Goal: Task Accomplishment & Management: Manage account settings

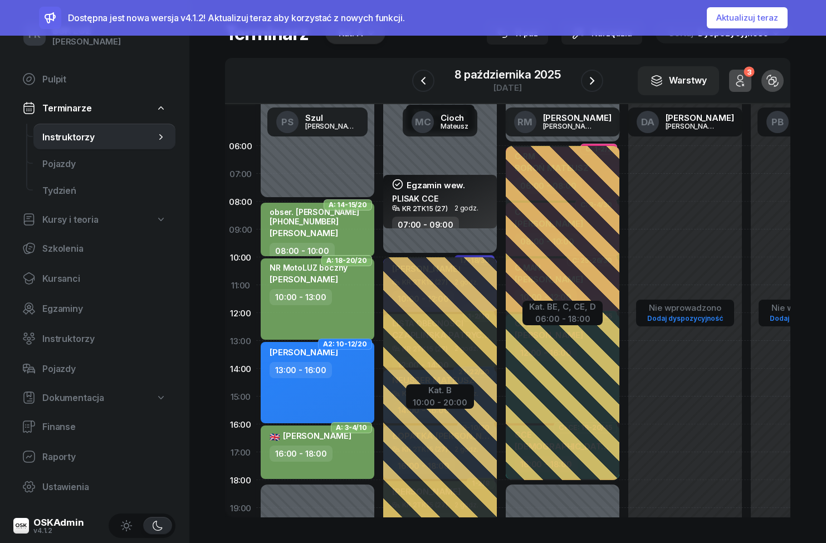
click at [767, 17] on button "Aktualizuj teraz" at bounding box center [747, 17] width 81 height 21
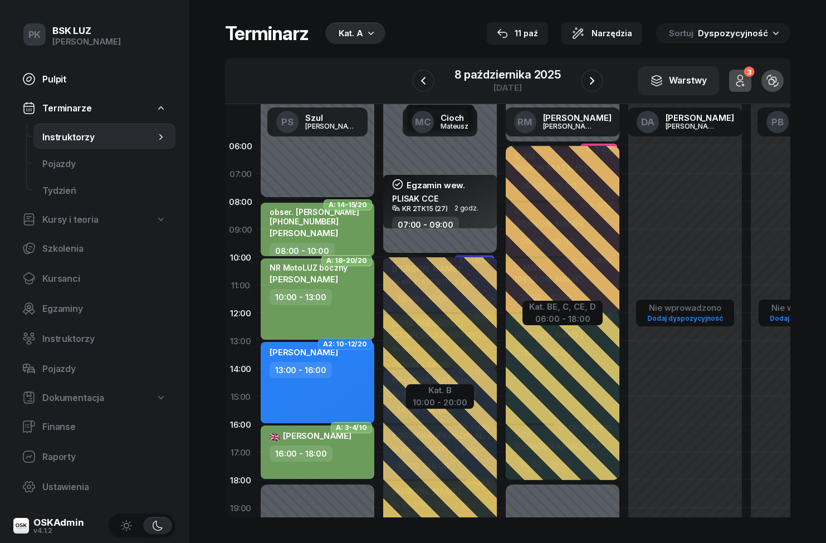
click at [53, 82] on span "Pulpit" at bounding box center [104, 79] width 124 height 11
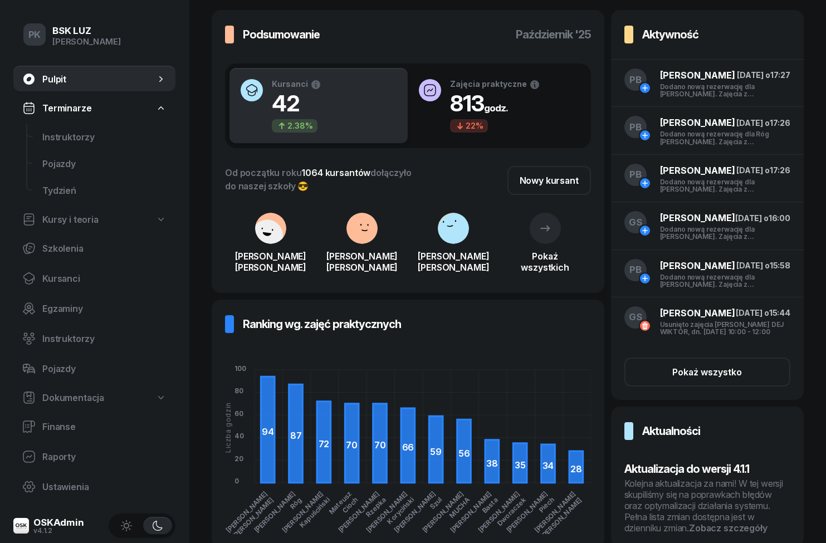
scroll to position [52, 0]
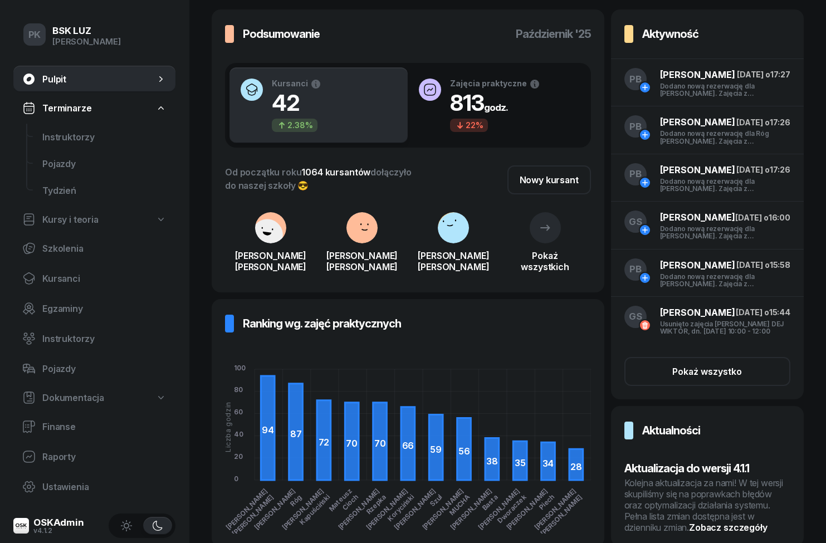
click at [740, 533] on div "Kolejna aktualizacja za nami! W tej wersji skupiliśmy się na poprawkach błędów …" at bounding box center [707, 505] width 166 height 56
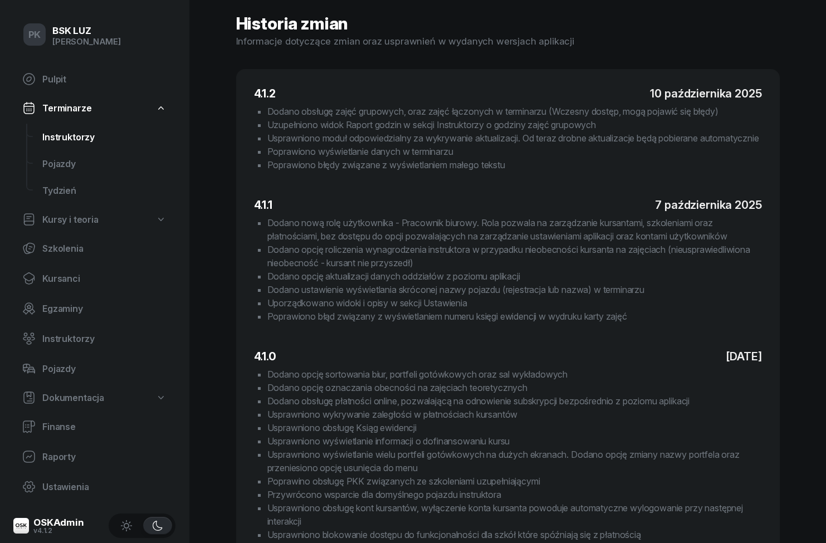
click at [48, 136] on span "Instruktorzy" at bounding box center [104, 137] width 124 height 11
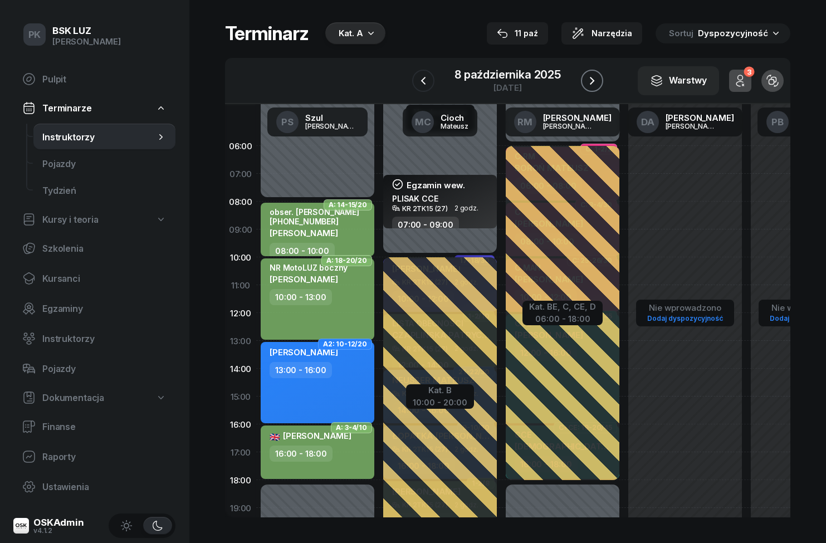
click at [592, 84] on icon "button" at bounding box center [591, 80] width 13 height 13
click at [588, 83] on icon "button" at bounding box center [591, 80] width 13 height 13
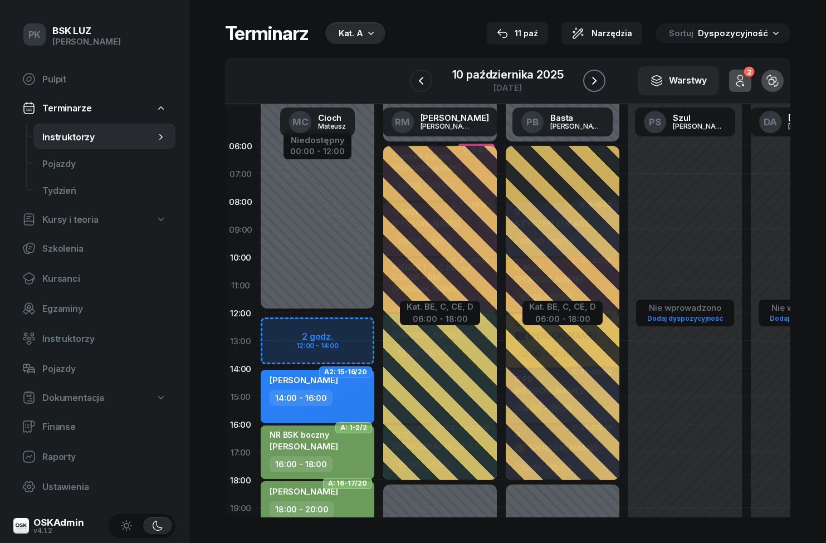
click at [604, 82] on button "button" at bounding box center [594, 81] width 22 height 22
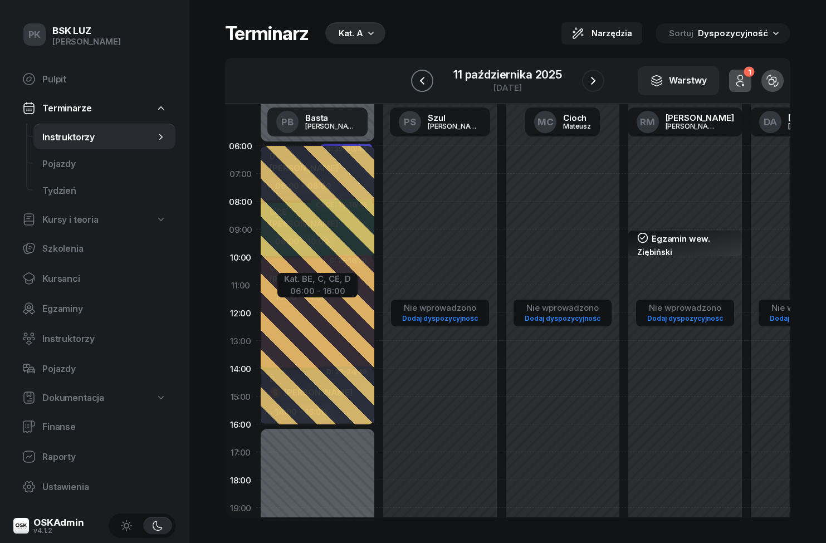
click at [424, 89] on button "button" at bounding box center [422, 81] width 22 height 22
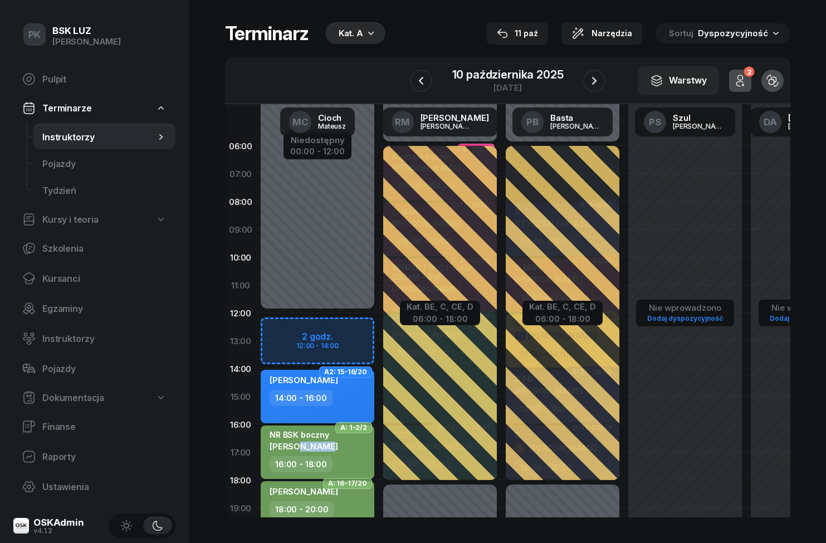
click at [355, 465] on div "16:00 - 18:00" at bounding box center [319, 464] width 98 height 16
select select "16"
select select "18"
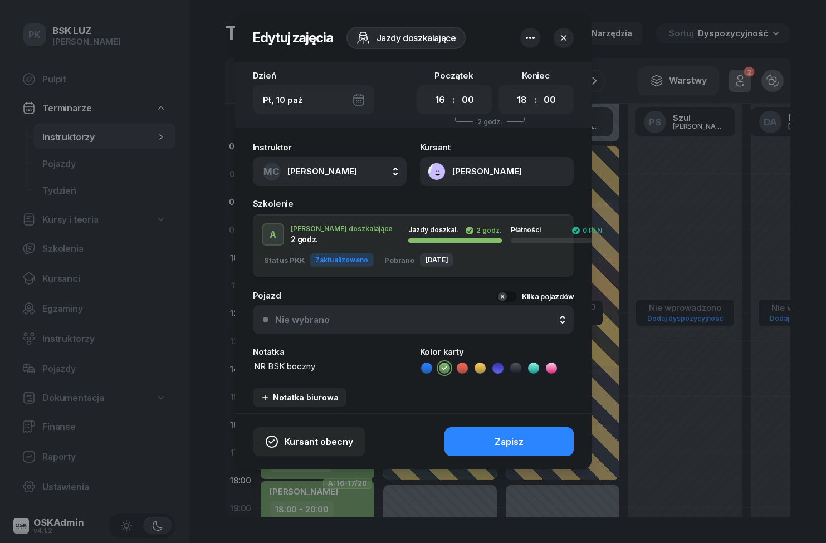
click at [535, 31] on icon "button" at bounding box center [530, 37] width 13 height 13
click at [527, 38] on icon "button" at bounding box center [530, 38] width 9 height 2
click at [438, 31] on div "Jazdy doszkalające" at bounding box center [399, 38] width 133 height 22
click at [437, 37] on div "Jazdy doszkalające" at bounding box center [399, 38] width 133 height 22
click at [560, 40] on icon "button" at bounding box center [563, 37] width 11 height 11
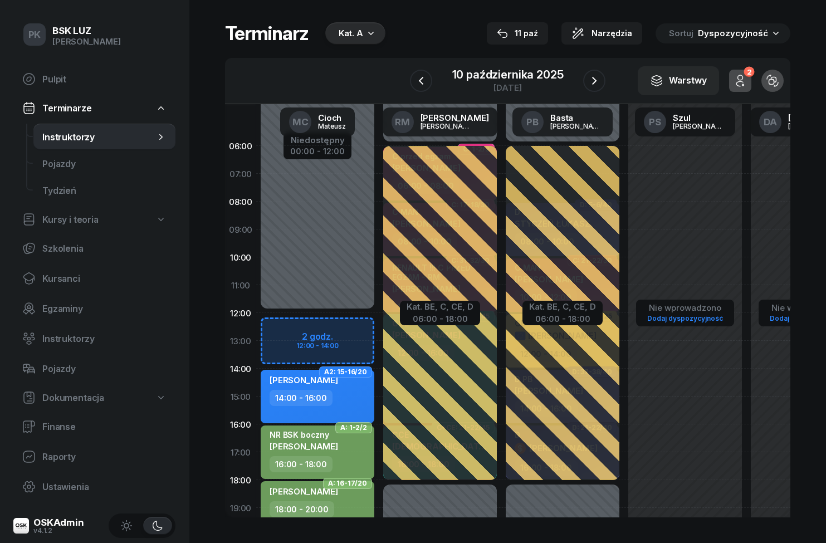
click at [348, 447] on div "NR BSK boczny GÓRKA TOMASZ" at bounding box center [319, 443] width 98 height 26
select select "16"
select select "18"
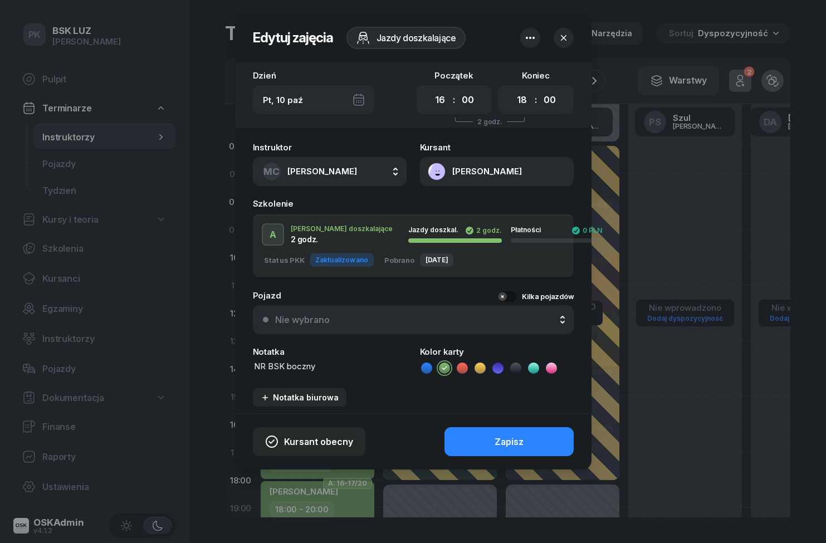
click at [715, 392] on div at bounding box center [413, 271] width 826 height 543
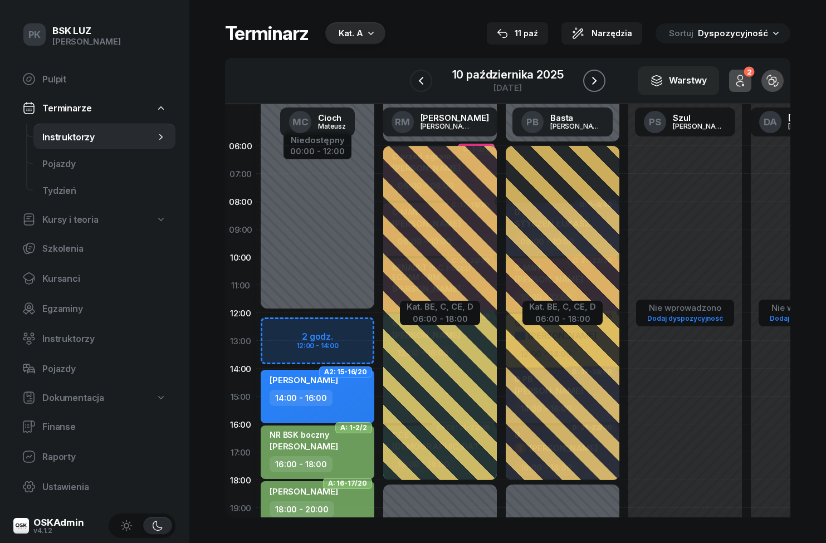
click at [597, 75] on icon "button" at bounding box center [594, 80] width 13 height 13
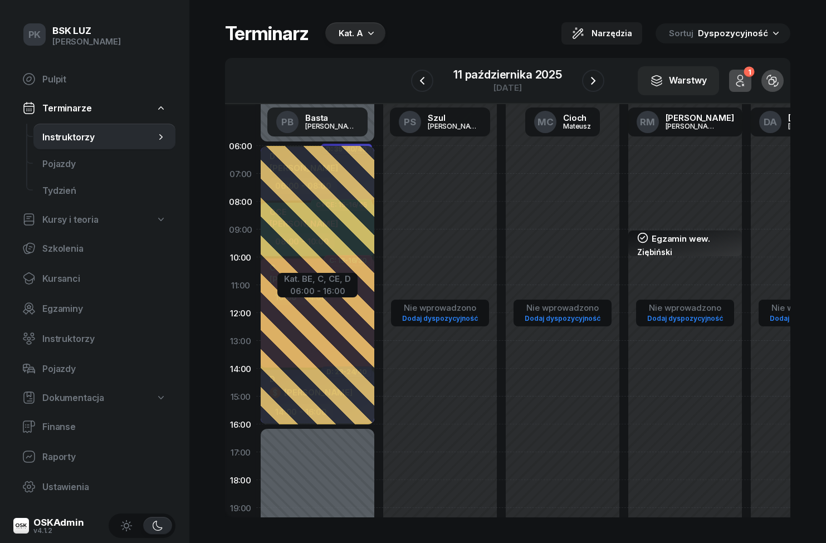
click at [363, 40] on div "Kat. A" at bounding box center [355, 33] width 60 height 22
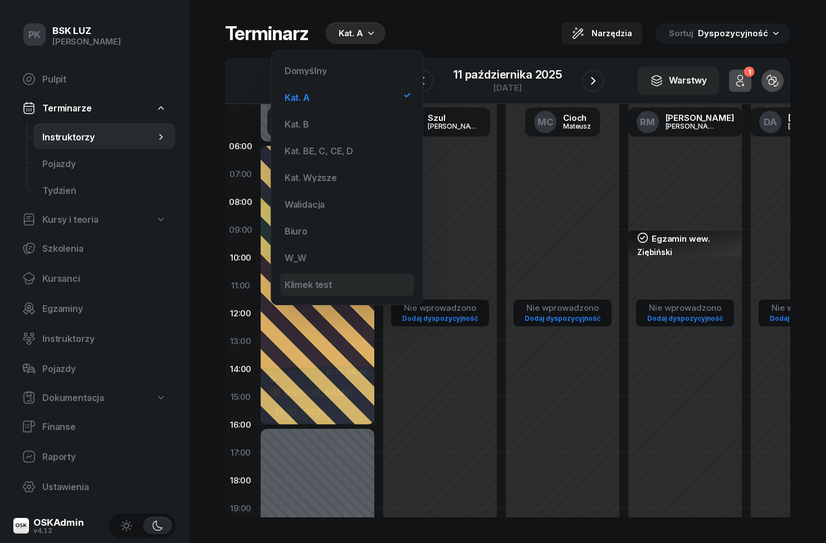
click at [339, 287] on div "Klimek test" at bounding box center [347, 284] width 134 height 22
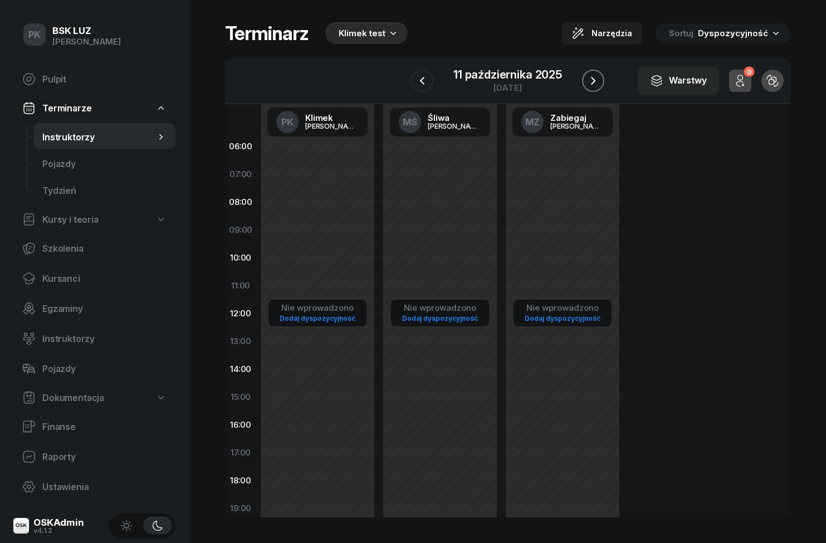
click at [600, 85] on button "button" at bounding box center [593, 81] width 22 height 22
click at [326, 212] on div "Nie wprowadzono Dodaj dyspozycyjność" at bounding box center [317, 396] width 123 height 529
select select "08"
select select "10"
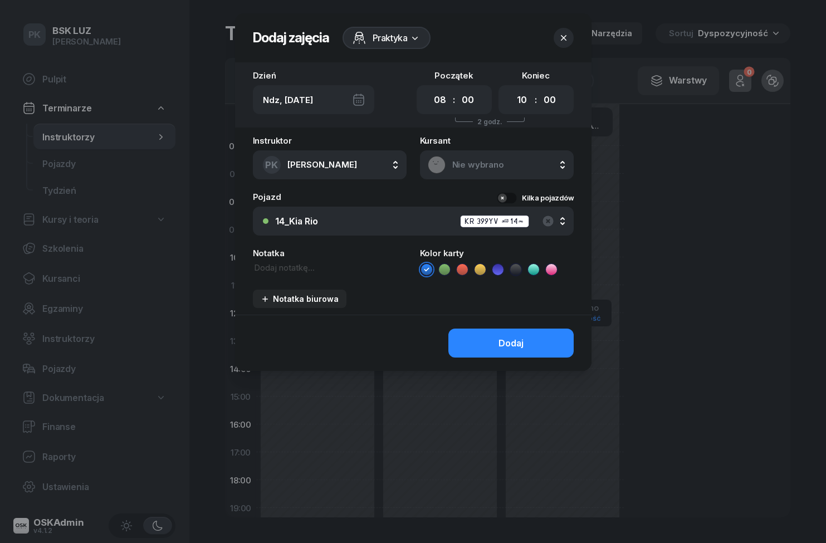
click at [504, 163] on span "Nie wybrano" at bounding box center [509, 165] width 114 height 10
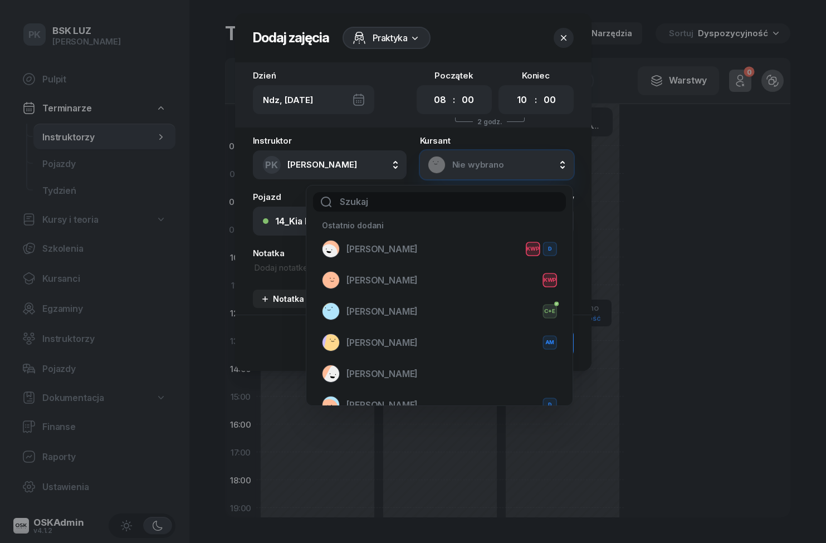
click at [416, 198] on input "text" at bounding box center [439, 201] width 253 height 19
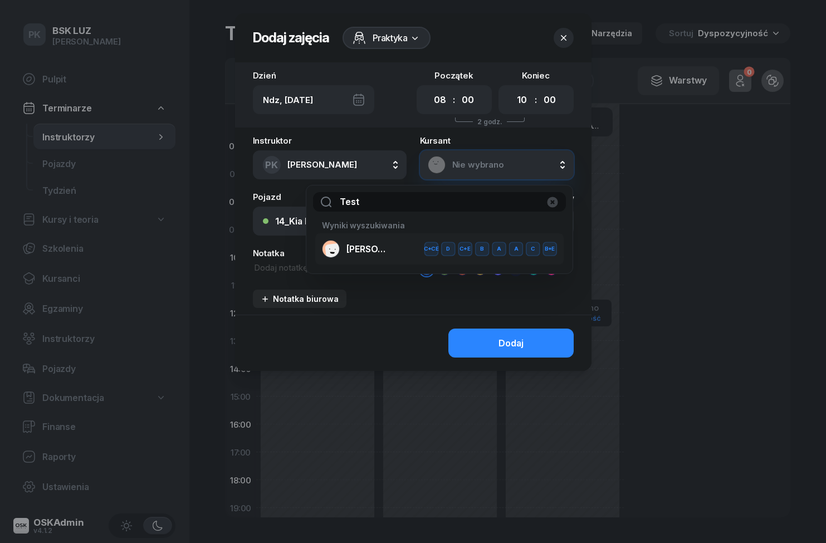
type input "Test"
click at [384, 247] on span "NOWAK-testowy JAN" at bounding box center [368, 249] width 45 height 11
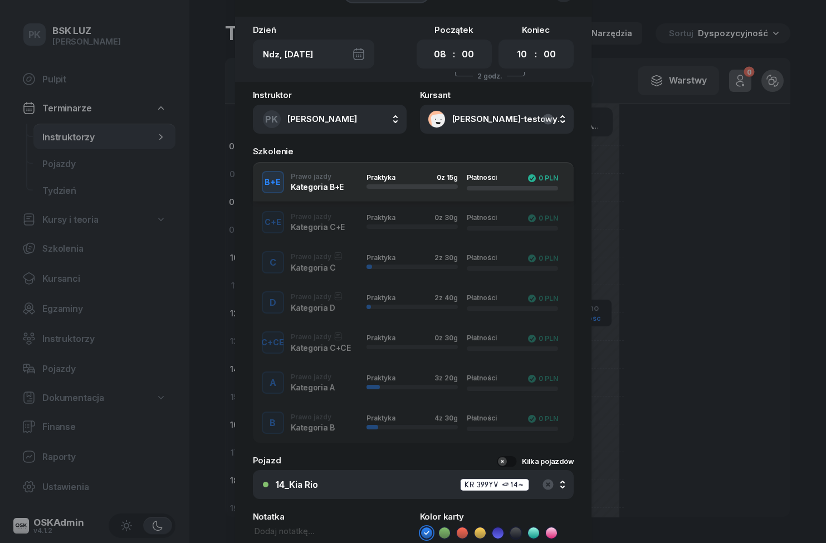
scroll to position [59, 0]
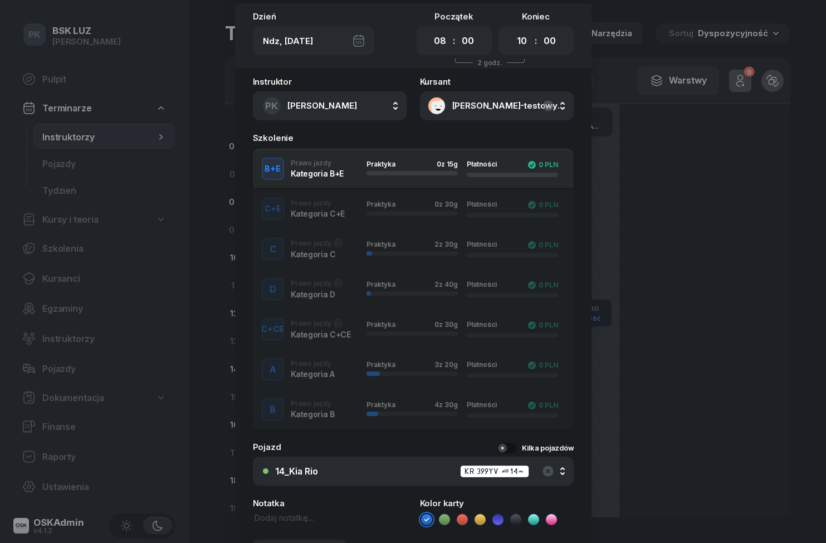
click at [323, 372] on div "A Prawo jazdy Kategoria A Praktyka 3 z 20g Płatności 0 PLN" at bounding box center [413, 369] width 321 height 22
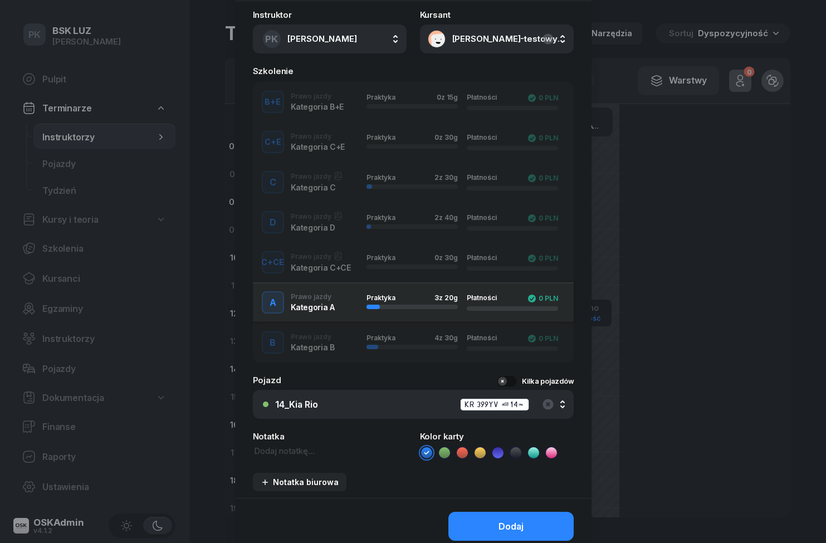
scroll to position [125, 0]
click at [558, 527] on button "Dodaj" at bounding box center [510, 526] width 125 height 29
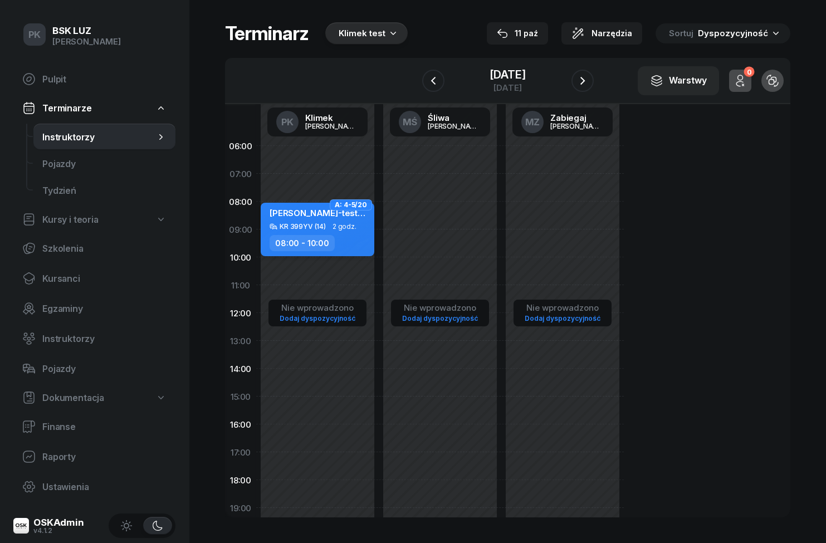
click at [372, 241] on div "JAN NOWAK-testowy KR 399YV (14) 2 godz. 08:00 - 10:00" at bounding box center [318, 229] width 114 height 53
select select "08"
select select "10"
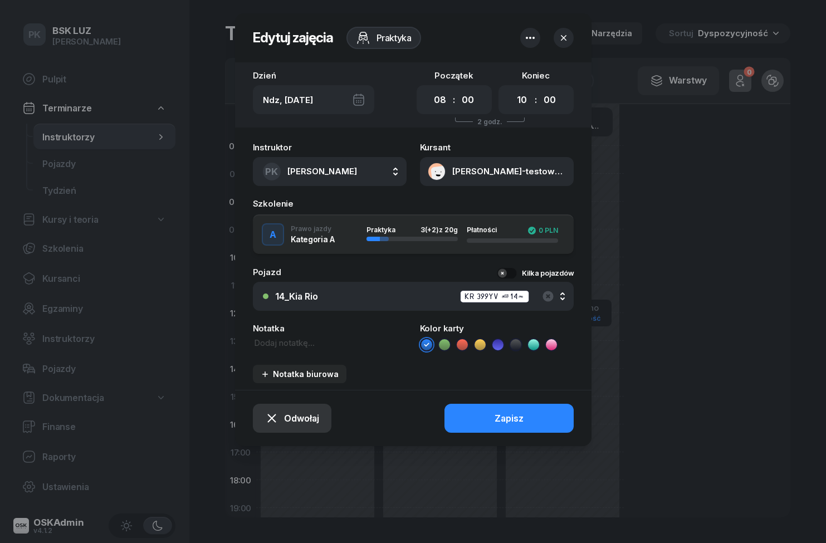
click at [305, 418] on span "Odwołaj" at bounding box center [301, 418] width 35 height 11
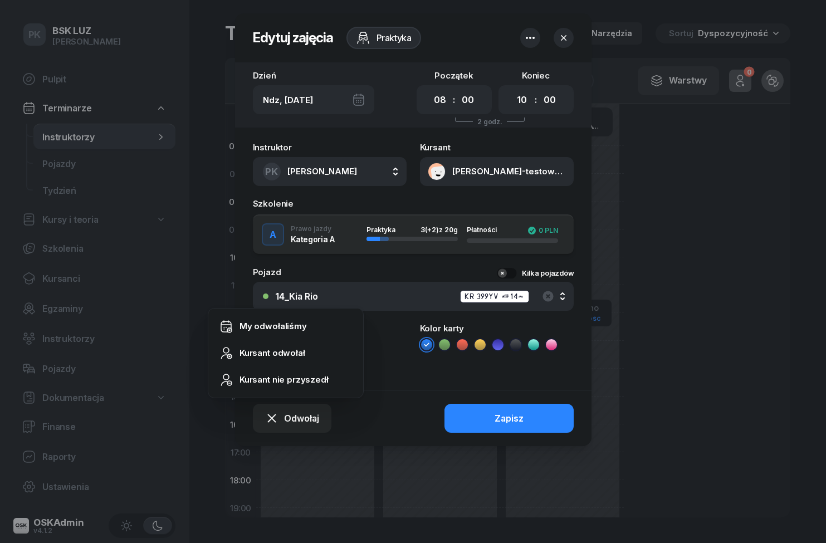
click at [405, 431] on div "Odwołaj Zapisz" at bounding box center [413, 418] width 356 height 56
click at [547, 168] on button "NOWAK-testowy JAN" at bounding box center [497, 171] width 154 height 29
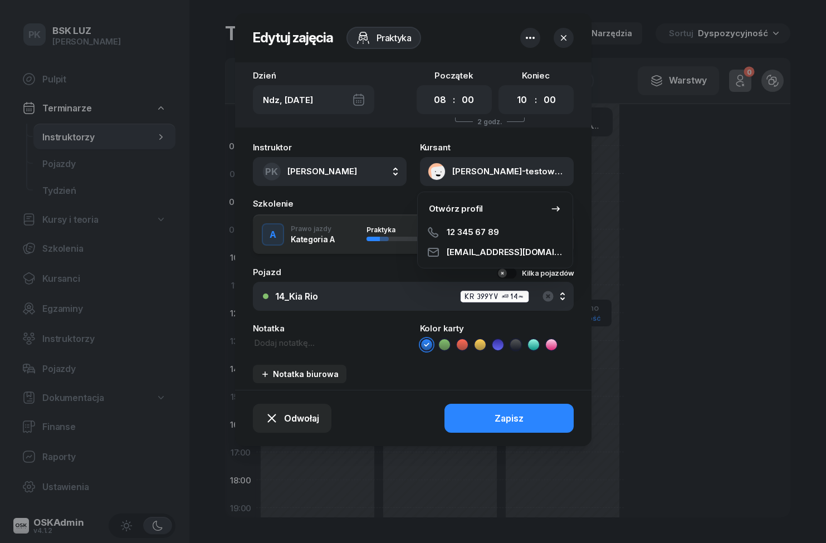
click at [548, 178] on button "NOWAK-testowy JAN" at bounding box center [497, 171] width 154 height 29
click at [383, 173] on button "PK Klimek Piotr" at bounding box center [330, 171] width 154 height 29
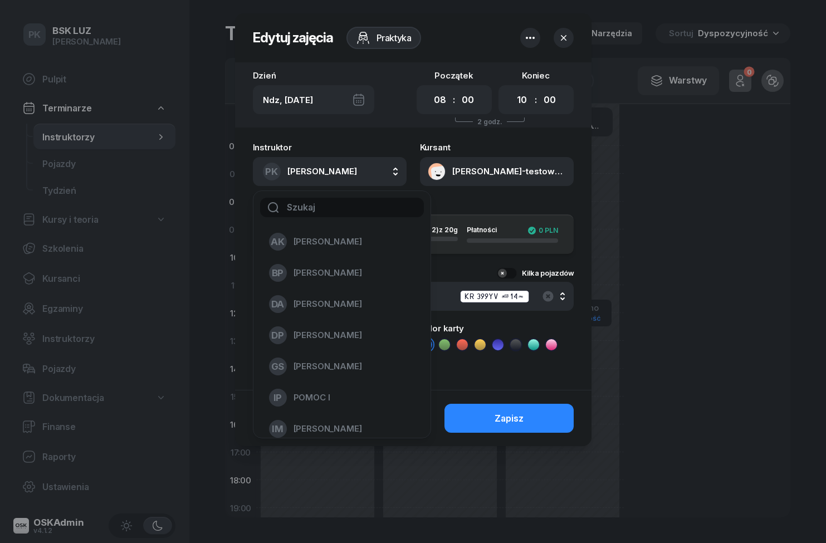
click at [384, 174] on button "PK Klimek Piotr" at bounding box center [330, 171] width 154 height 29
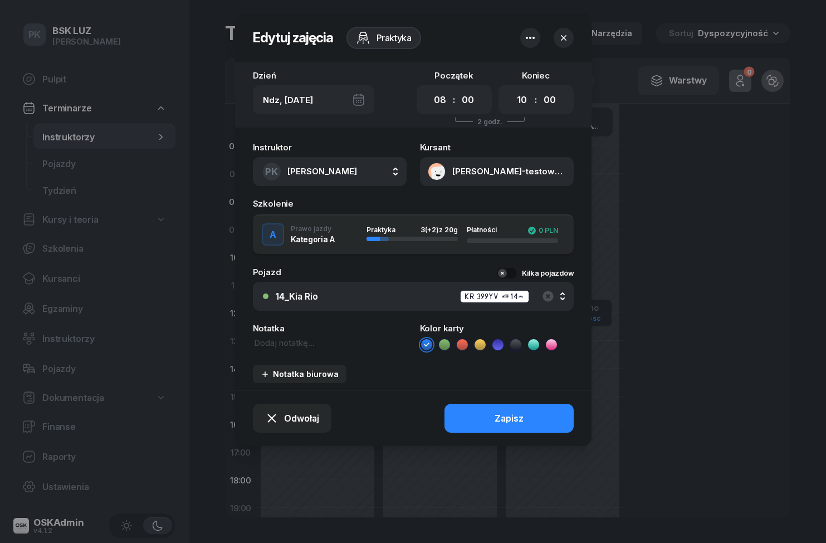
click at [564, 45] on button "button" at bounding box center [564, 38] width 20 height 20
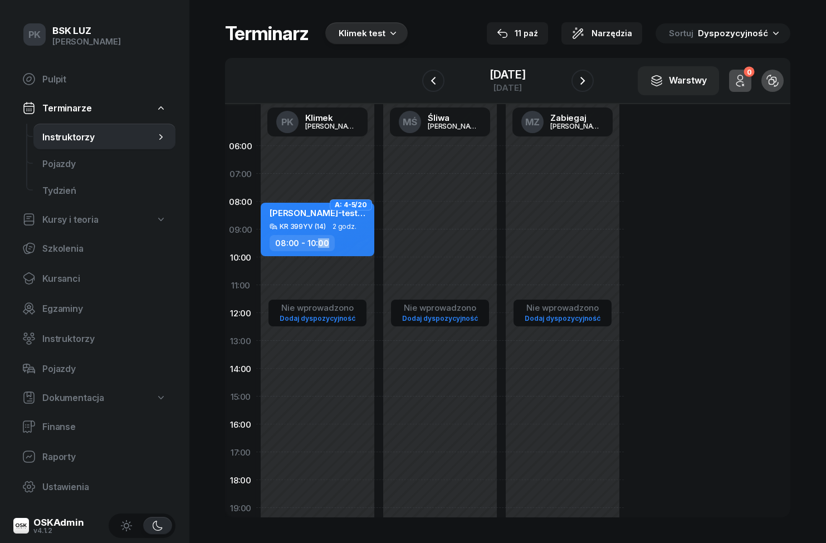
click at [414, 278] on div "Nie wprowadzono Dodaj dyspozycyjność" at bounding box center [440, 396] width 123 height 529
select select "10"
select select "12"
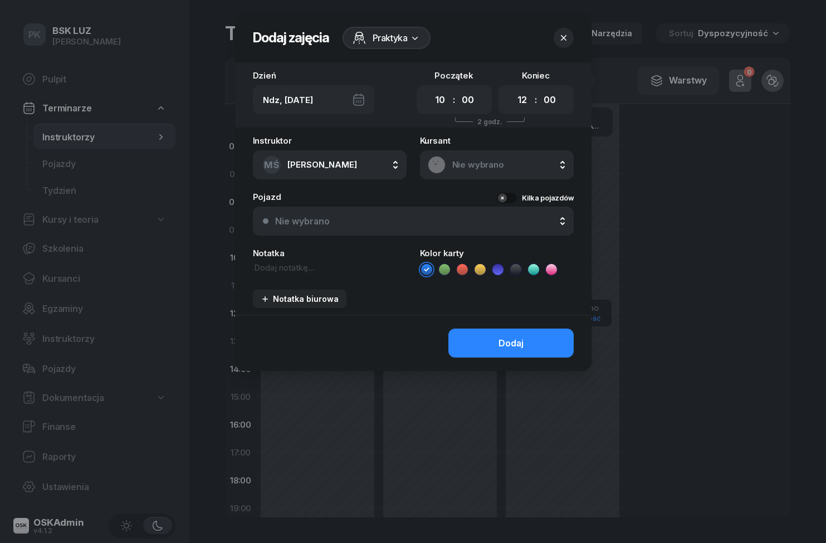
click at [569, 43] on button "button" at bounding box center [564, 38] width 20 height 20
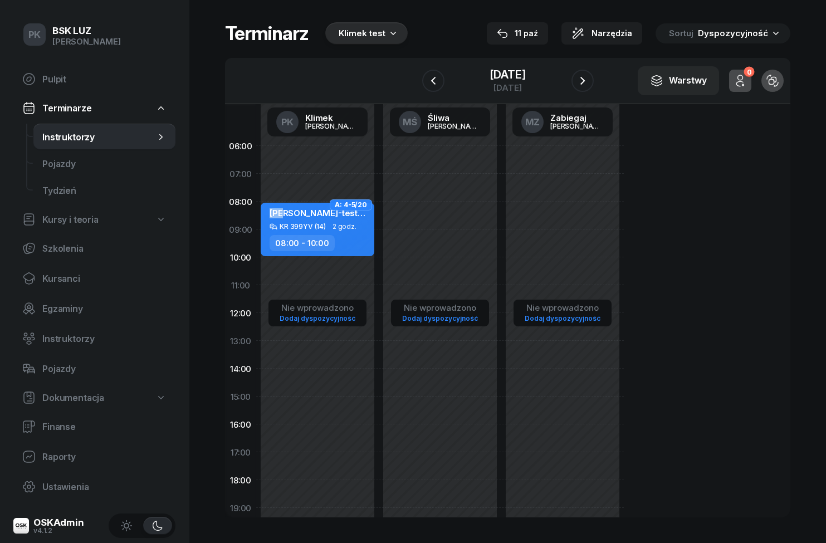
click at [443, 251] on div "Nie wprowadzono Dodaj dyspozycyjność" at bounding box center [440, 396] width 123 height 529
select select "09"
select select "11"
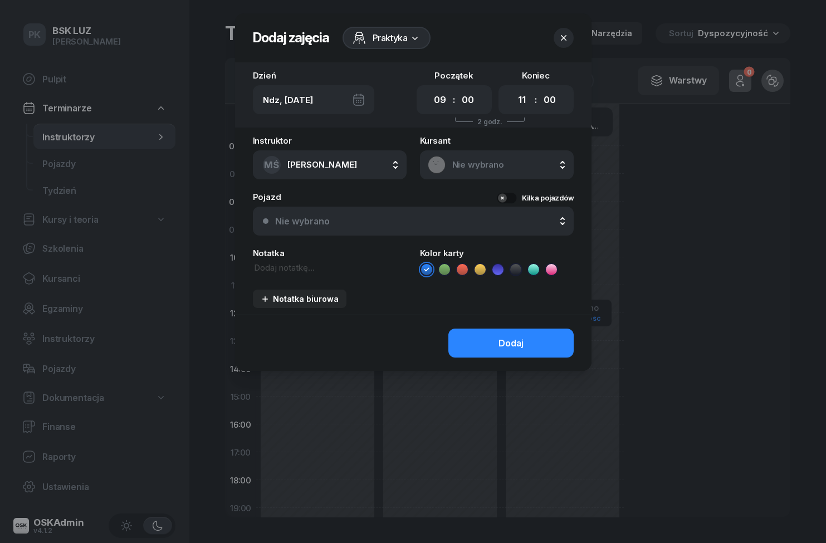
click at [563, 47] on button "button" at bounding box center [564, 38] width 20 height 20
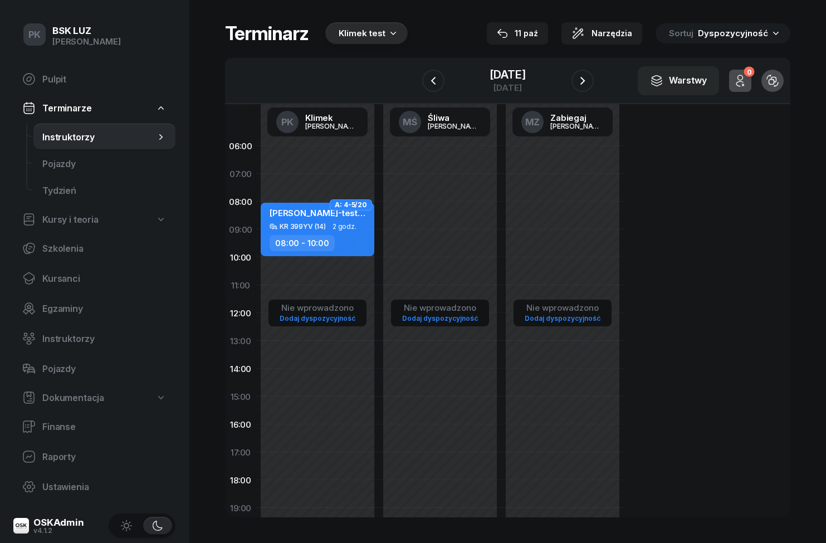
click at [432, 217] on div "Nie wprowadzono Dodaj dyspozycyjność" at bounding box center [440, 396] width 123 height 529
select select "08"
select select "10"
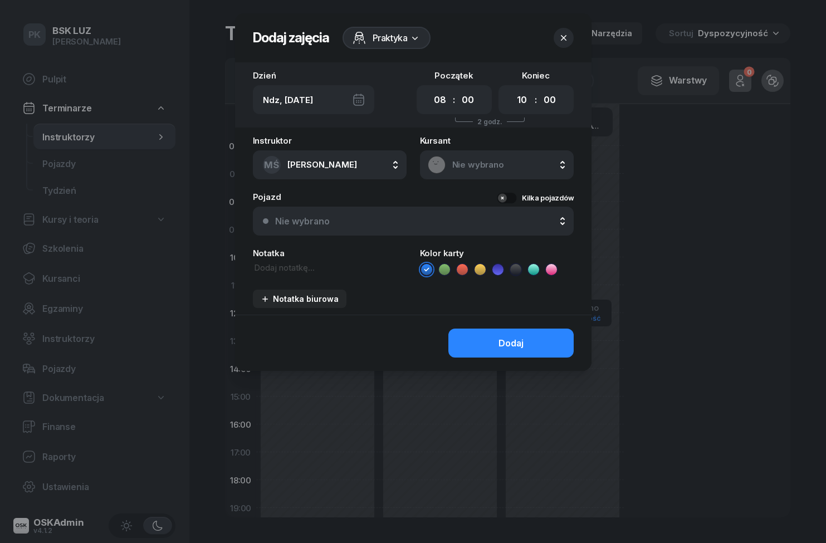
click at [356, 173] on button "MŚ Śliwa Michał" at bounding box center [330, 164] width 154 height 29
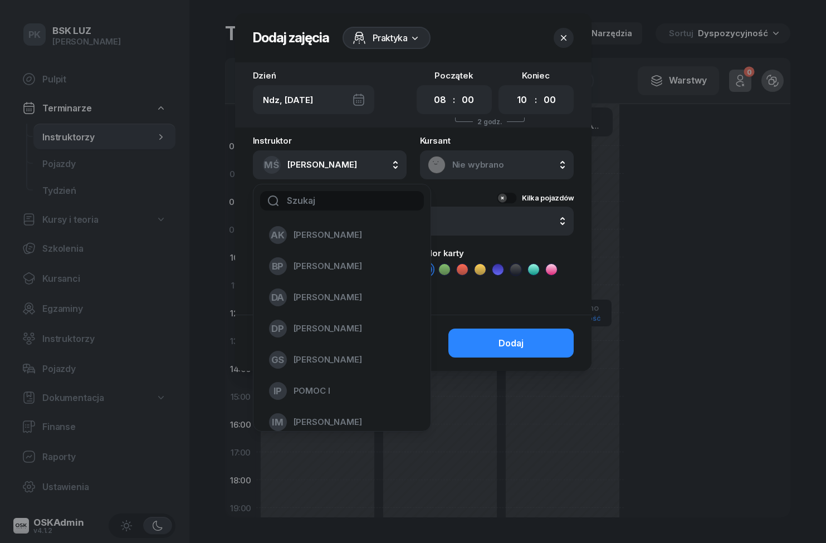
click at [358, 209] on input "text" at bounding box center [342, 200] width 164 height 19
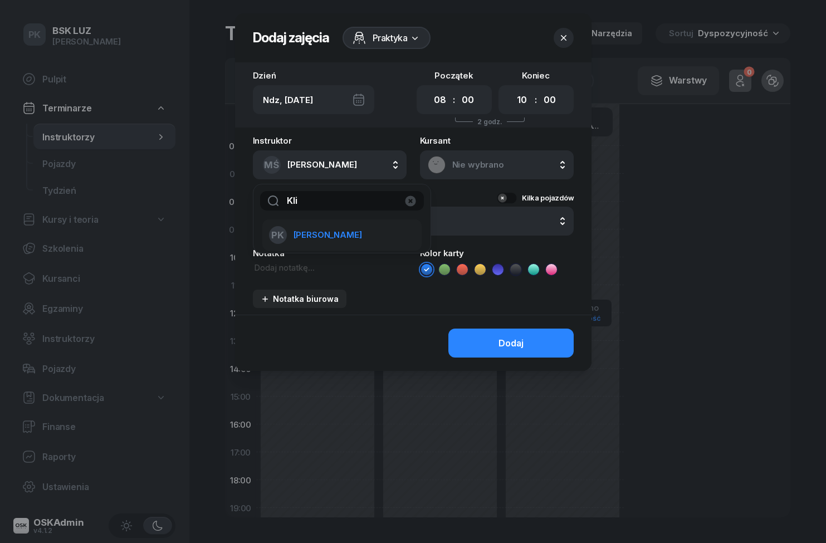
type input "Kli"
click at [328, 243] on div "PK Klimek Piotr" at bounding box center [335, 235] width 133 height 18
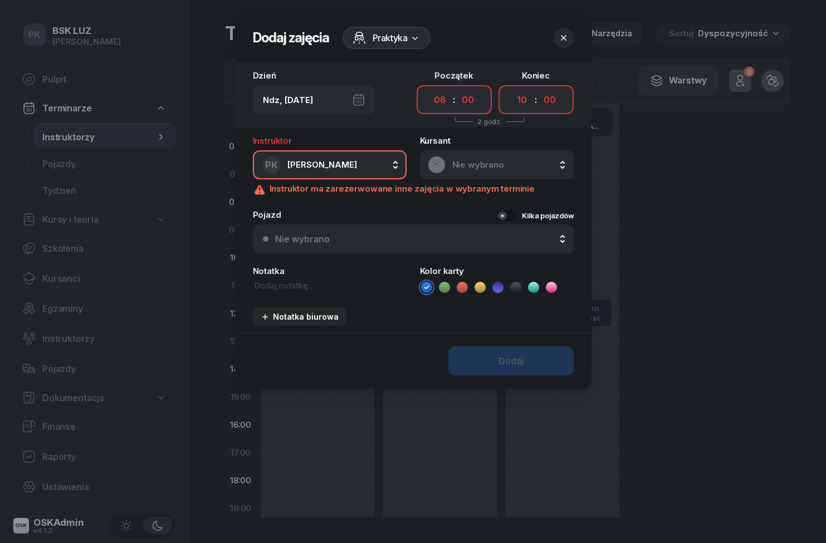
click at [394, 165] on button "PK Klimek Piotr" at bounding box center [330, 164] width 154 height 29
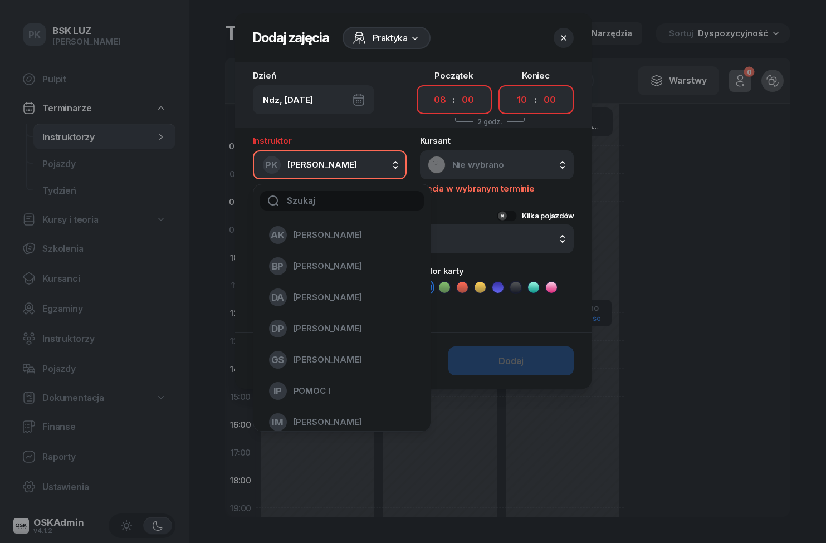
click at [393, 165] on button "PK Klimek Piotr" at bounding box center [330, 164] width 154 height 29
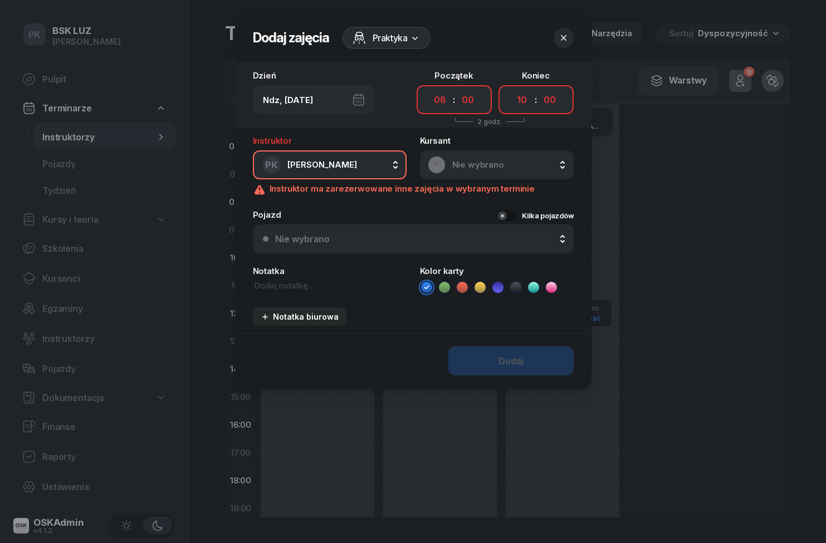
click at [529, 166] on span "Nie wybrano" at bounding box center [509, 165] width 114 height 10
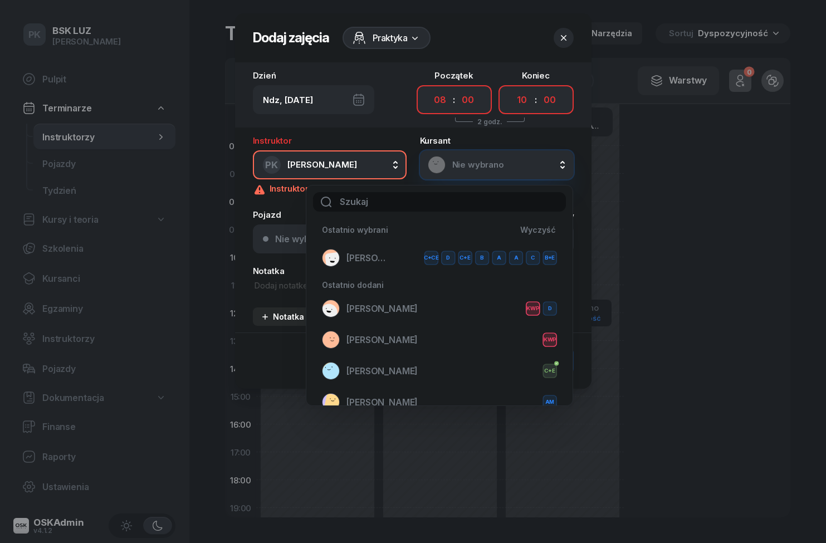
scroll to position [0, 0]
click at [477, 341] on div "SITARSKI BARTOSZ KWP" at bounding box center [439, 340] width 235 height 18
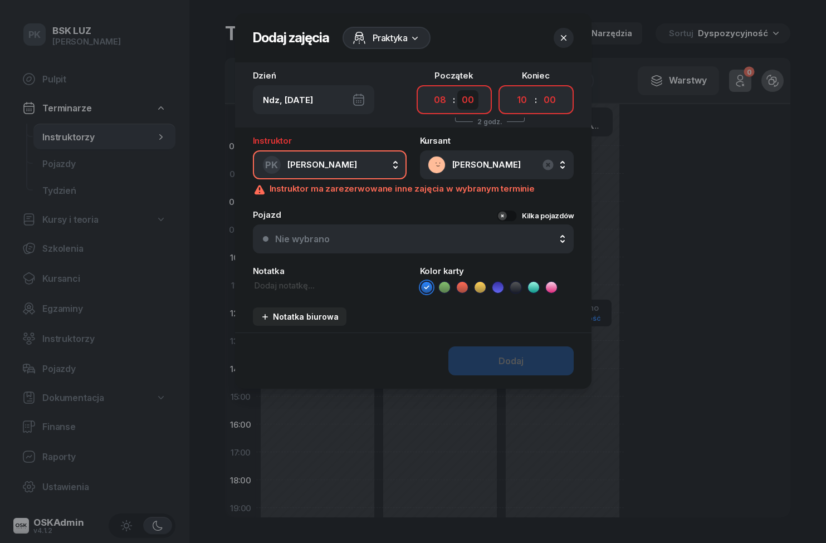
click at [465, 107] on select "00 05 10 15 20 25 30 35 40 45 50 55" at bounding box center [467, 99] width 21 height 19
click at [595, 85] on div at bounding box center [413, 271] width 826 height 543
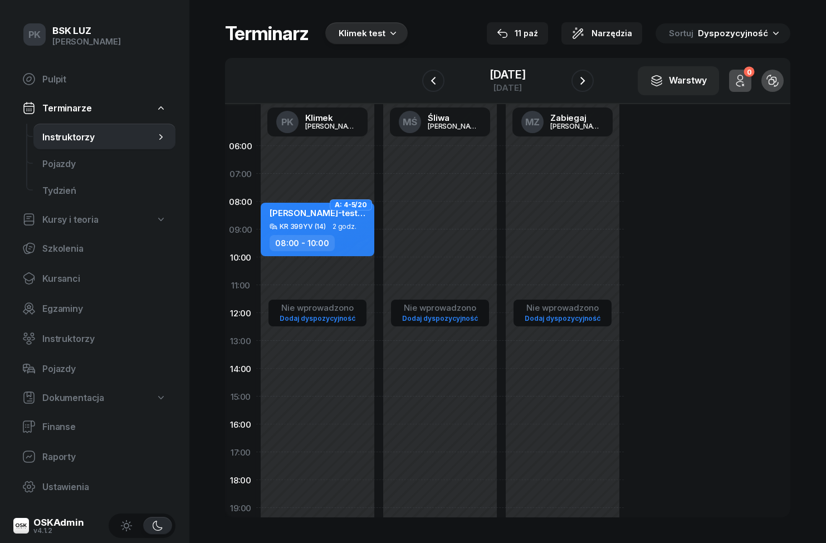
click at [737, 198] on div "06:00 07:00 08:00 09:00 10:00 11:00 12:00 13:00 14:00 15:00 16:00 17:00 18:00 1…" at bounding box center [507, 310] width 565 height 413
click at [315, 211] on span "JAN NOWAK-testowy" at bounding box center [323, 213] width 106 height 11
select select "08"
select select "10"
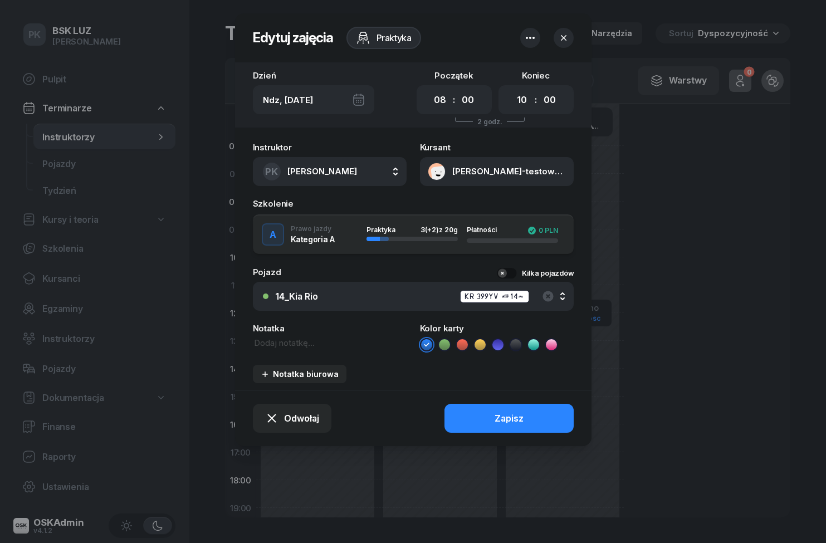
click at [650, 183] on div at bounding box center [413, 271] width 826 height 543
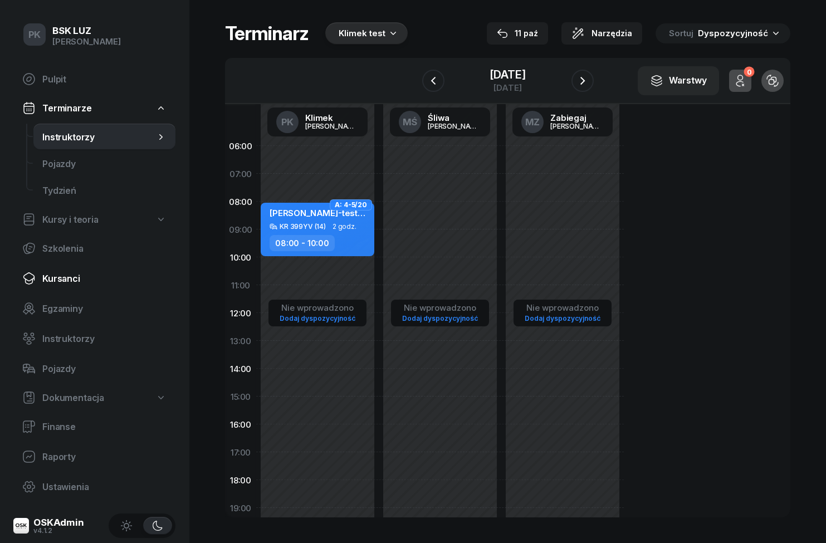
click at [38, 280] on link "Kursanci" at bounding box center [94, 278] width 162 height 27
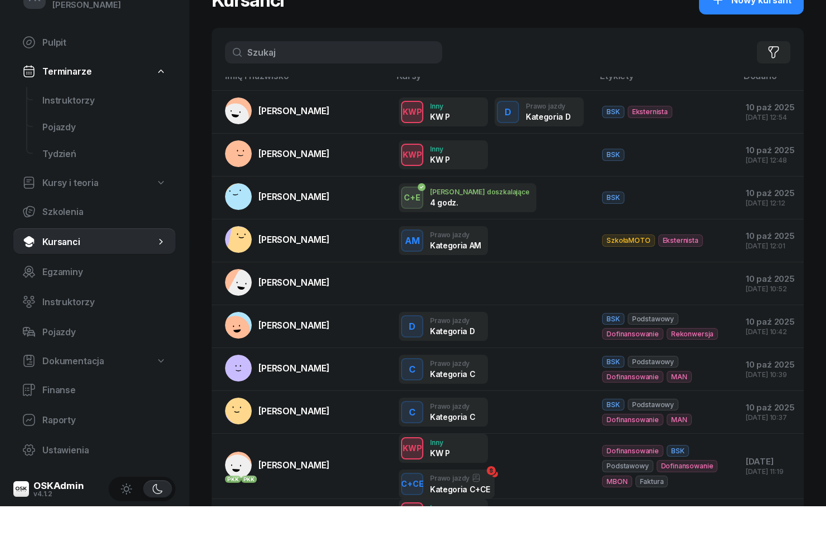
scroll to position [45, 0]
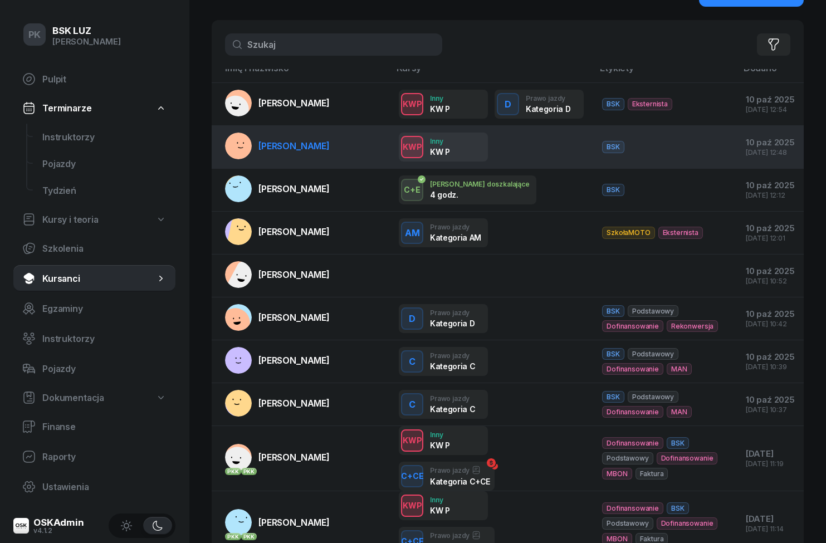
click at [700, 153] on div "BSK" at bounding box center [665, 147] width 126 height 12
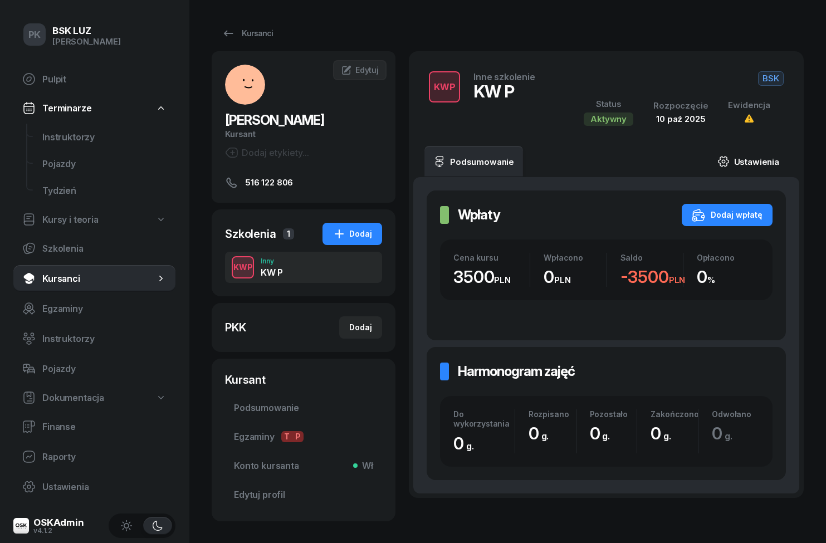
click at [761, 169] on link "Ustawienia" at bounding box center [749, 161] width 80 height 31
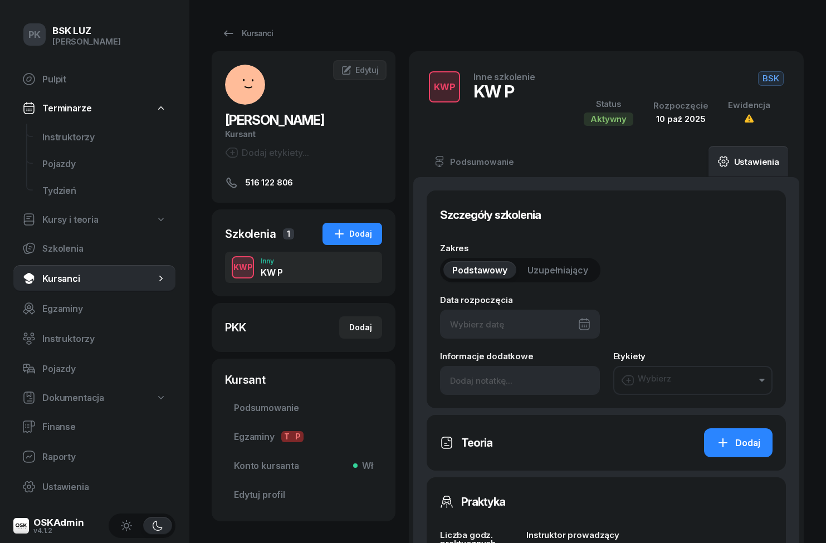
type input "10/10/2025"
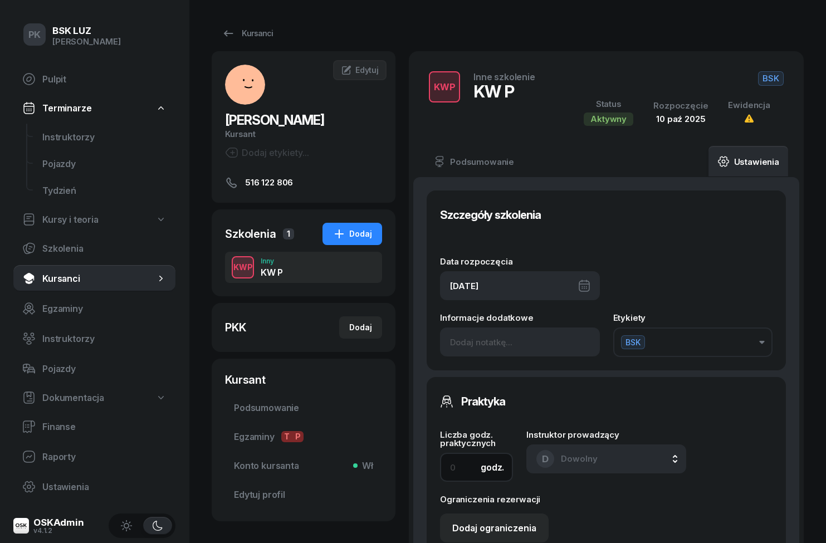
click at [471, 472] on input at bounding box center [476, 467] width 73 height 29
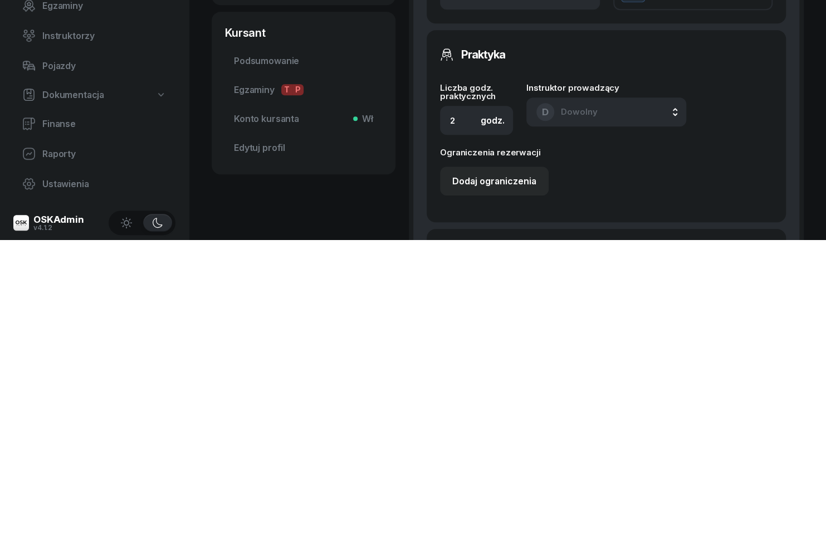
scroll to position [348, 0]
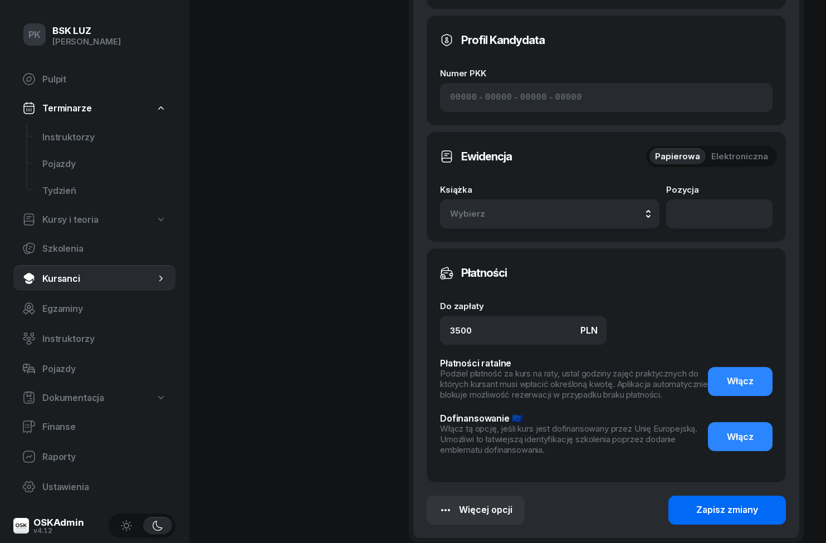
type input "2"
click at [764, 521] on button "Zapisz zmiany" at bounding box center [727, 510] width 118 height 29
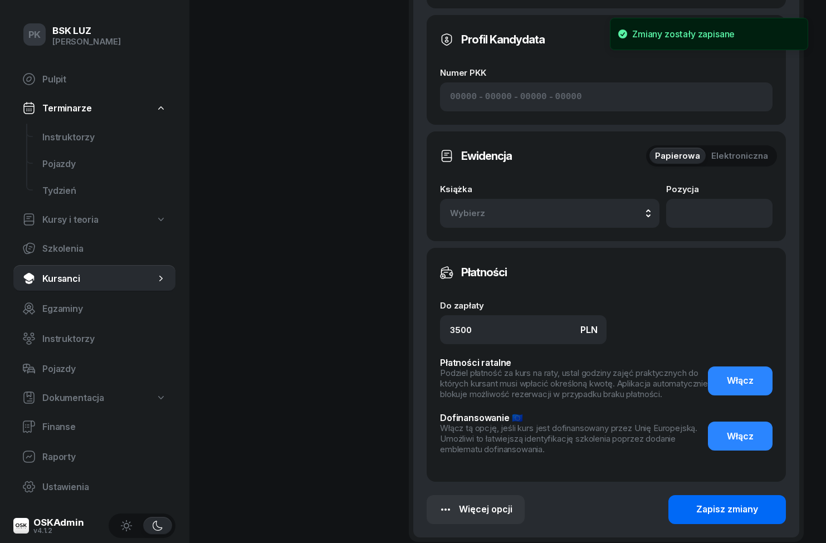
scroll to position [36, 0]
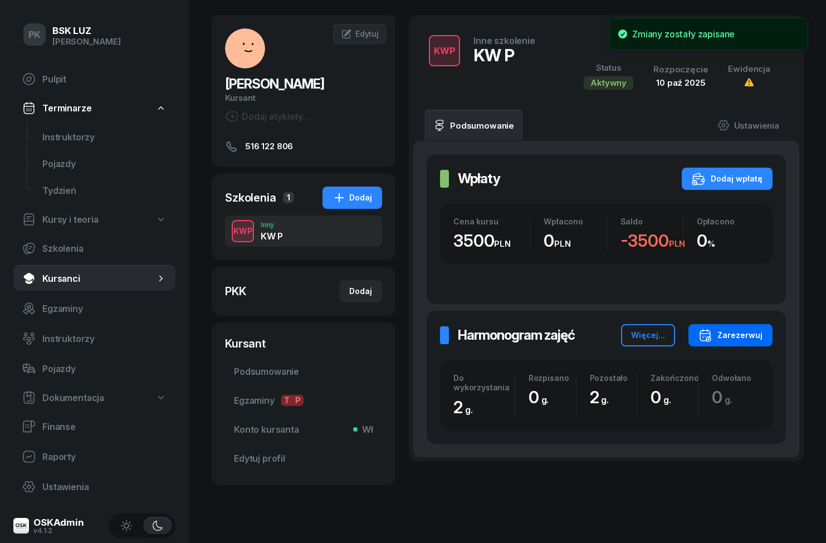
click at [757, 342] on div "Zarezerwuj" at bounding box center [731, 335] width 64 height 13
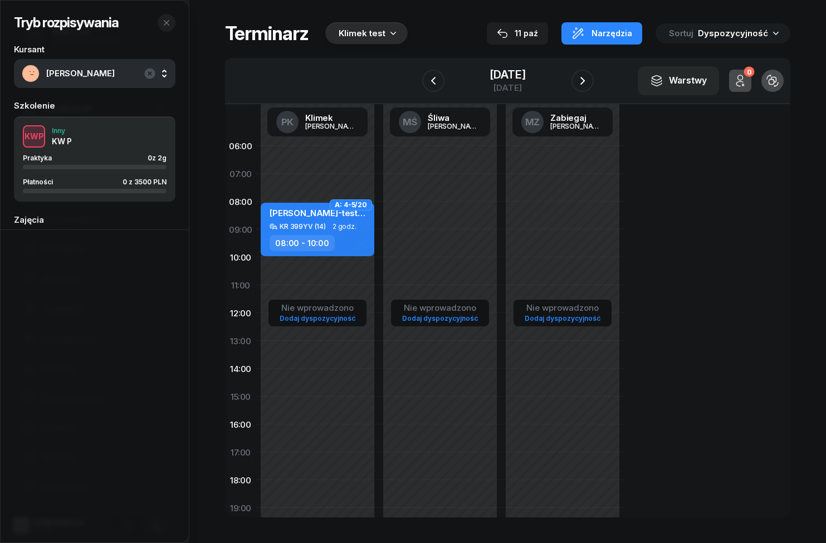
click at [335, 206] on span "A: 4-5/20" at bounding box center [351, 205] width 32 height 2
select select "08"
select select "10"
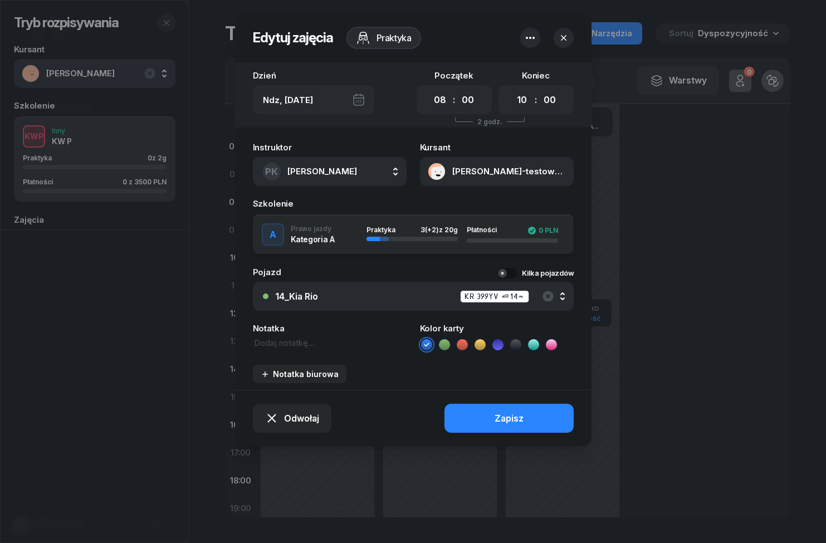
click at [676, 167] on div at bounding box center [413, 271] width 826 height 543
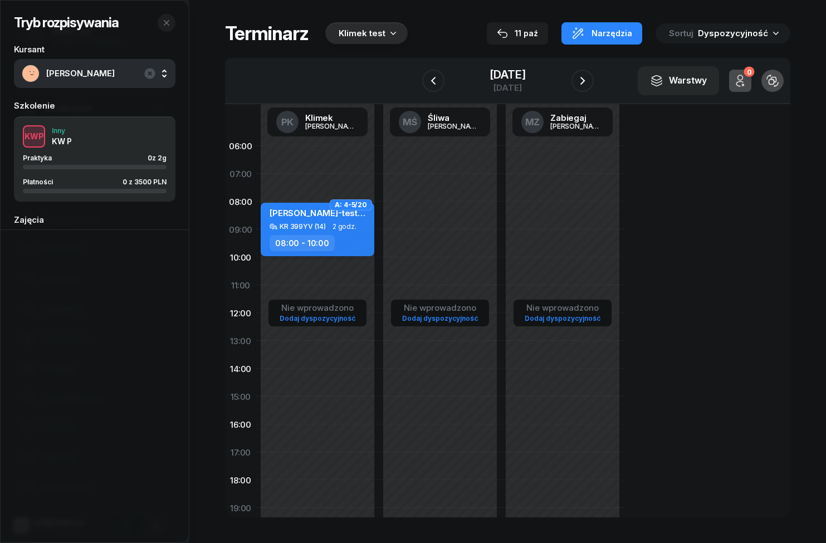
click at [288, 210] on span "NOWAK-testowy JAN" at bounding box center [358, 213] width 176 height 11
select select "08"
select select "10"
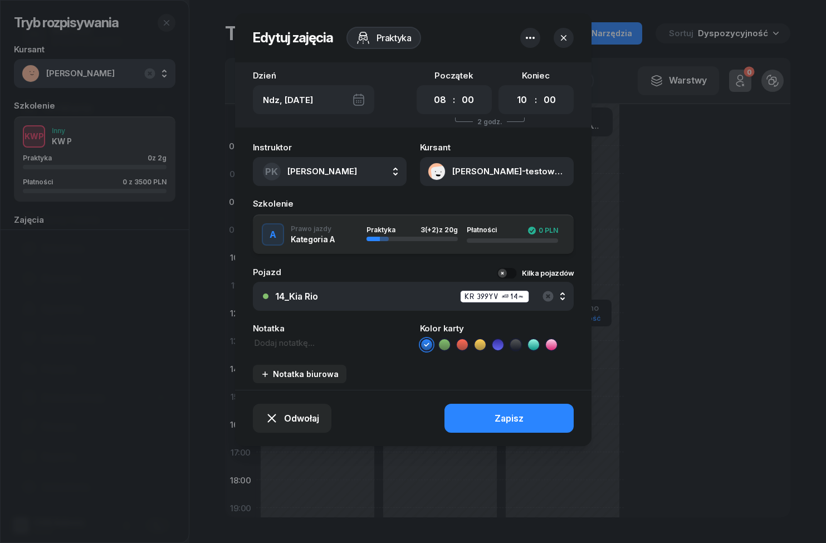
click at [525, 42] on icon "button" at bounding box center [530, 37] width 13 height 13
click at [670, 201] on div at bounding box center [413, 271] width 826 height 543
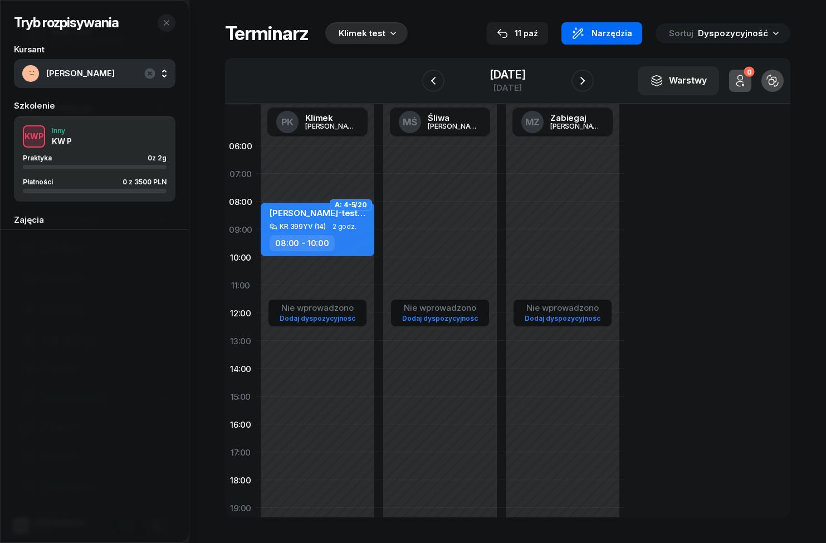
click at [632, 36] on span "Narzędzia" at bounding box center [612, 33] width 41 height 13
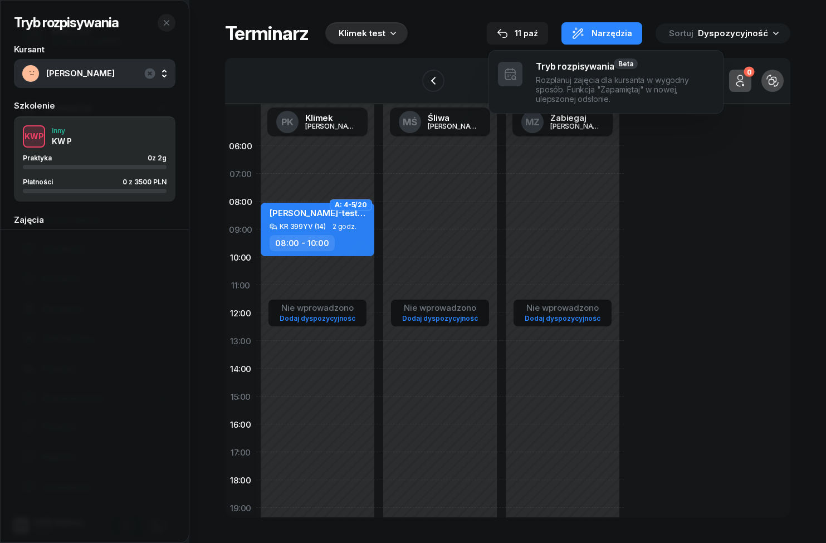
click at [676, 189] on div "06:00 07:00 08:00 09:00 10:00 11:00 12:00 13:00 14:00 15:00 16:00 17:00 18:00 1…" at bounding box center [507, 310] width 565 height 413
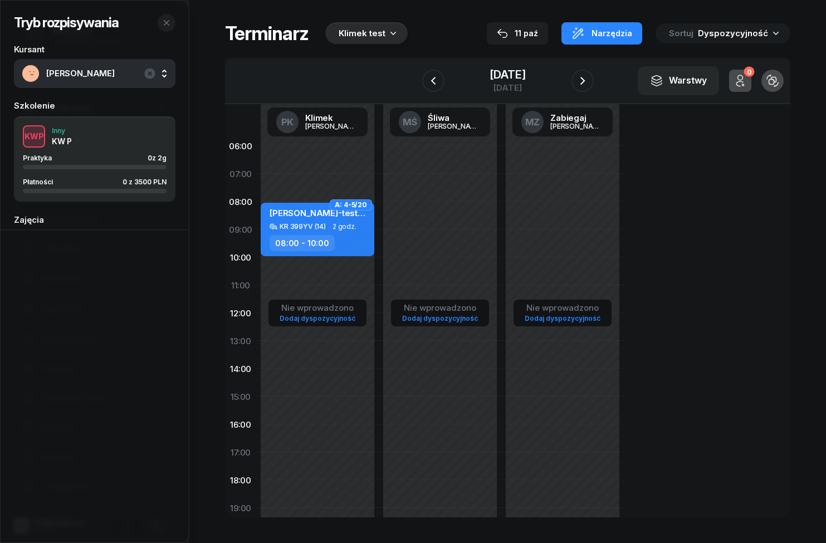
click at [452, 208] on div "Nie wprowadzono Dodaj dyspozycyjność" at bounding box center [440, 396] width 123 height 529
select select "08"
select select "10"
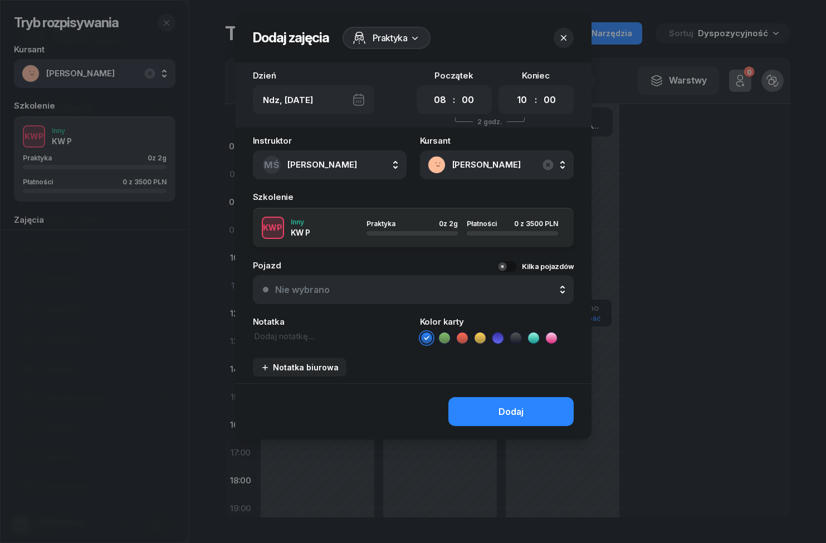
click at [368, 177] on button "MŚ Śliwa Michał" at bounding box center [330, 164] width 154 height 29
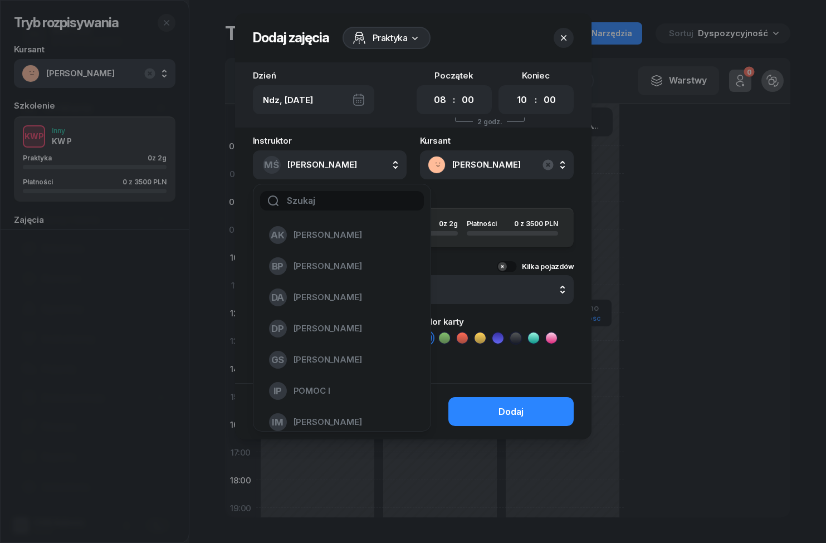
click at [348, 170] on button "MŚ Śliwa Michał" at bounding box center [330, 164] width 154 height 29
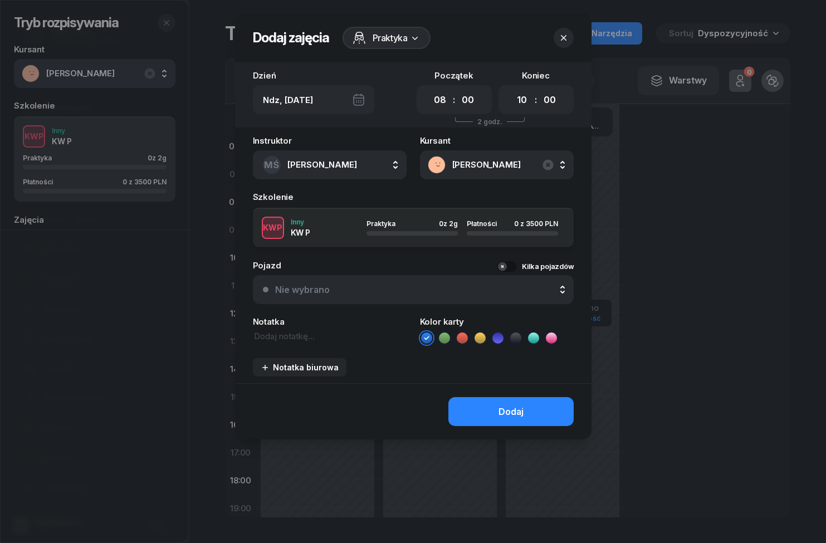
click at [358, 167] on button "MŚ Śliwa Michał" at bounding box center [330, 164] width 154 height 29
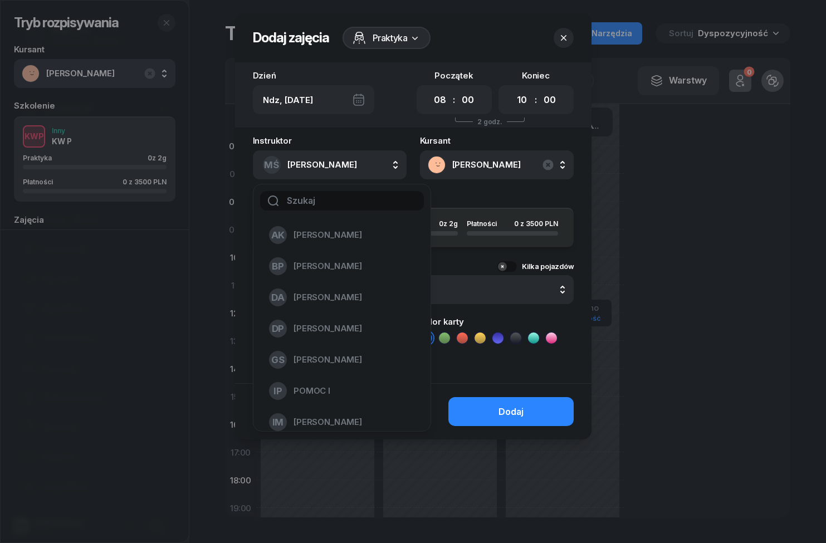
click at [345, 206] on input "text" at bounding box center [342, 200] width 164 height 19
type input "J"
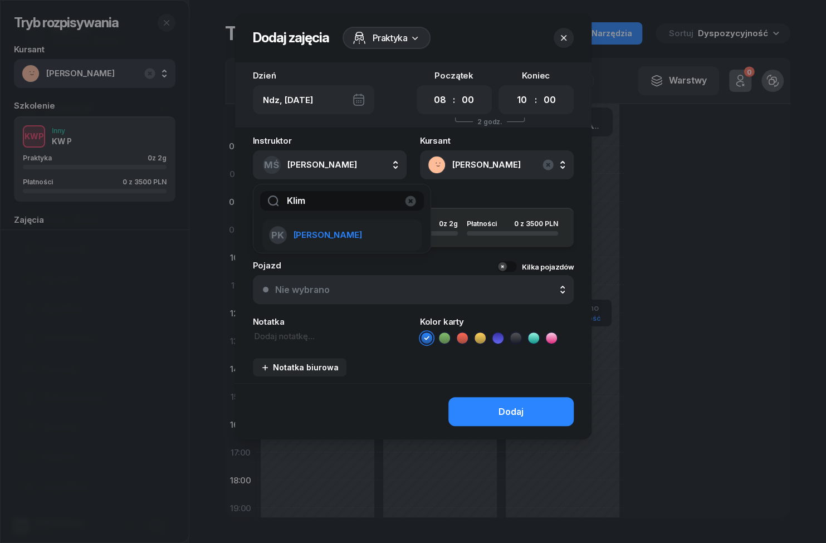
type input "Klim"
click at [337, 246] on li "PK Klimek Piotr" at bounding box center [341, 234] width 159 height 31
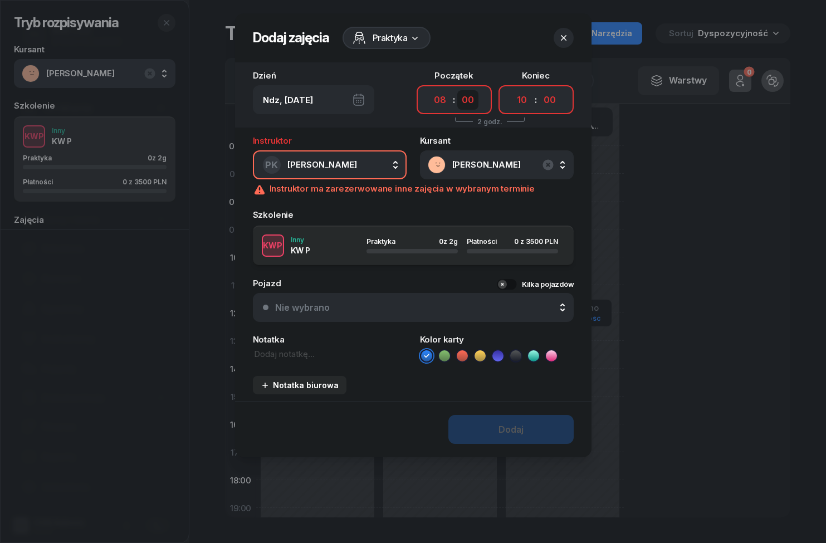
click at [465, 102] on select "00 05 10 15 20 25 30 35 40 45 50 55" at bounding box center [467, 99] width 21 height 19
click at [472, 99] on select "00 05 10 15 20 25 30 35 40 45 50 55" at bounding box center [467, 99] width 21 height 19
select select "00"
click at [515, 35] on header "Dodaj zajęcia Praktyka" at bounding box center [413, 37] width 356 height 49
click at [465, 42] on header "Dodaj zajęcia Praktyka" at bounding box center [413, 37] width 356 height 49
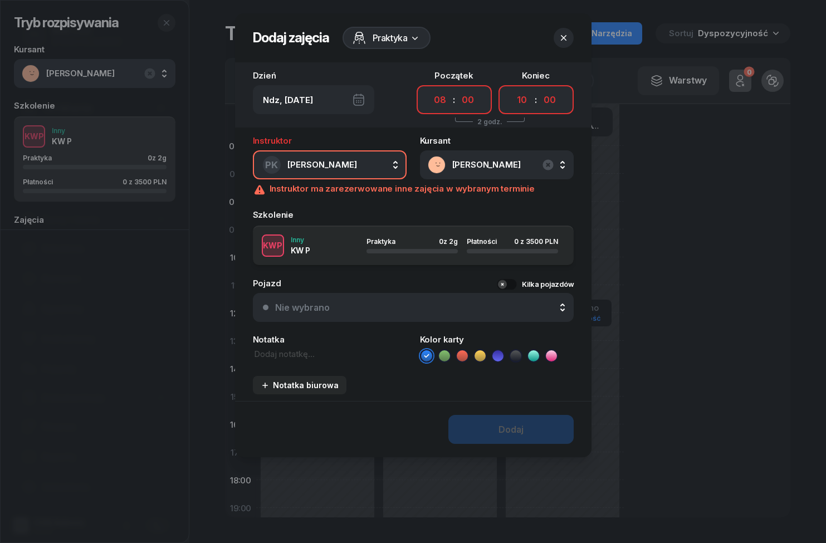
click at [486, 34] on header "Dodaj zajęcia Praktyka" at bounding box center [413, 37] width 356 height 49
click at [525, 29] on header "Dodaj zajęcia Praktyka" at bounding box center [413, 37] width 356 height 49
click at [568, 38] on icon "button" at bounding box center [563, 37] width 11 height 11
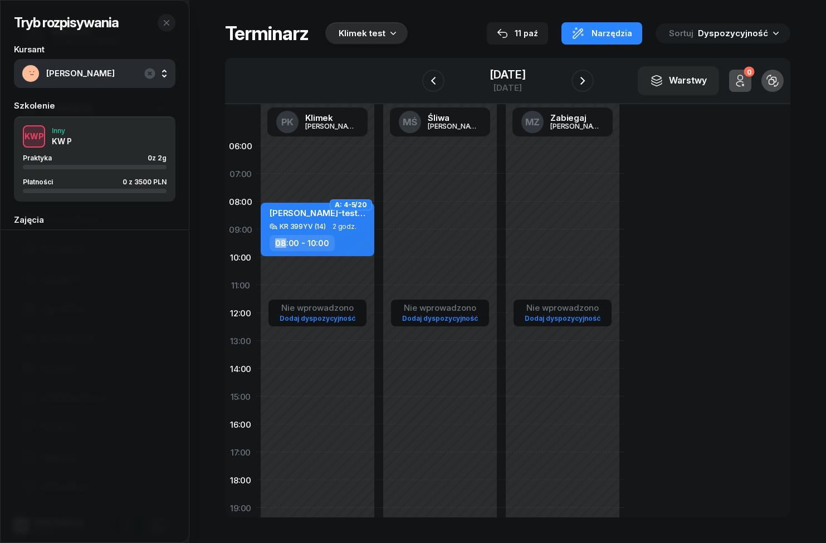
click at [332, 358] on div "Nie wprowadzono Dodaj dyspozycyjność A: 4-5/20 NOWAK-testowy JAN KR 399YV (14) …" at bounding box center [317, 396] width 123 height 529
select select "13"
select select "15"
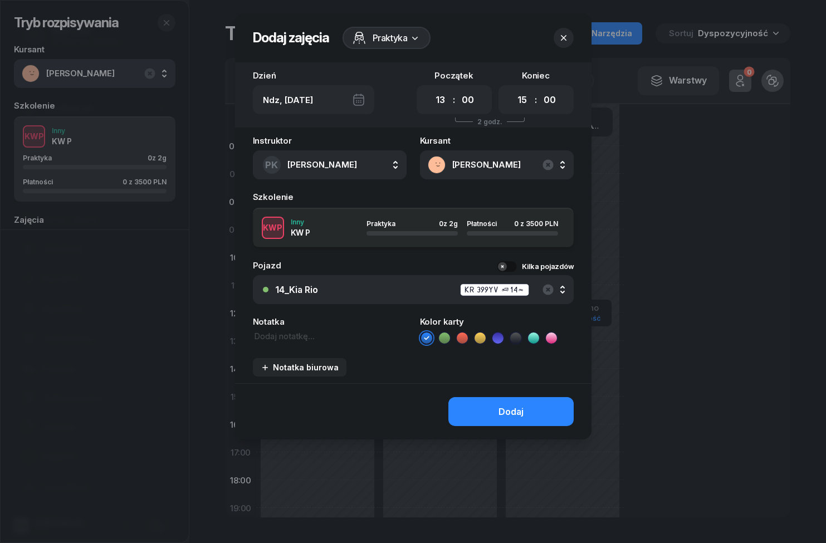
click at [693, 179] on div at bounding box center [413, 271] width 826 height 543
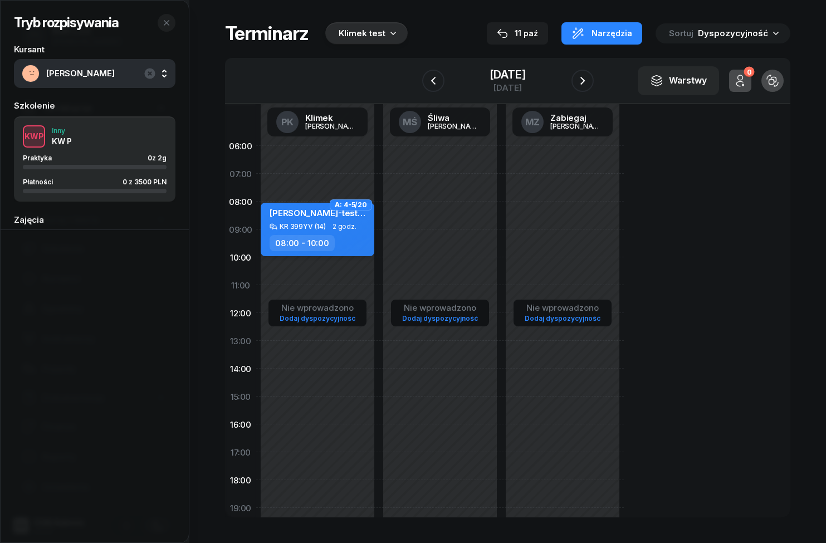
click at [338, 230] on span "2 godz." at bounding box center [345, 227] width 24 height 8
select select "08"
select select "10"
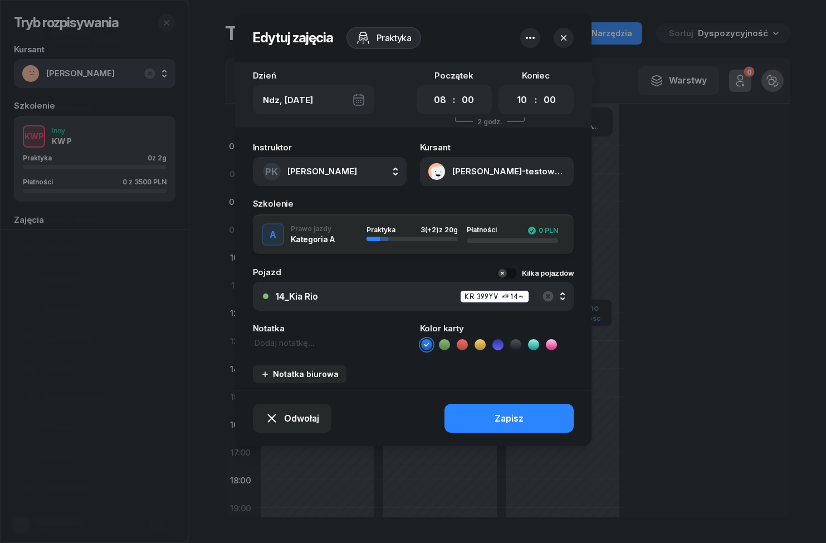
click at [534, 41] on icon "button" at bounding box center [530, 37] width 13 height 13
click at [559, 79] on link "Usuń" at bounding box center [524, 71] width 146 height 27
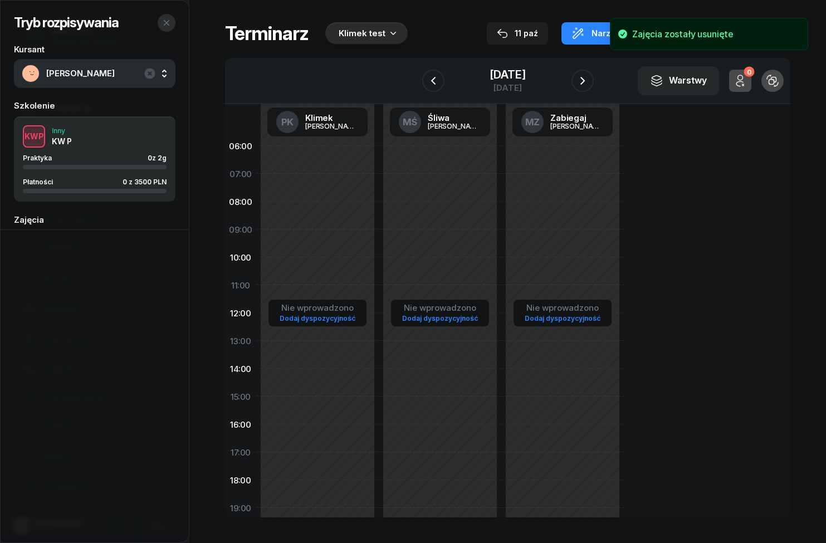
click at [161, 24] on button "button" at bounding box center [167, 23] width 18 height 18
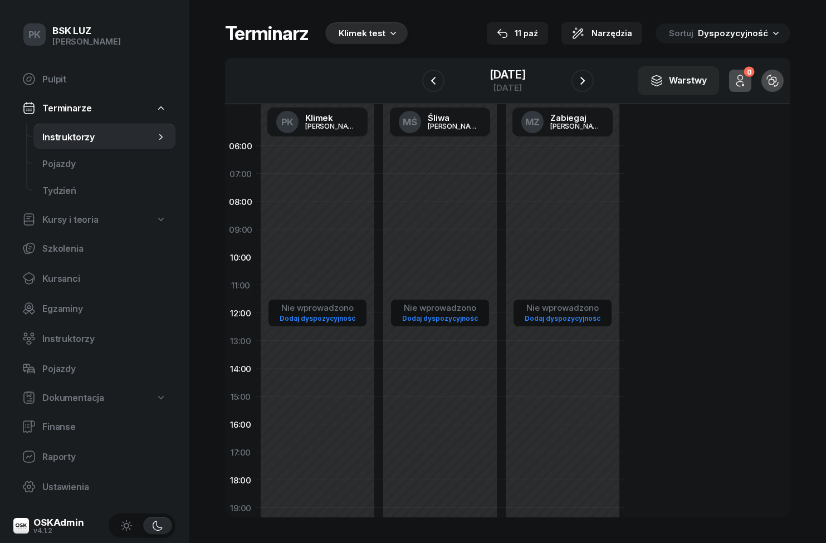
click at [350, 30] on div "Klimek test" at bounding box center [362, 33] width 47 height 13
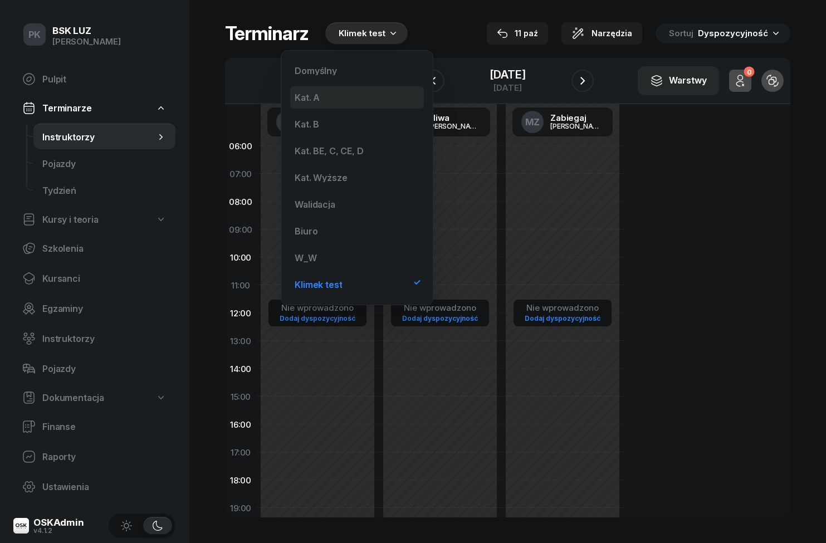
click at [303, 89] on div "Kat. A" at bounding box center [357, 97] width 134 height 22
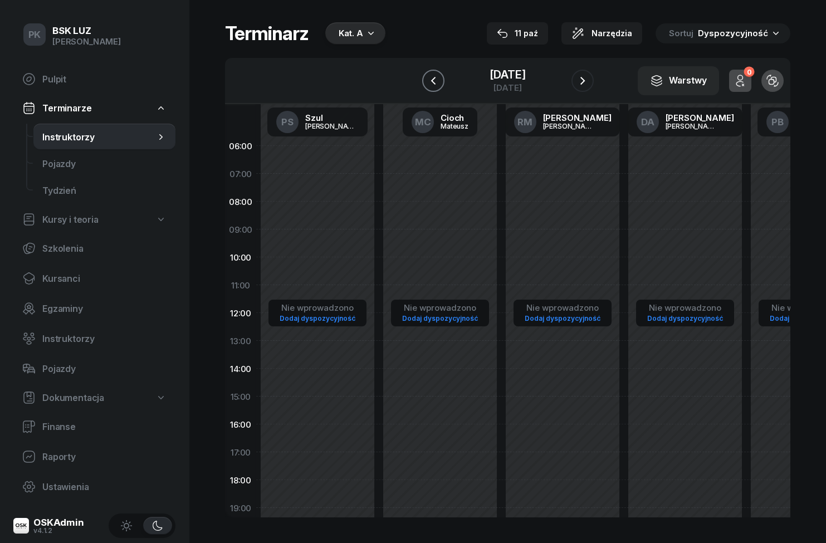
click at [427, 82] on icon "button" at bounding box center [433, 80] width 13 height 13
click at [427, 86] on icon "button" at bounding box center [422, 80] width 13 height 13
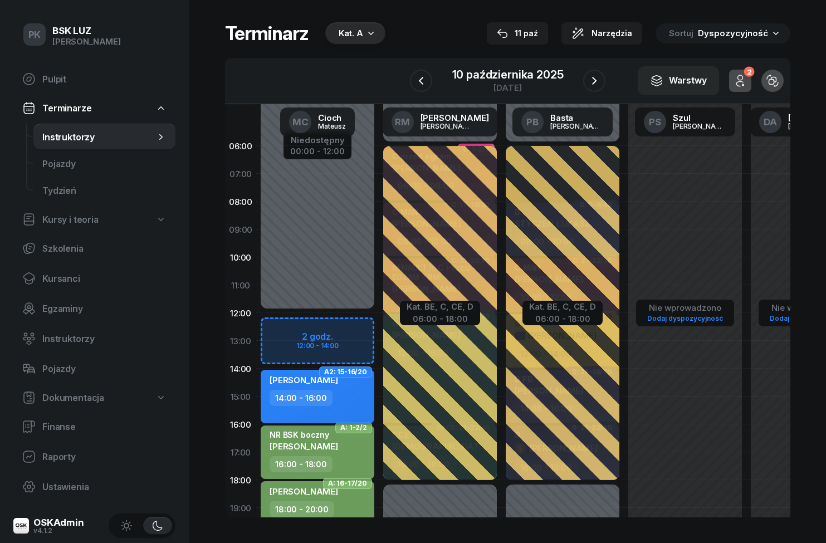
click at [347, 396] on div "14:00 - 16:00" at bounding box center [319, 398] width 98 height 16
select select "14"
select select "16"
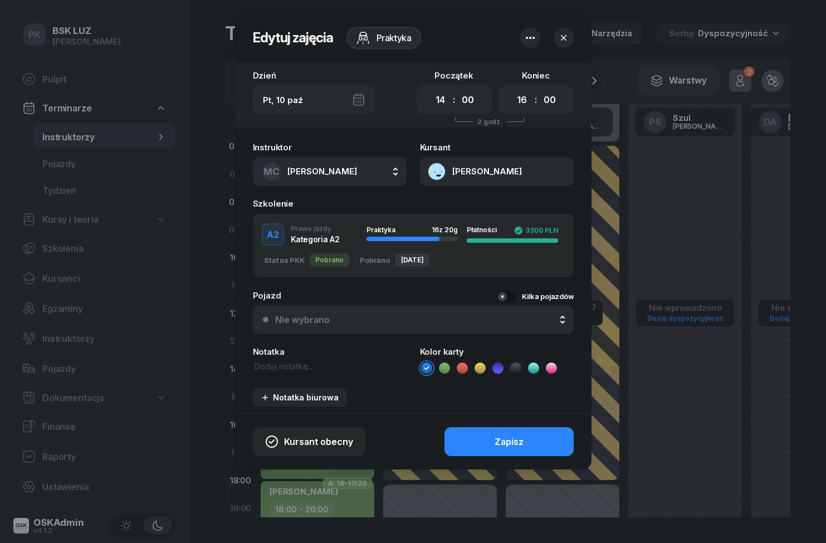
click at [561, 46] on button "button" at bounding box center [564, 38] width 20 height 20
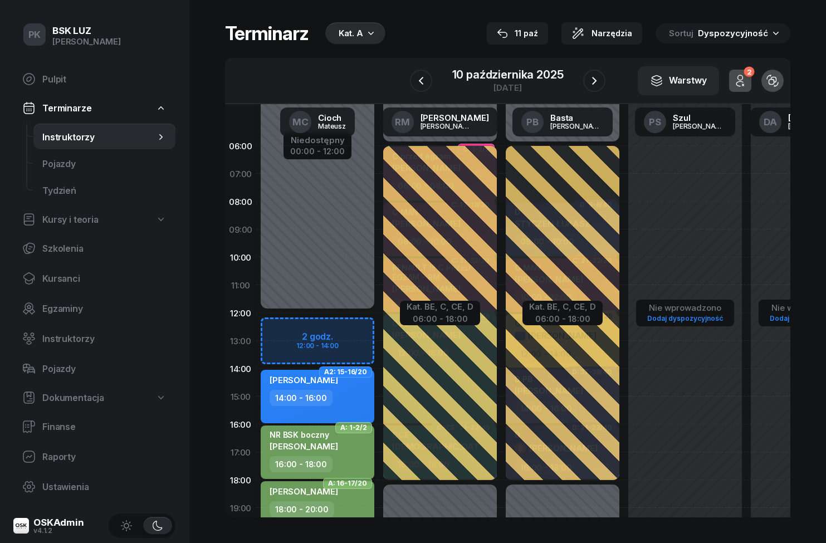
click at [334, 453] on div "NR BSK boczny GÓRKA TOMASZ" at bounding box center [304, 443] width 69 height 26
select select "16"
select select "18"
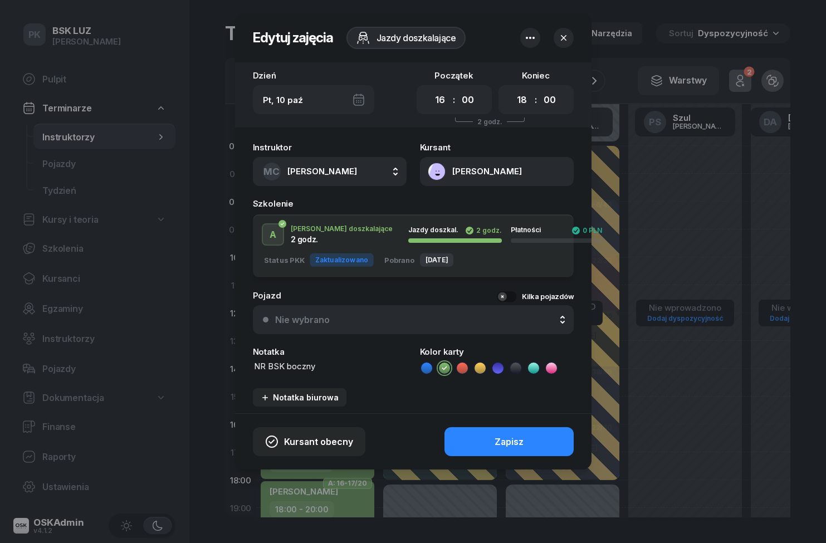
click at [570, 38] on button "button" at bounding box center [564, 38] width 20 height 20
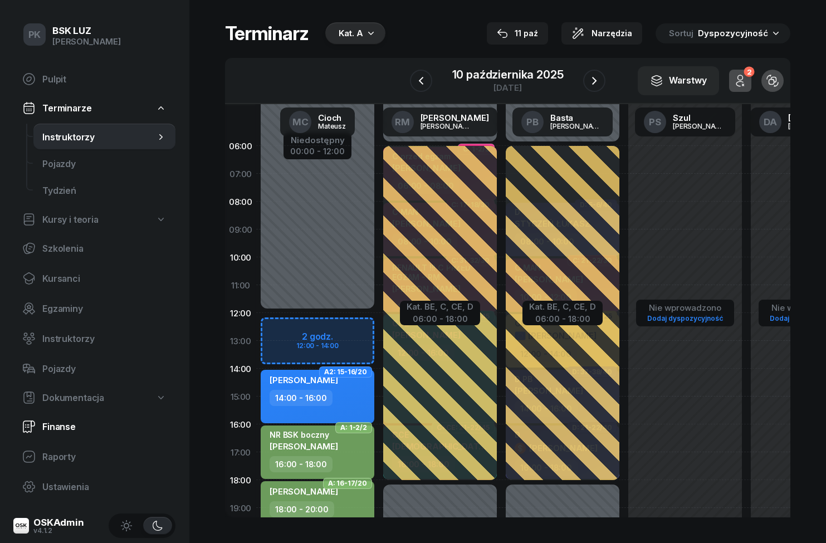
click at [46, 429] on span "Finanse" at bounding box center [104, 427] width 124 height 11
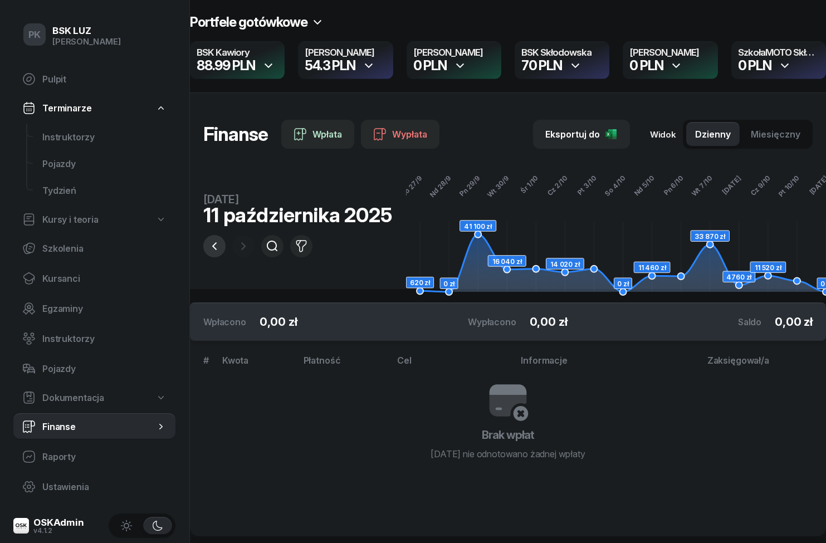
click at [214, 247] on icon "button" at bounding box center [214, 246] width 13 height 13
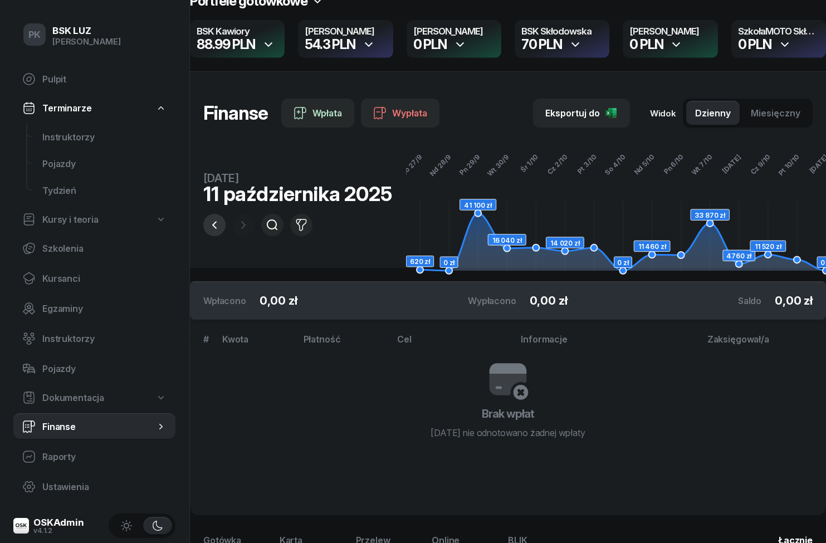
scroll to position [20, 0]
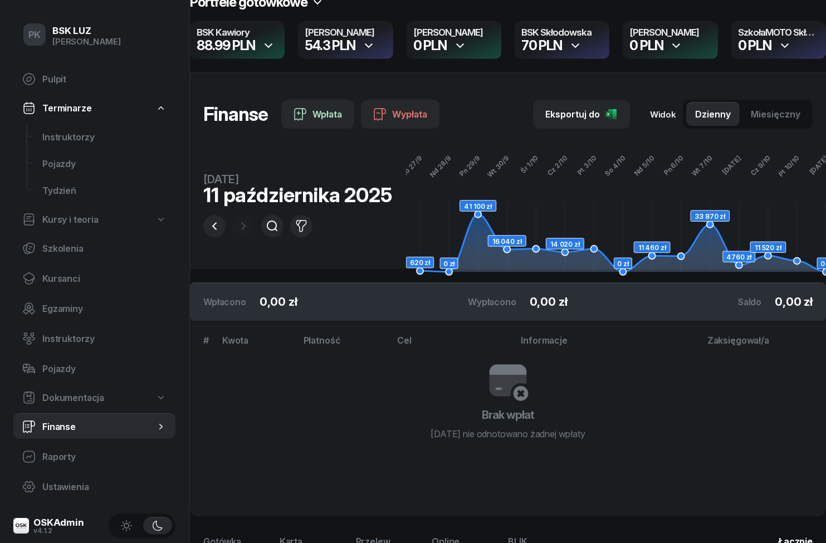
click at [327, 221] on div "11 paź" at bounding box center [297, 222] width 189 height 29
click at [208, 231] on icon "button" at bounding box center [214, 225] width 13 height 13
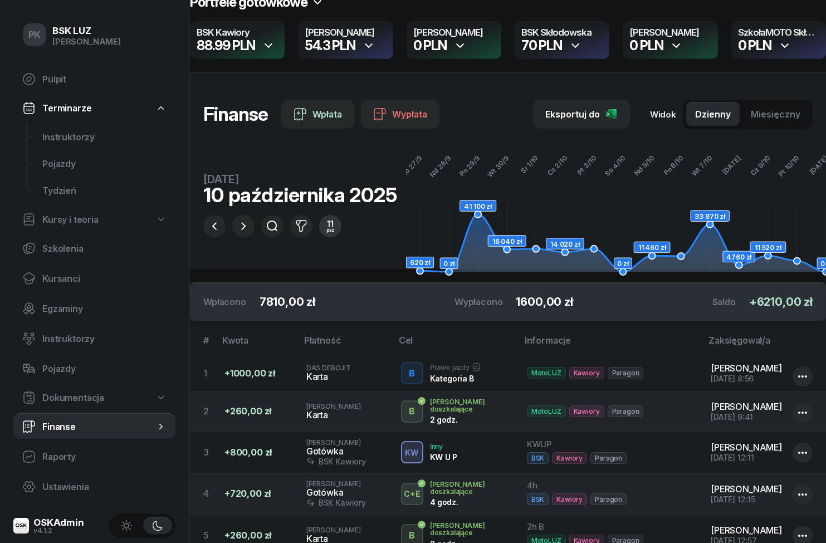
click at [326, 232] on div "paź" at bounding box center [330, 230] width 8 height 4
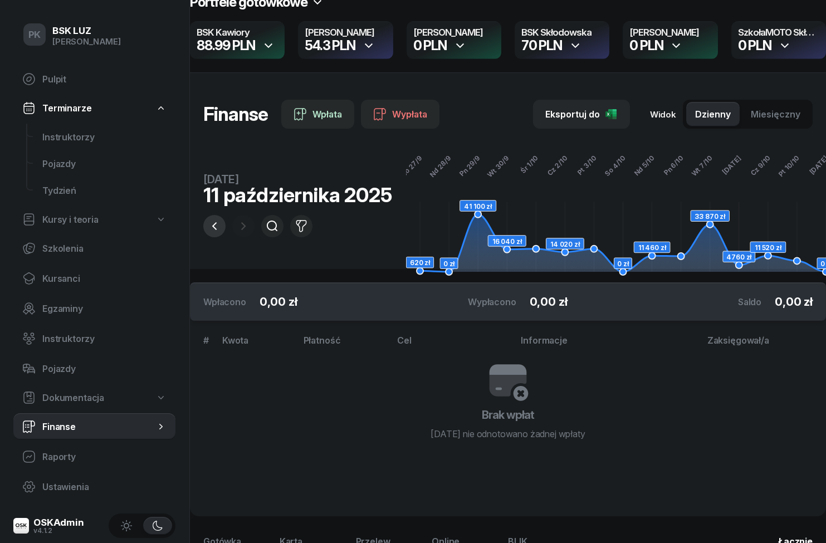
click at [216, 226] on icon "button" at bounding box center [214, 225] width 13 height 13
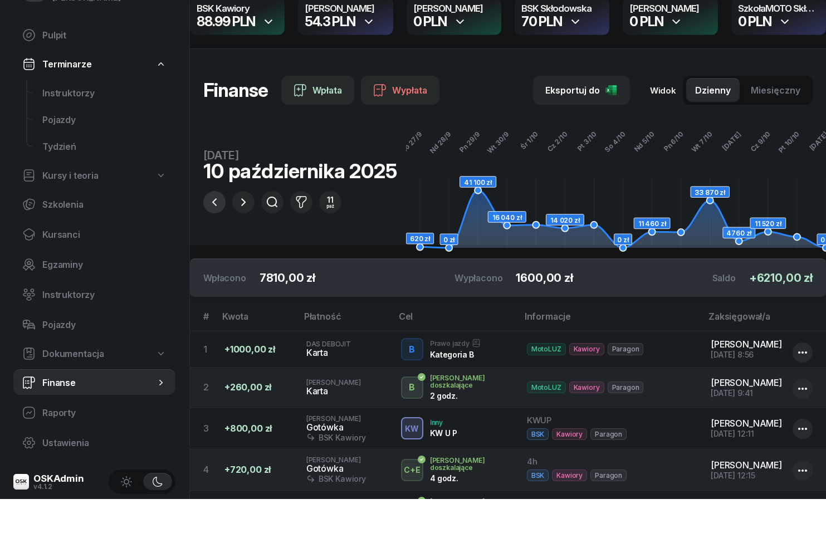
scroll to position [44, 0]
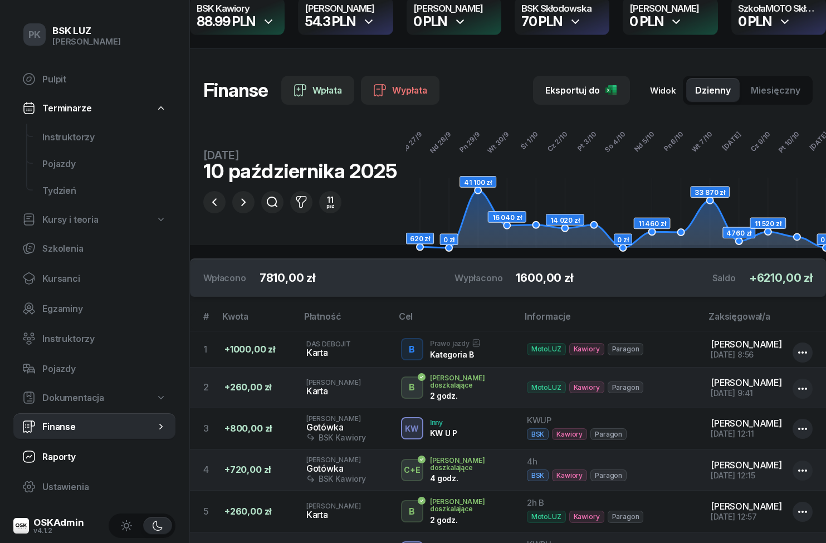
click at [65, 453] on span "Raporty" at bounding box center [104, 457] width 124 height 11
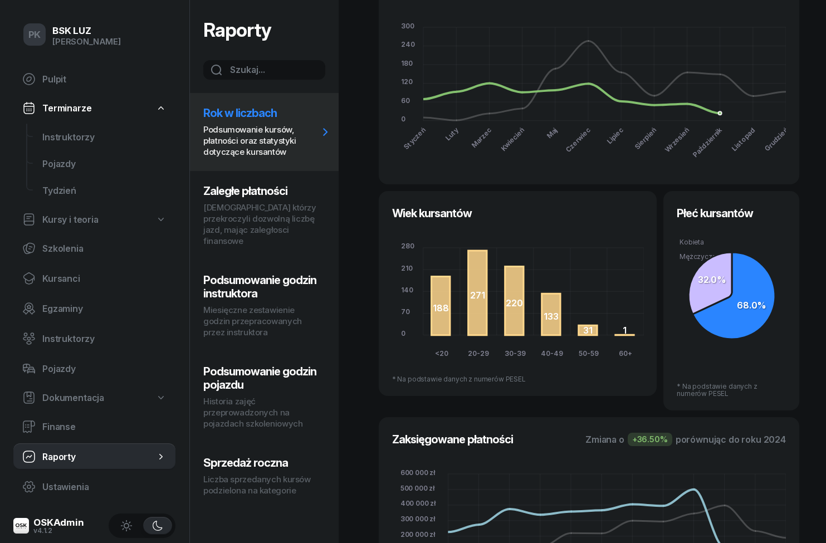
scroll to position [90, 0]
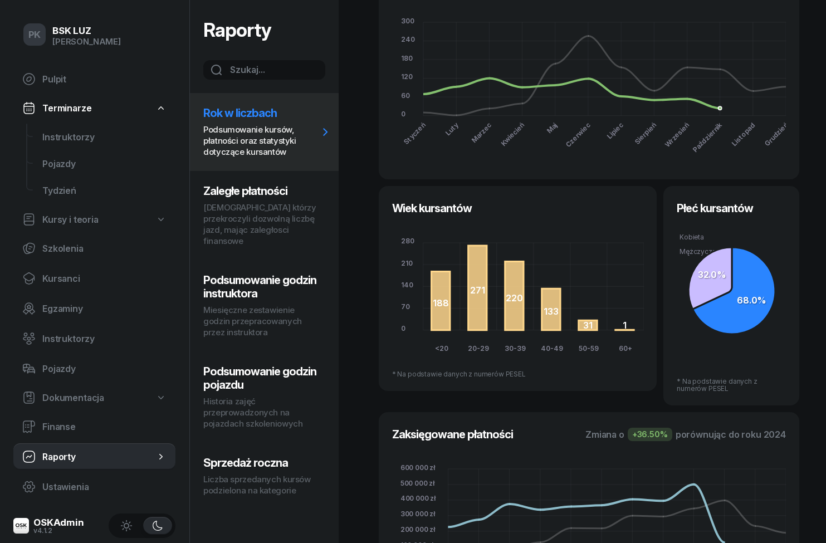
click at [294, 309] on p "Miesięczne zestawienie godzin przepracowanych przez instruktora" at bounding box center [260, 321] width 115 height 33
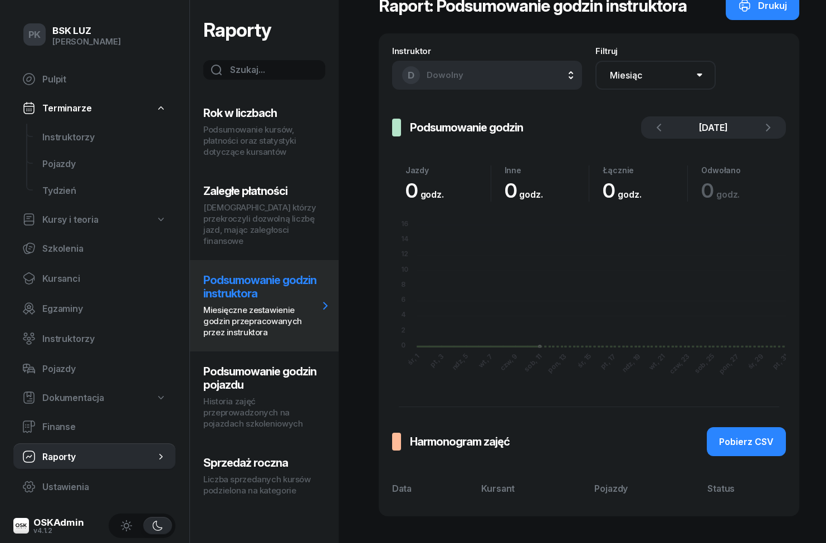
scroll to position [0, 0]
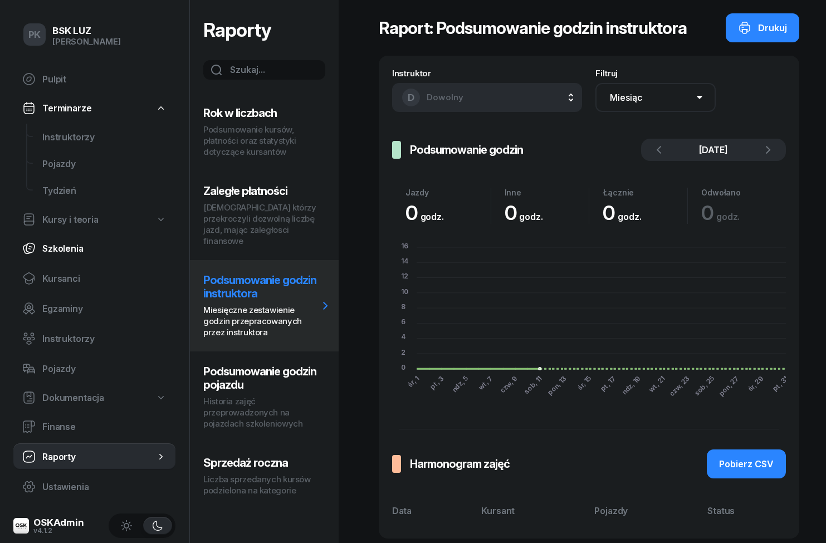
click at [33, 260] on link "Szkolenia" at bounding box center [94, 248] width 162 height 27
select select "createdAt-desc"
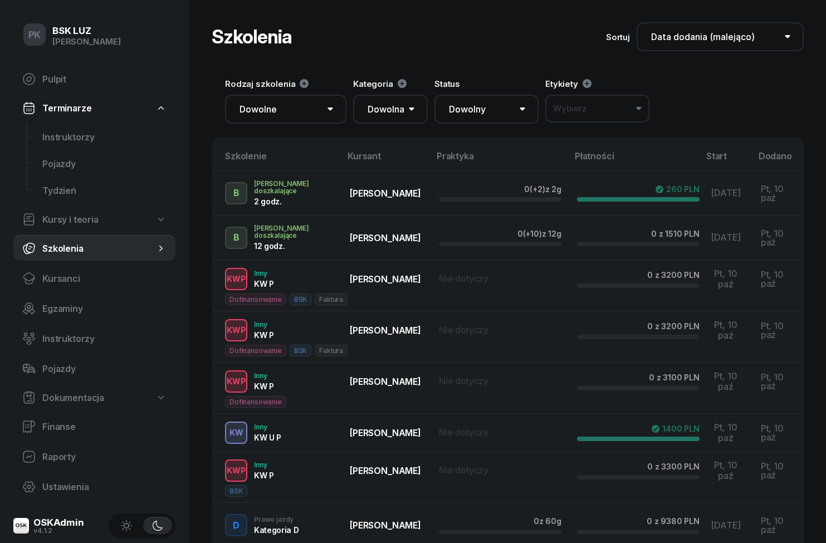
click at [47, 393] on span "Dokumentacja" at bounding box center [73, 398] width 62 height 11
click at [51, 391] on link "Dokumentacja" at bounding box center [94, 397] width 162 height 25
click at [58, 132] on span "Instruktorzy" at bounding box center [104, 137] width 124 height 11
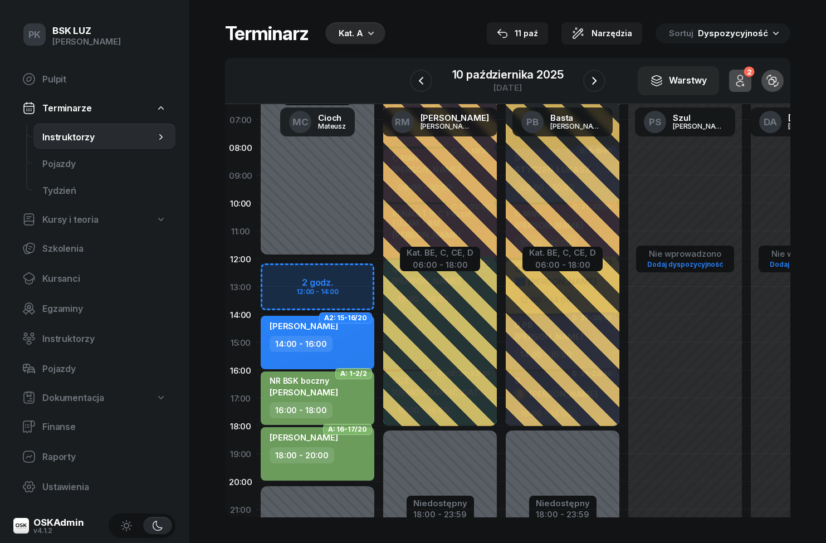
scroll to position [55, 0]
click at [352, 42] on div "Kat. A" at bounding box center [355, 33] width 60 height 22
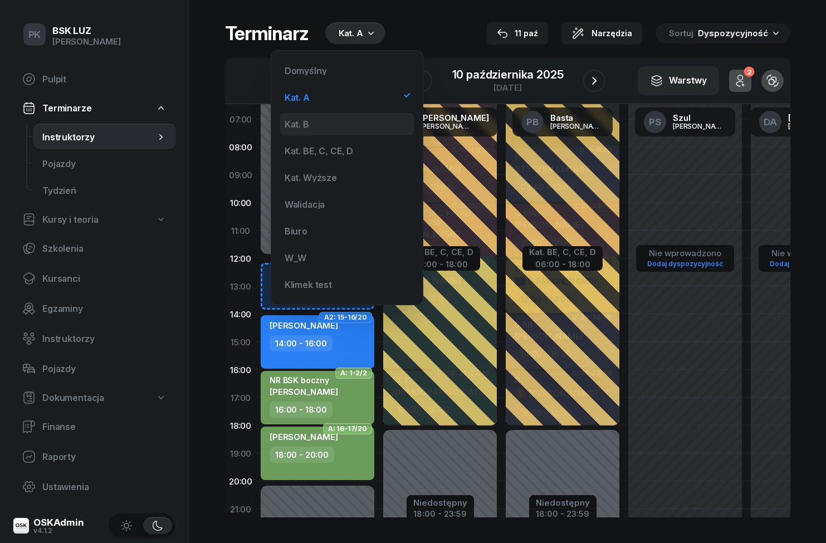
click at [351, 124] on div "Kat. B" at bounding box center [347, 124] width 134 height 22
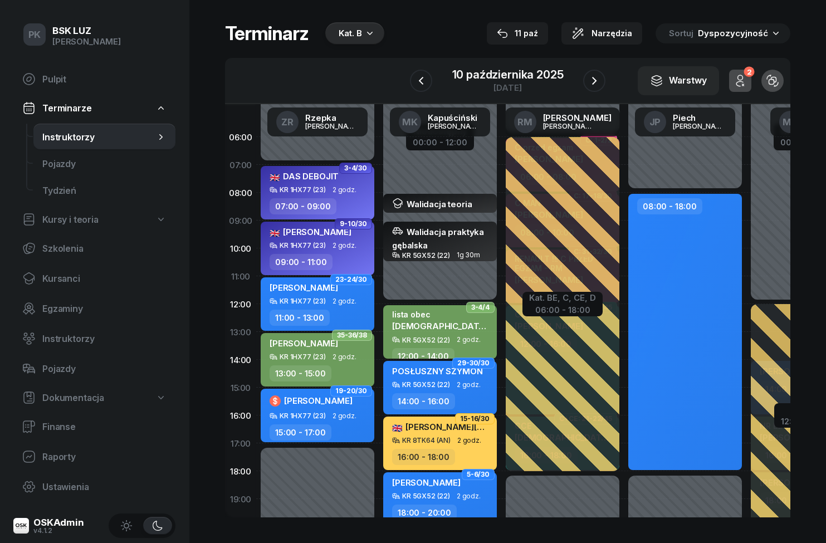
scroll to position [0, 0]
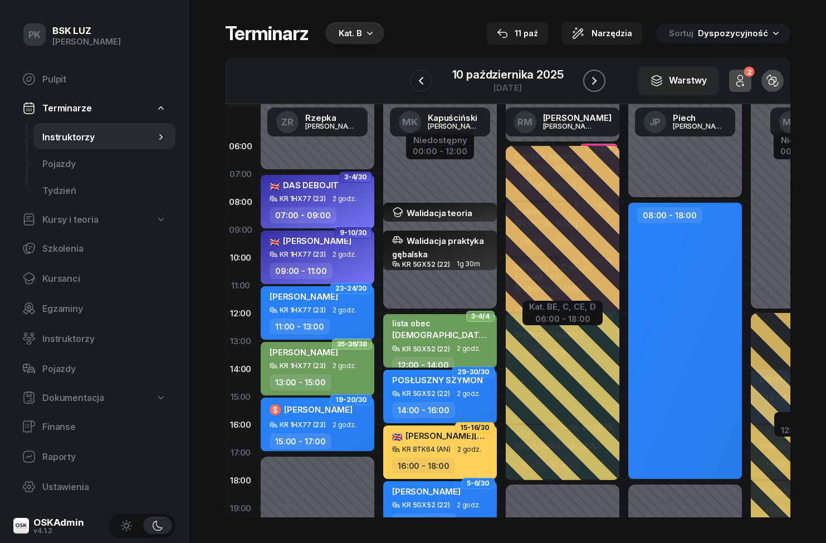
click at [595, 87] on button "button" at bounding box center [594, 81] width 22 height 22
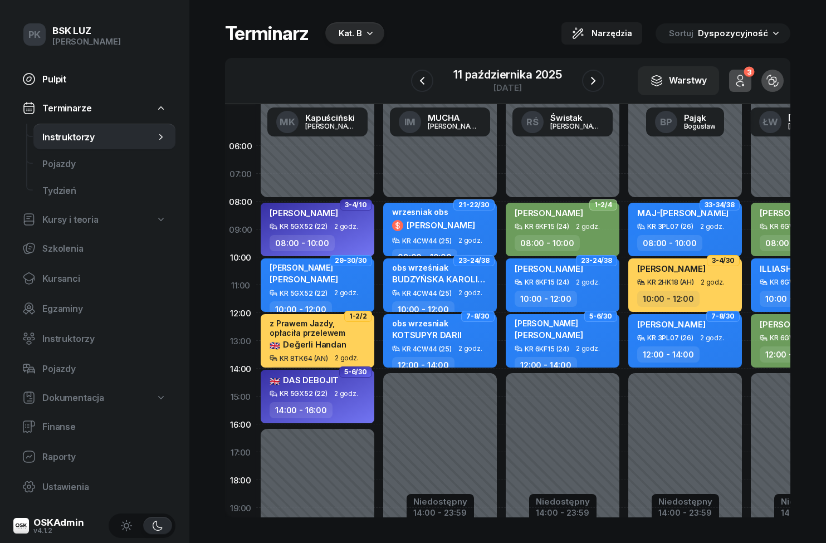
click at [42, 78] on link "Pulpit" at bounding box center [94, 79] width 162 height 27
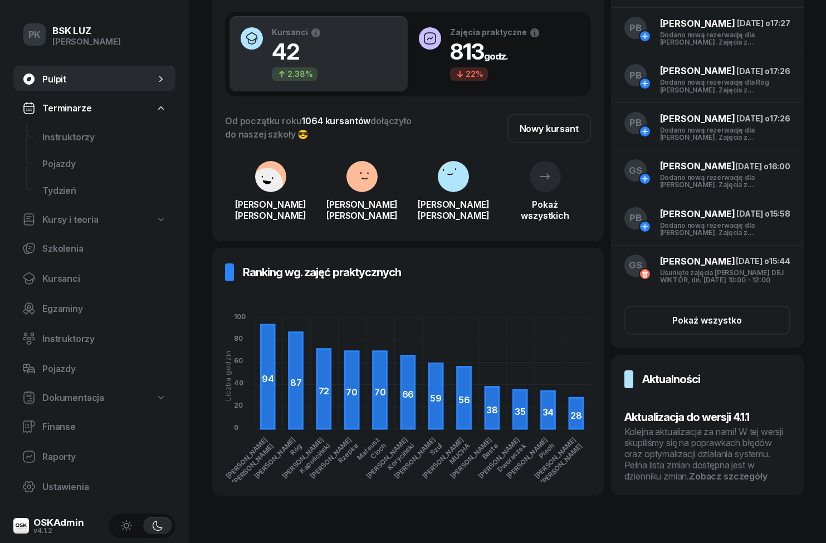
scroll to position [109, 0]
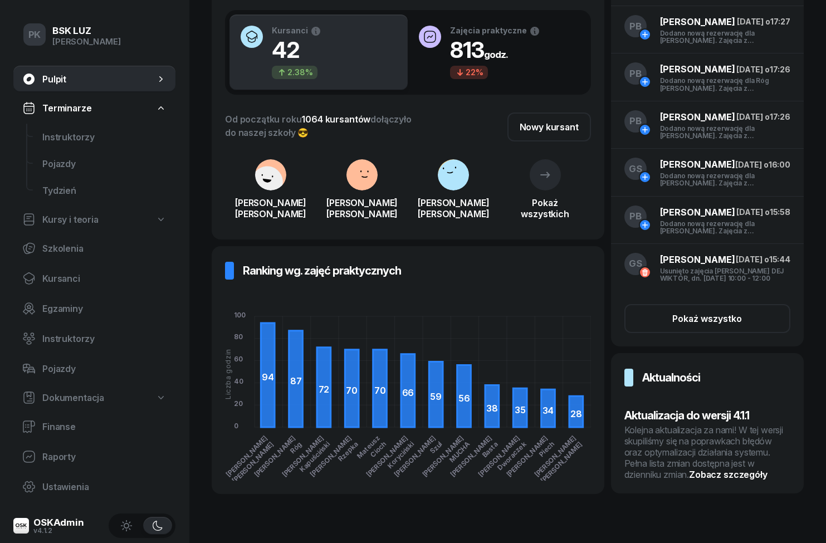
click at [721, 480] on div "Kolejna aktualizacja za nami! W tej wersji skupiliśmy się na poprawkach błędów …" at bounding box center [707, 452] width 166 height 56
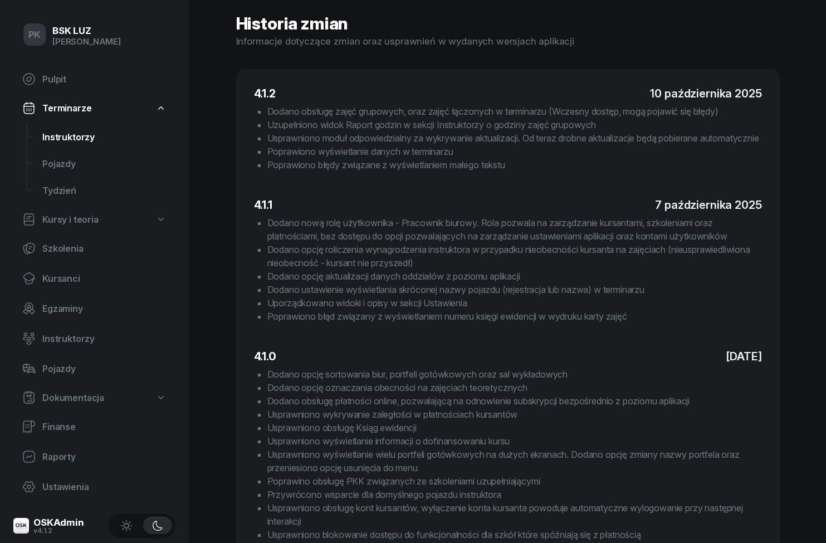
click at [61, 134] on span "Instruktorzy" at bounding box center [104, 137] width 124 height 11
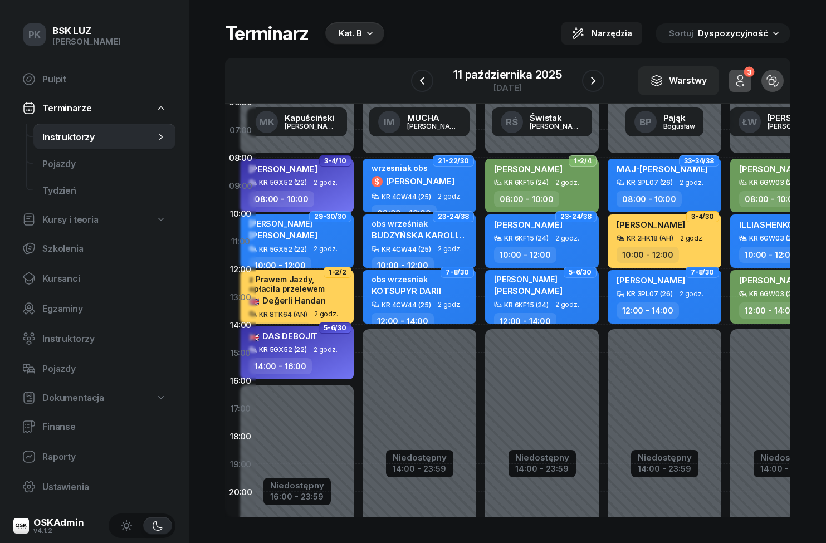
scroll to position [45, 14]
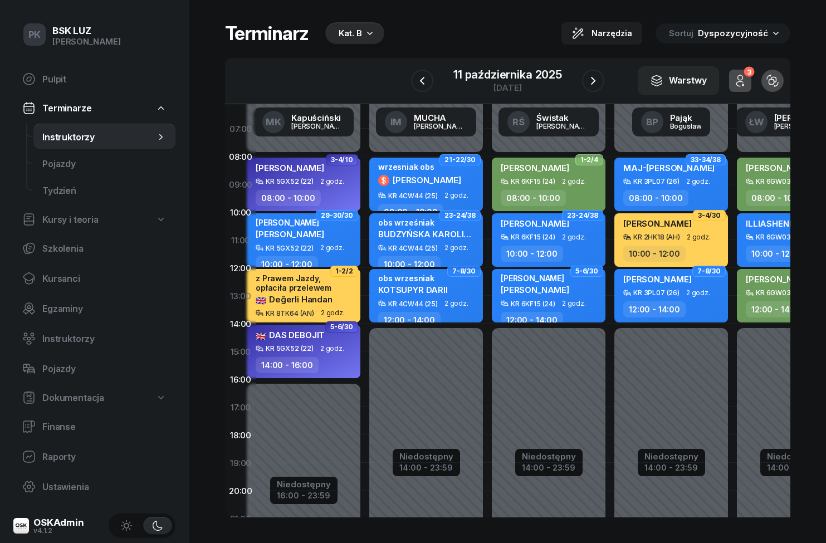
click at [394, 247] on div "KR 4CW44 (25)" at bounding box center [413, 248] width 50 height 7
select select "10"
select select "12"
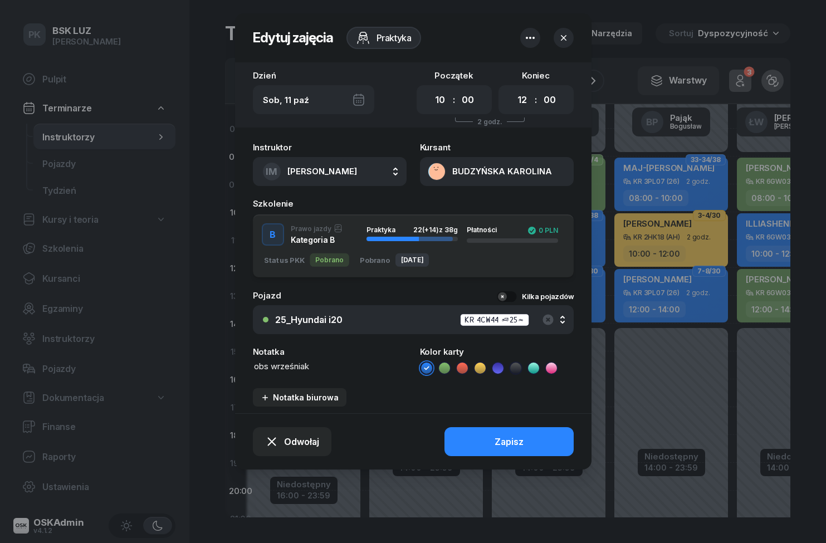
click at [563, 41] on icon "button" at bounding box center [563, 37] width 11 height 11
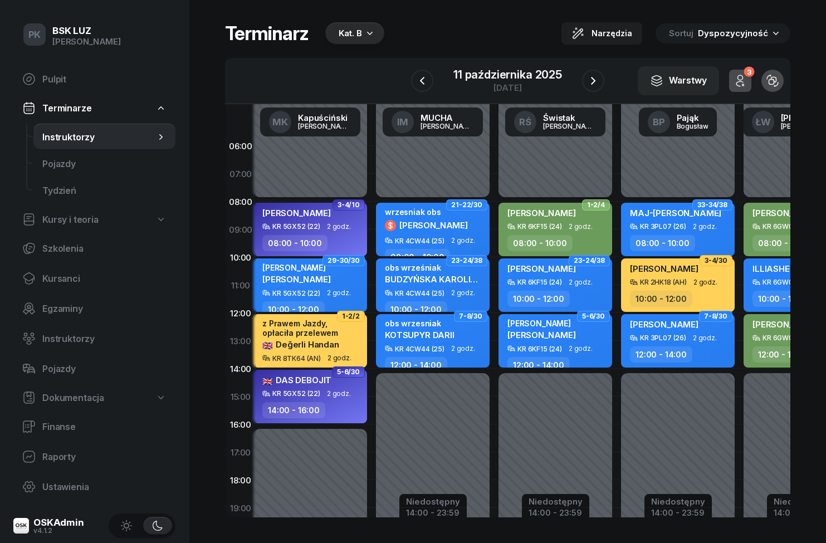
scroll to position [0, 8]
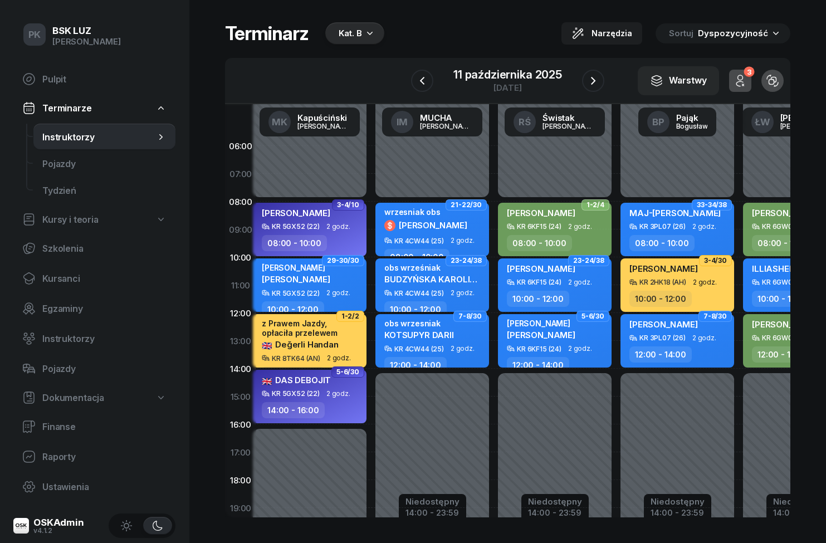
click at [758, 32] on span "Dyspozycyjność" at bounding box center [733, 33] width 70 height 11
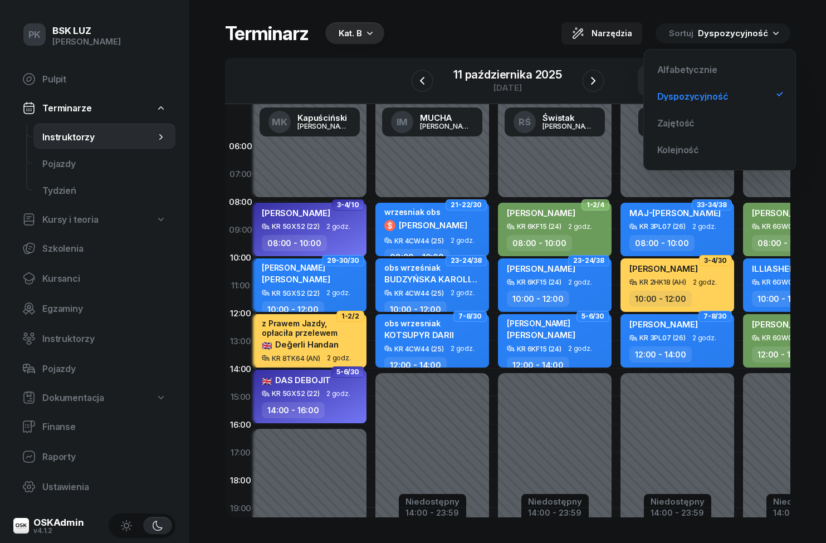
click at [360, 38] on div "Kat. B" at bounding box center [350, 33] width 23 height 13
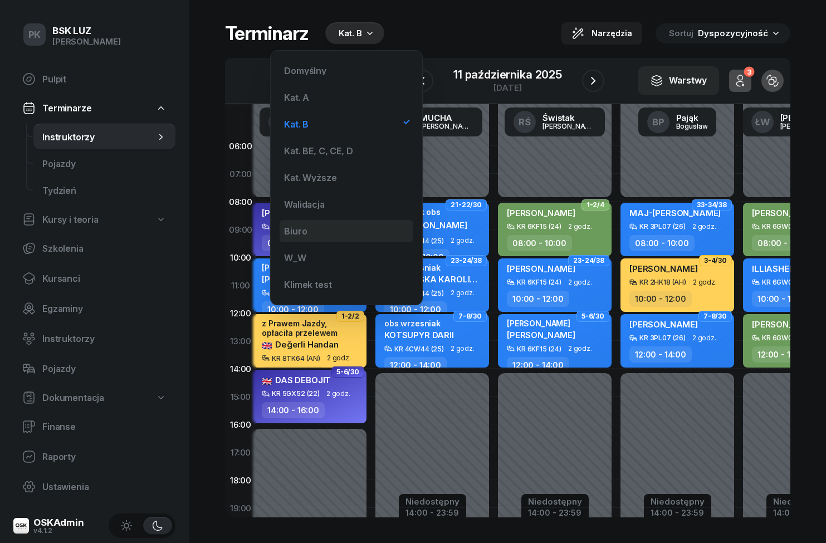
click at [338, 229] on div "Biuro" at bounding box center [347, 231] width 134 height 22
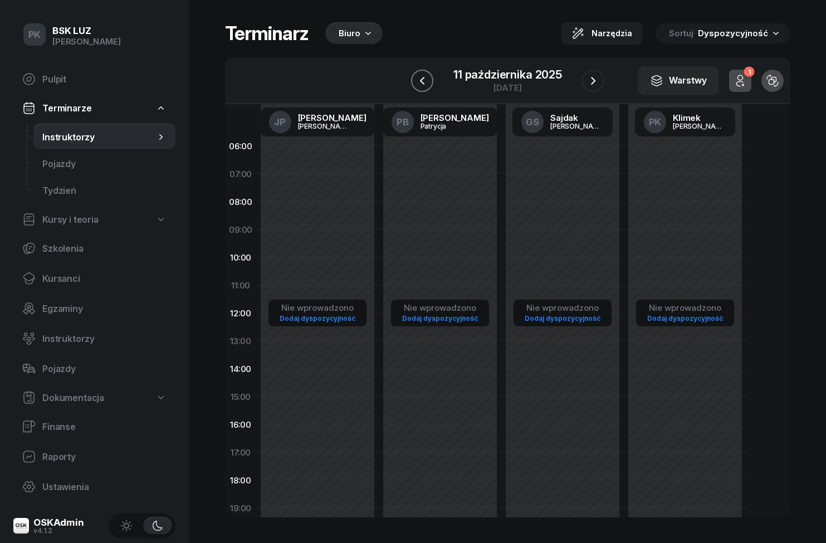
click at [422, 75] on icon "button" at bounding box center [422, 80] width 13 height 13
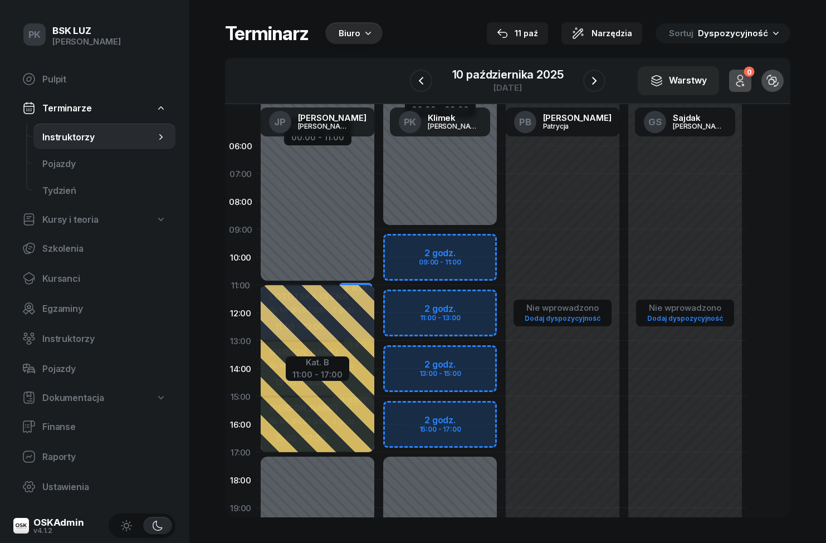
click at [470, 247] on div "Niedostępny 00:00 - 09:00 Niedostępny 17:00 - 23:59 2 godz. 09:00 - 11:00 2 god…" at bounding box center [440, 396] width 123 height 529
select select "09"
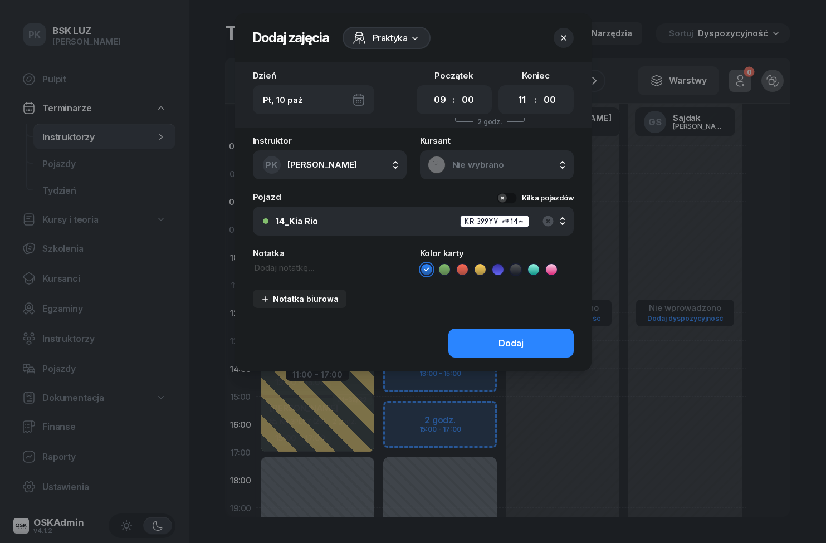
click at [405, 35] on span "Praktyka" at bounding box center [390, 37] width 35 height 13
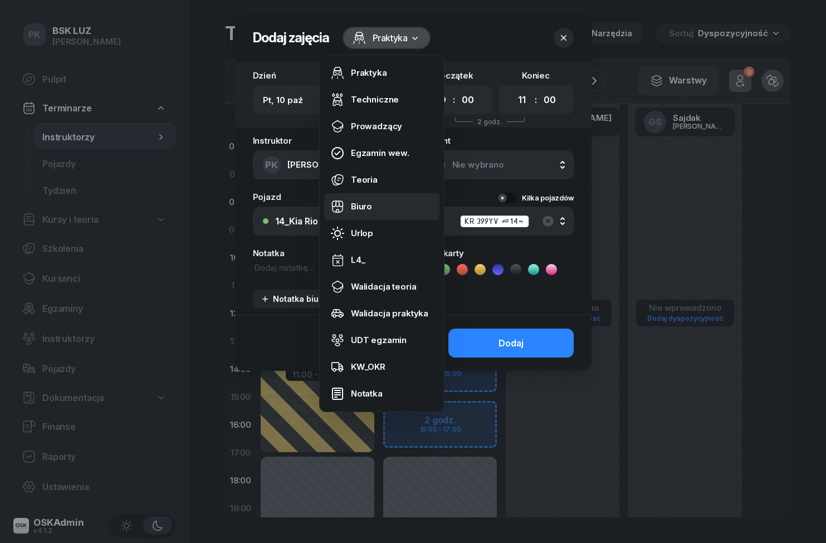
click at [385, 206] on link "Biuro" at bounding box center [381, 206] width 115 height 27
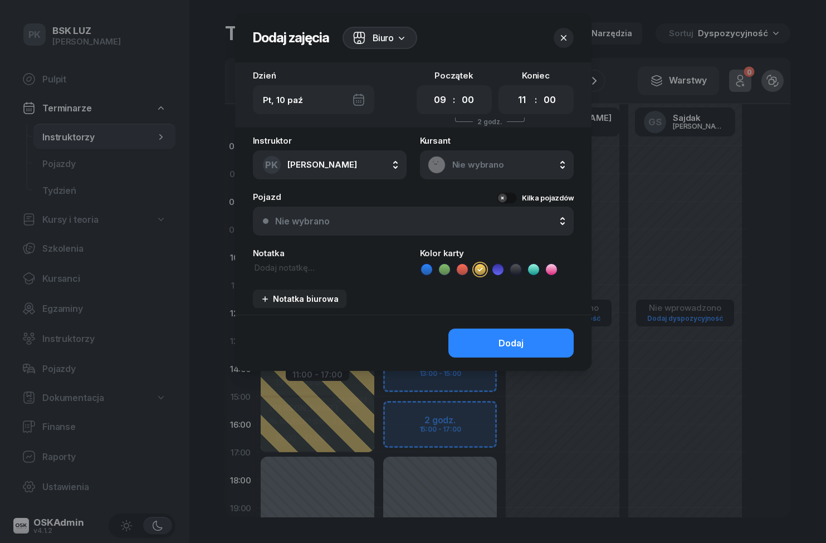
click at [540, 135] on div "Dzień Pt, 10 paź Początek 00 01 02 03 04 05 06 07 08 09 10 11 12 13 14 15 16 17…" at bounding box center [413, 188] width 356 height 252
click at [530, 96] on select "00 01 02 03 04 05 06 07 08 09 10 11 12 13 14 15 16 17 18 19 20 21 22 23" at bounding box center [521, 99] width 21 height 19
select select "17"
click at [552, 340] on button "Dodaj" at bounding box center [510, 343] width 125 height 29
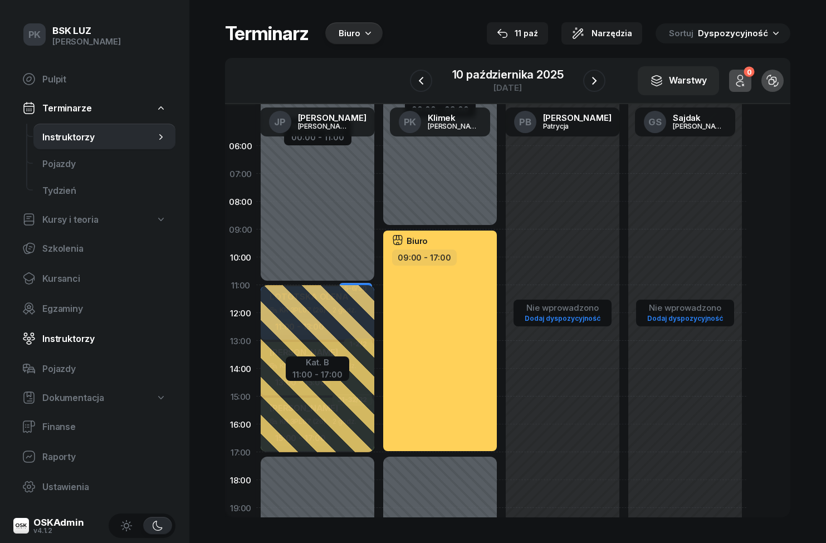
click at [38, 333] on link "Instruktorzy" at bounding box center [94, 338] width 162 height 27
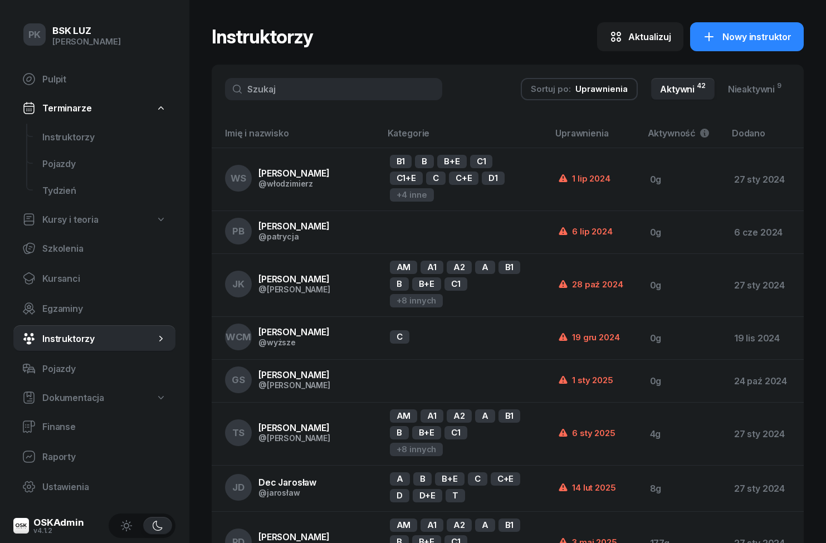
click at [339, 94] on input "text" at bounding box center [333, 89] width 217 height 22
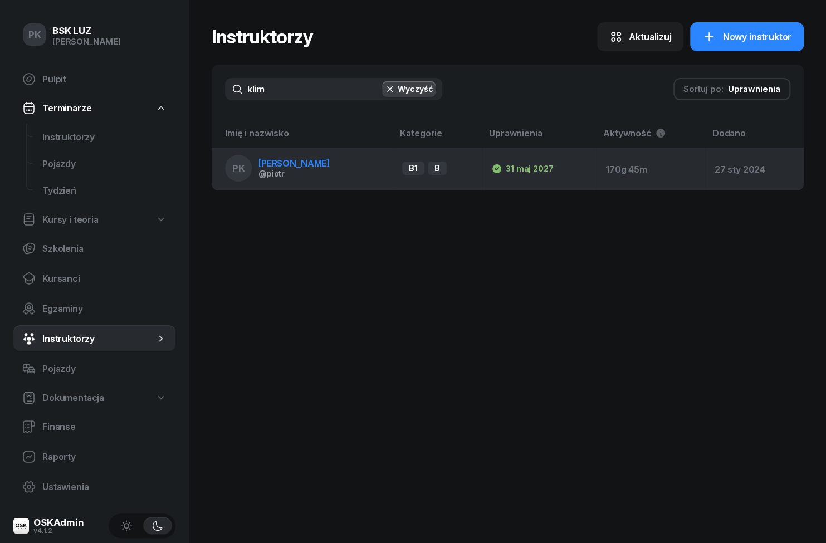
type input "klim"
click at [291, 173] on div "@piotr" at bounding box center [293, 173] width 71 height 9
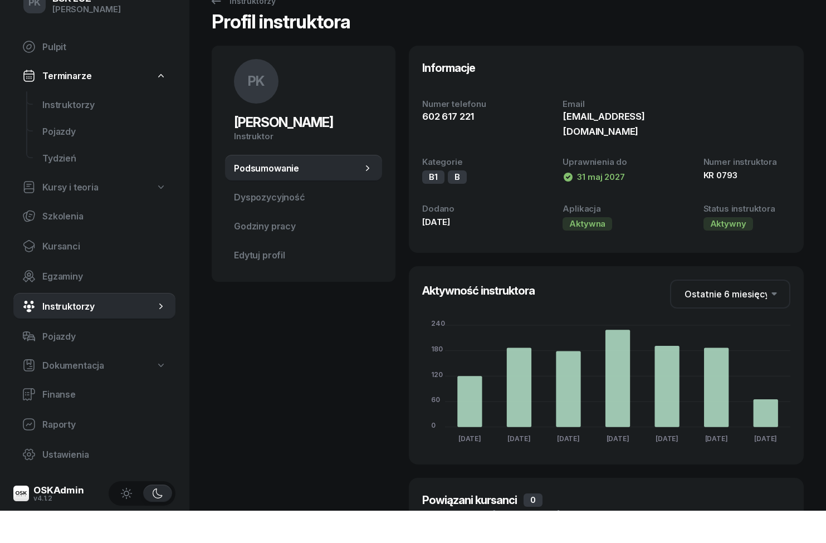
scroll to position [33, 0]
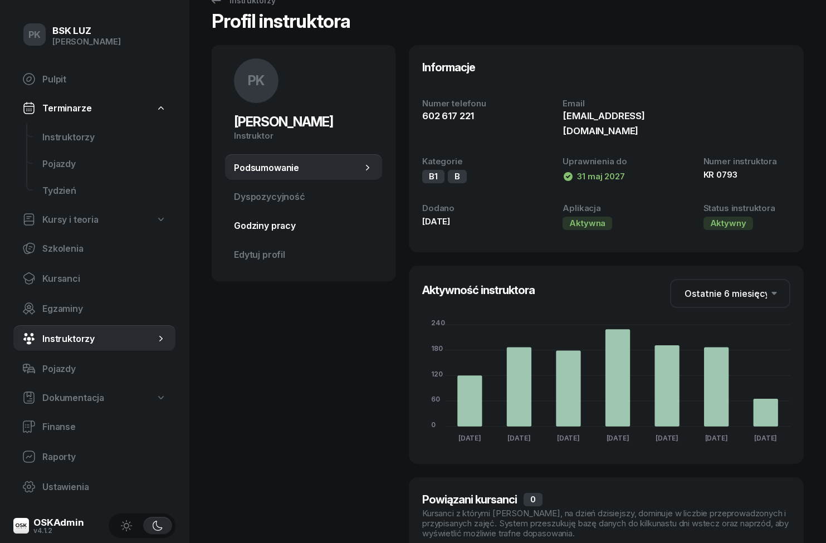
click at [263, 230] on span "Godziny pracy" at bounding box center [303, 226] width 139 height 11
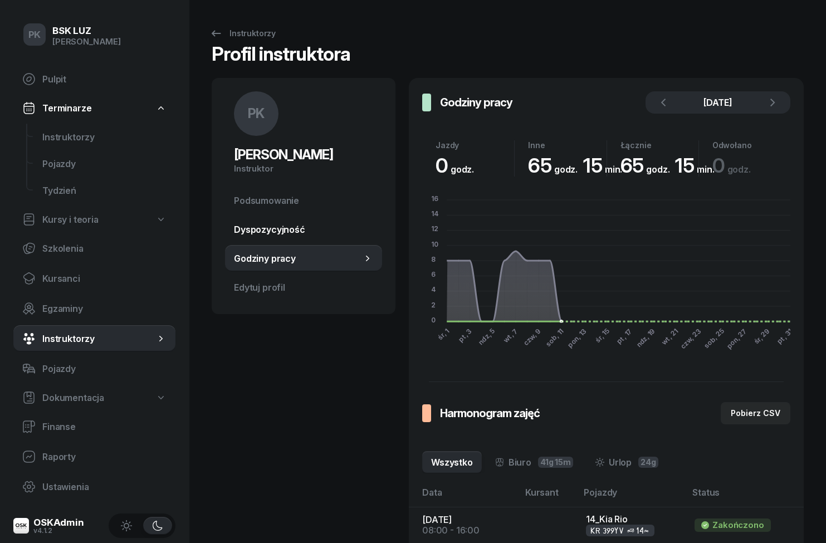
click at [253, 240] on link "Dyspozycyjność" at bounding box center [303, 229] width 157 height 27
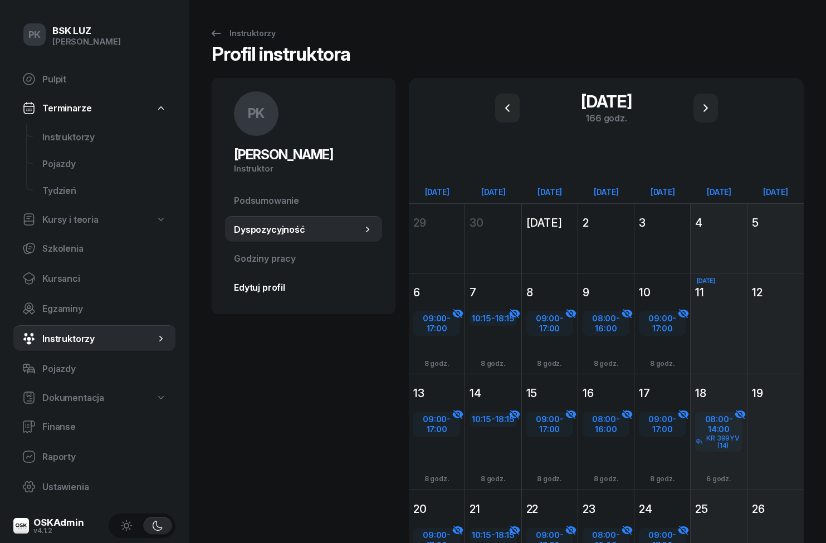
click at [255, 287] on span "Edytuj profil" at bounding box center [303, 287] width 139 height 11
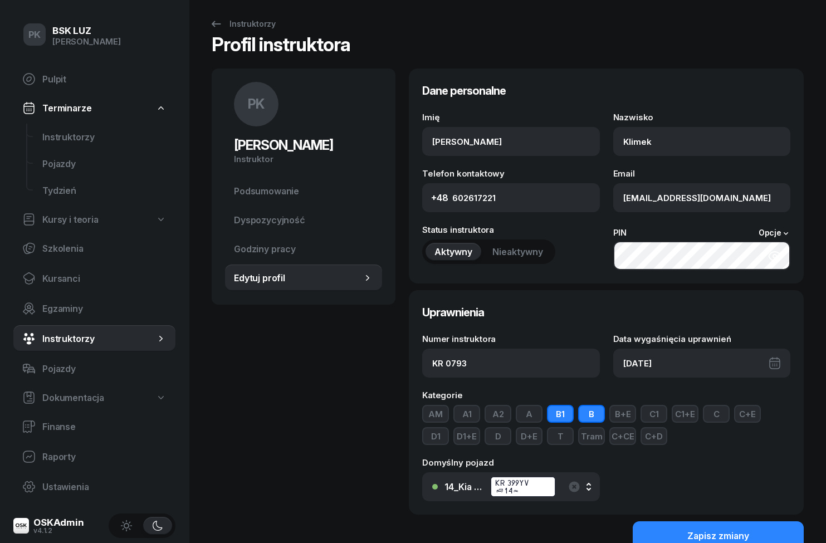
scroll to position [18, 0]
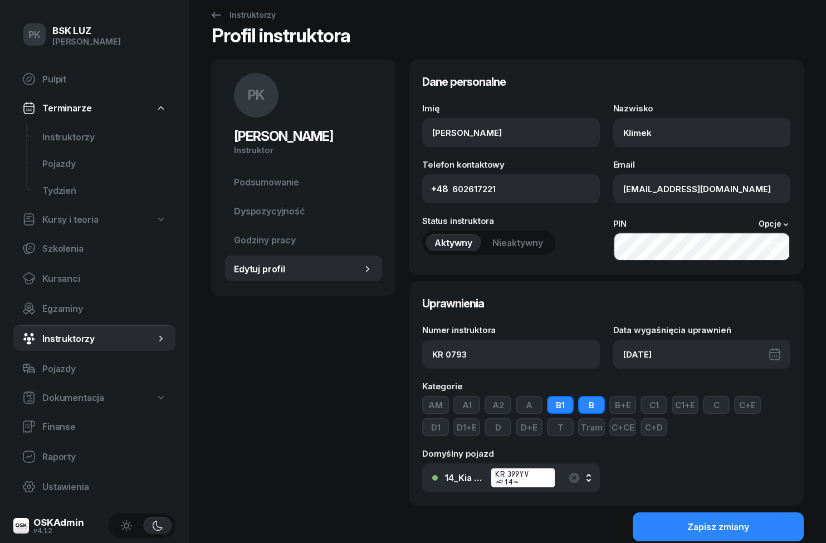
click at [595, 470] on button "14_Kia Rio KR 399YV (14)" at bounding box center [511, 477] width 178 height 29
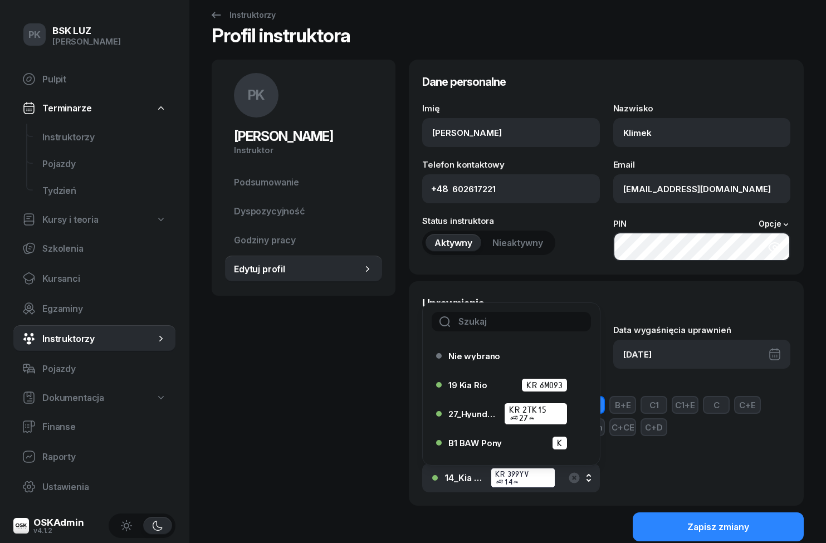
click at [534, 312] on input "text" at bounding box center [511, 321] width 159 height 19
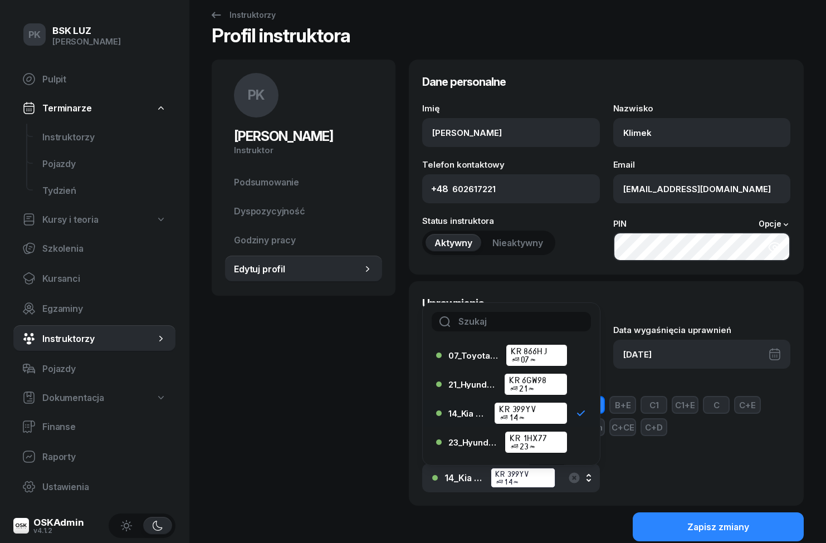
scroll to position [754, 0]
click at [490, 408] on div "14_Kia Rio KR 399YV (14)" at bounding box center [513, 413] width 131 height 22
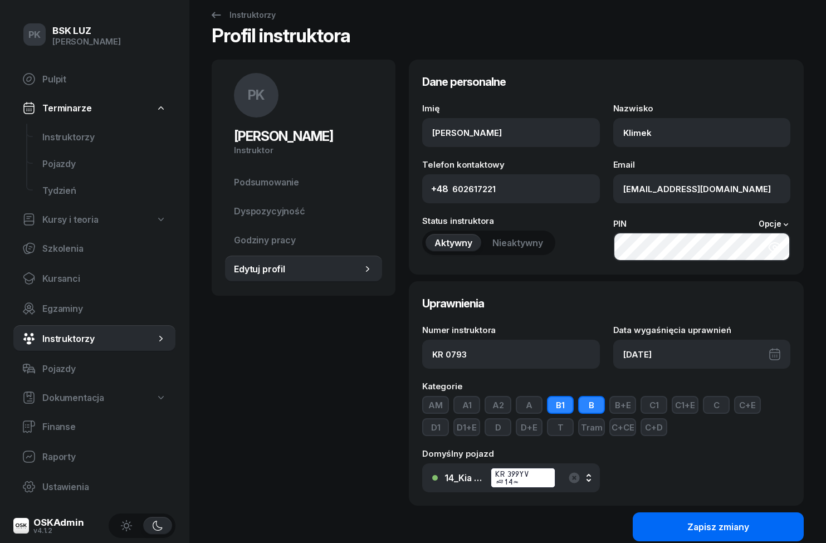
click at [745, 526] on div "Zapisz zmiany" at bounding box center [718, 527] width 62 height 11
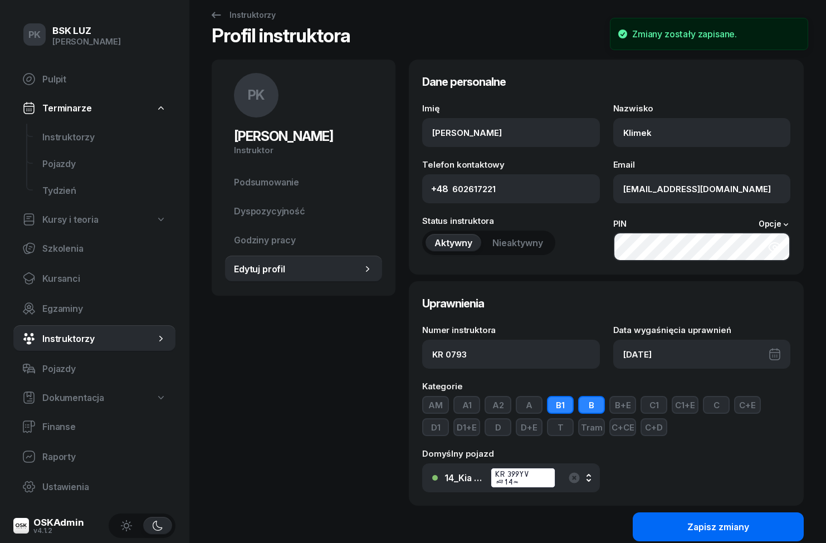
click at [706, 529] on div "Zapisz zmiany" at bounding box center [718, 527] width 62 height 11
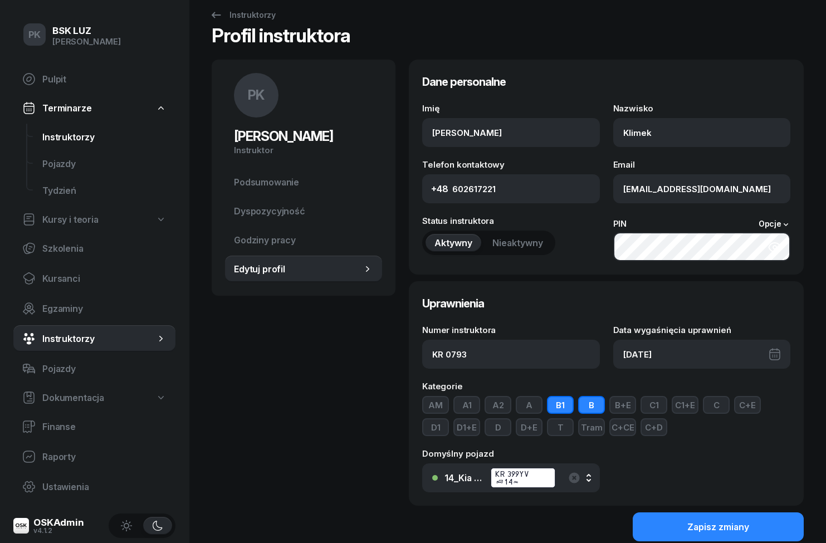
click at [69, 148] on link "Instruktorzy" at bounding box center [104, 137] width 142 height 27
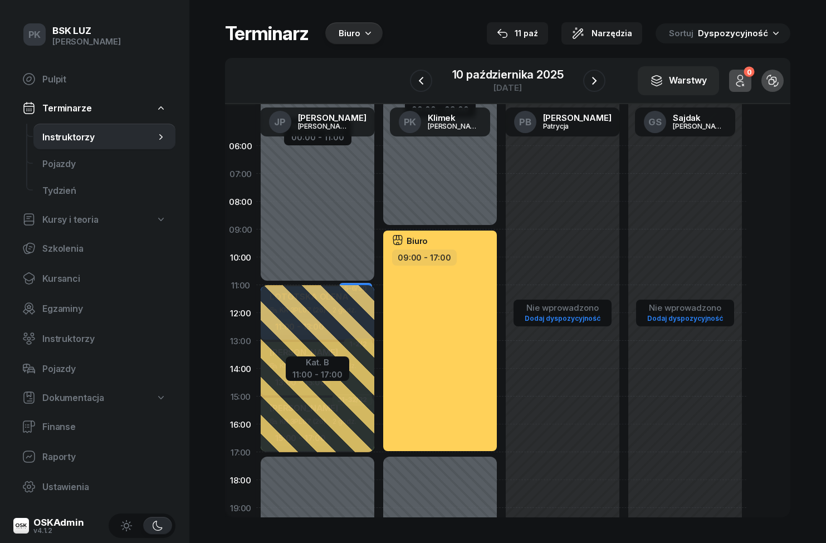
click at [455, 337] on div "Biuro 09:00 - 17:00" at bounding box center [440, 341] width 114 height 221
select select "09"
select select "17"
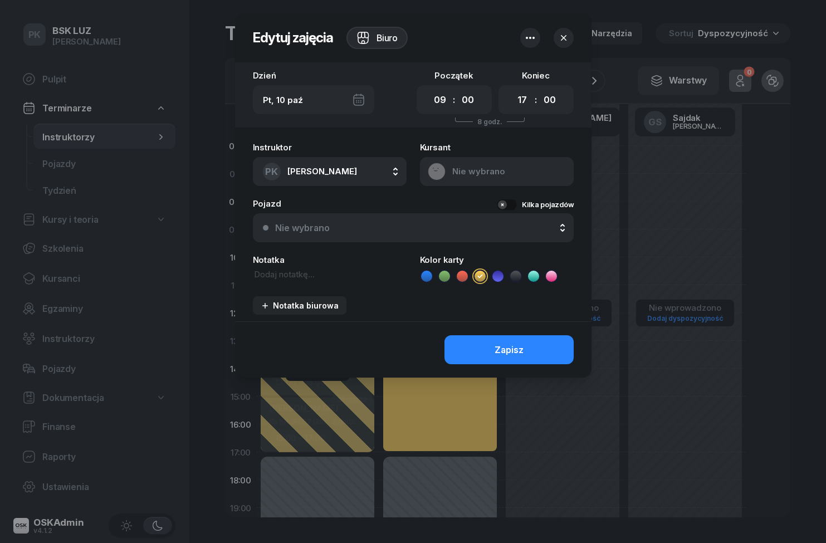
click at [519, 236] on button "Nie wybrano" at bounding box center [413, 227] width 321 height 29
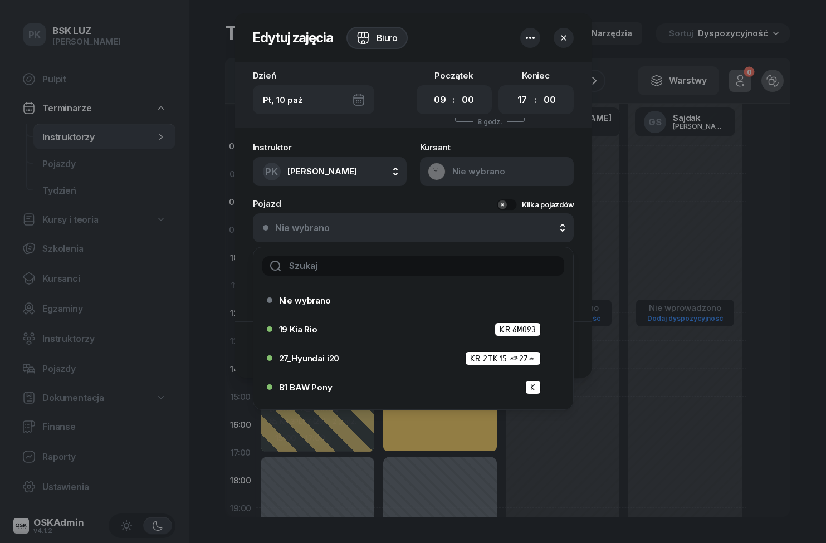
click at [507, 228] on div "Nie wybrano" at bounding box center [419, 228] width 289 height 11
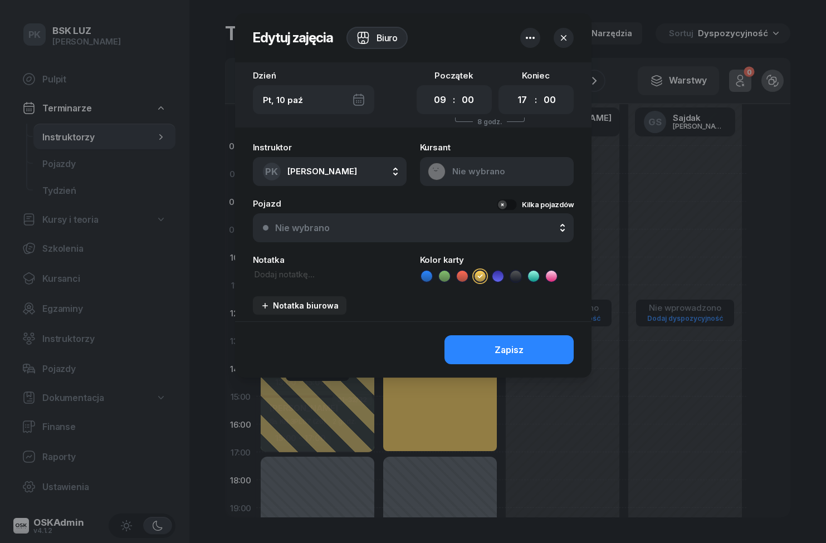
click at [486, 227] on div "Nie wybrano" at bounding box center [419, 228] width 289 height 11
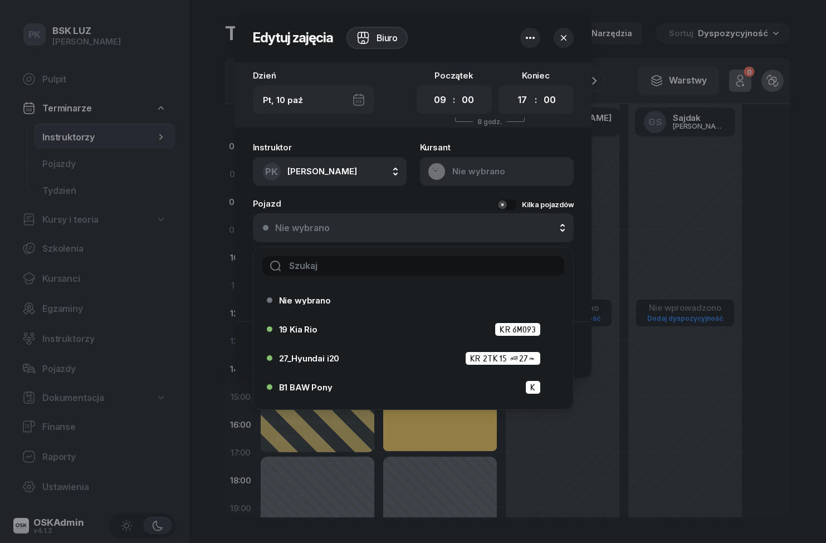
click at [448, 262] on input "text" at bounding box center [413, 265] width 302 height 19
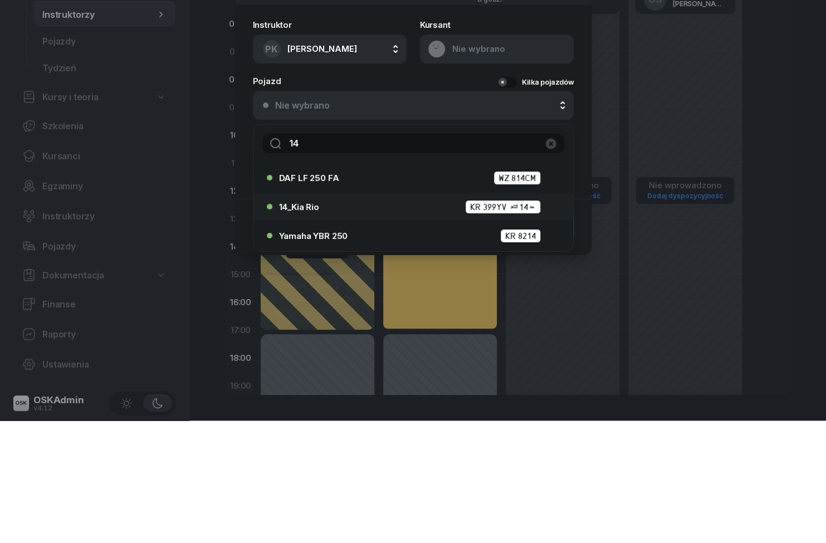
type input "14"
click at [397, 323] on div "14_Kia Rio KR 399YV (14)" at bounding box center [416, 330] width 274 height 14
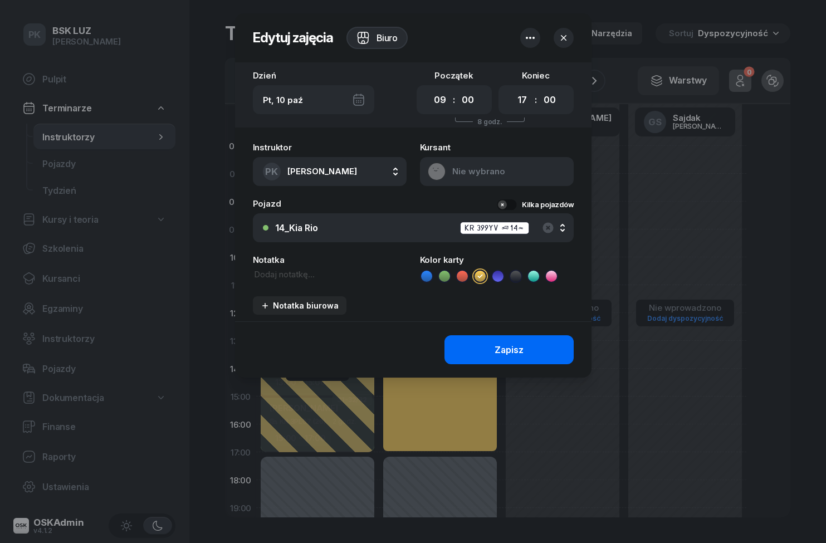
click at [544, 356] on button "Zapisz" at bounding box center [509, 349] width 129 height 29
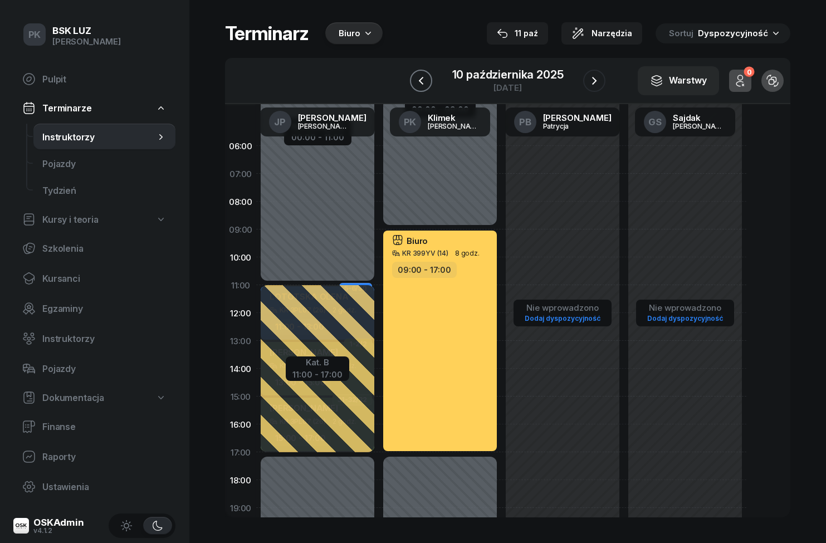
click at [423, 86] on icon "button" at bounding box center [420, 80] width 13 height 13
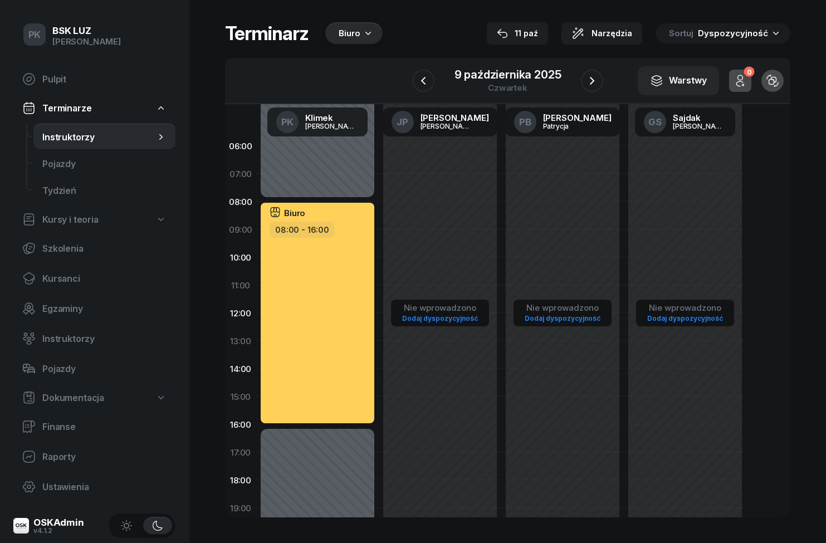
click at [317, 344] on div "Biuro 08:00 - 16:00" at bounding box center [318, 313] width 114 height 221
select select "08"
select select "16"
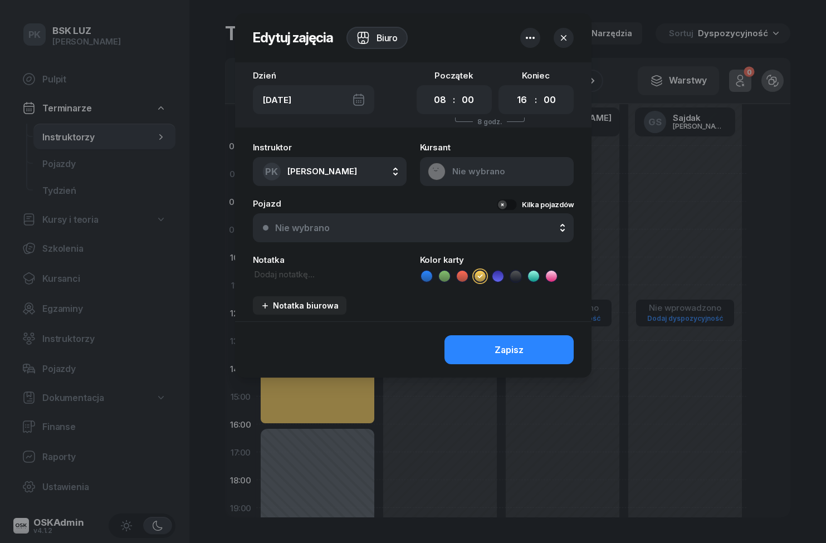
click at [522, 229] on div "Nie wybrano" at bounding box center [419, 228] width 289 height 11
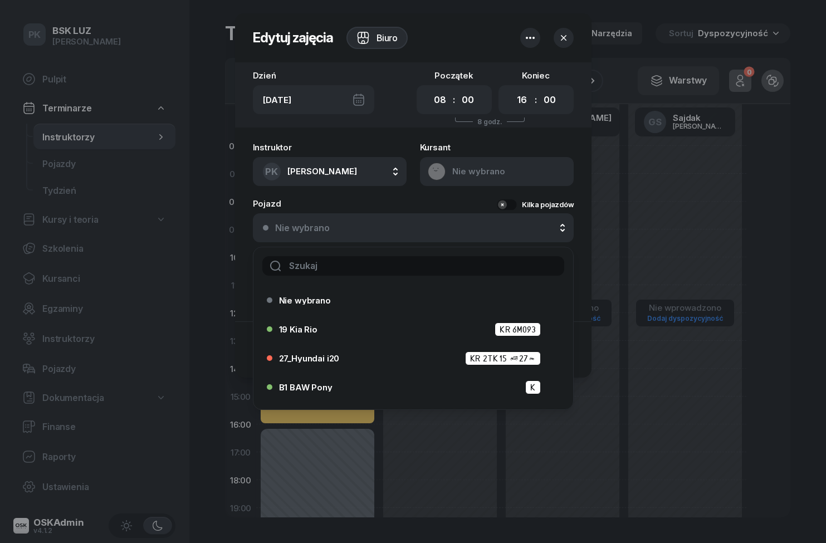
click at [463, 266] on input "text" at bounding box center [413, 265] width 302 height 19
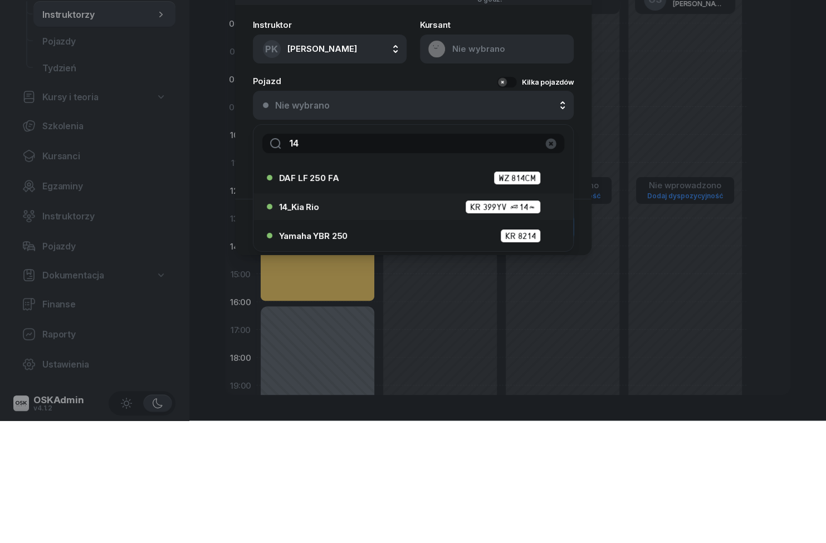
type input "14"
click at [389, 323] on div "14_Kia Rio KR 399YV (14)" at bounding box center [416, 330] width 274 height 14
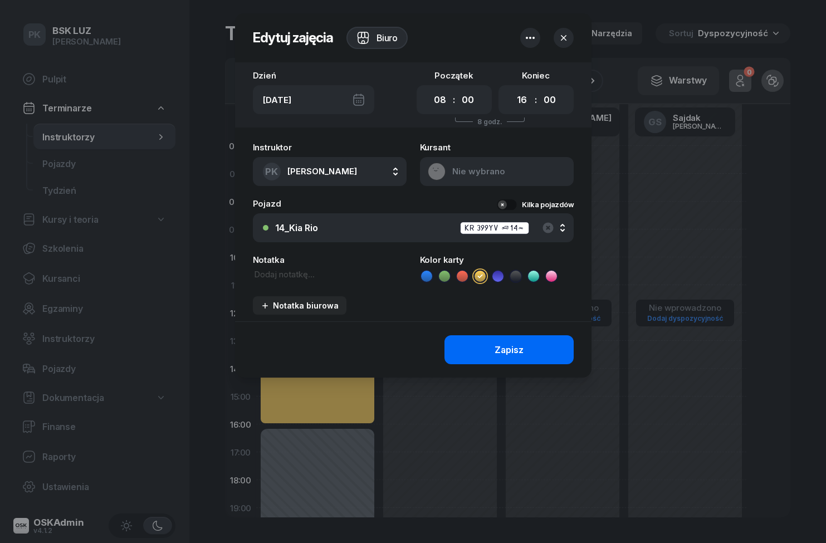
click at [539, 350] on button "Zapisz" at bounding box center [509, 349] width 129 height 29
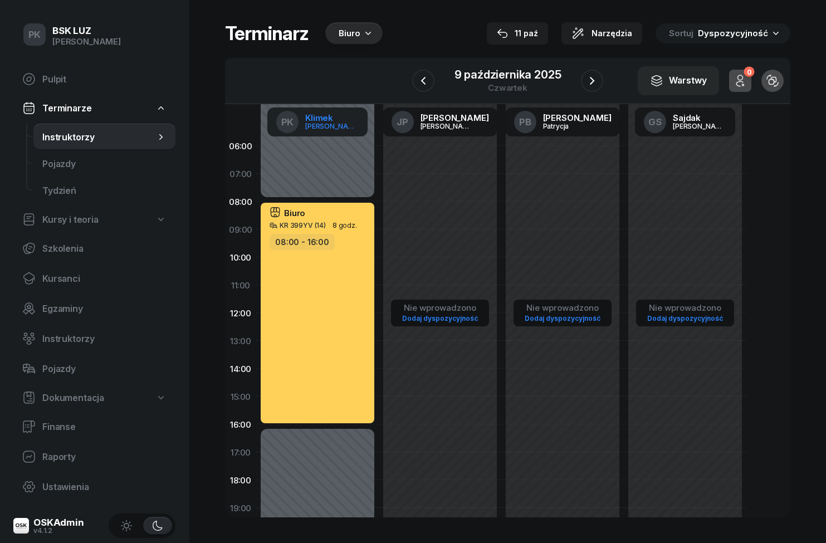
click at [335, 124] on div "[PERSON_NAME]" at bounding box center [331, 126] width 53 height 7
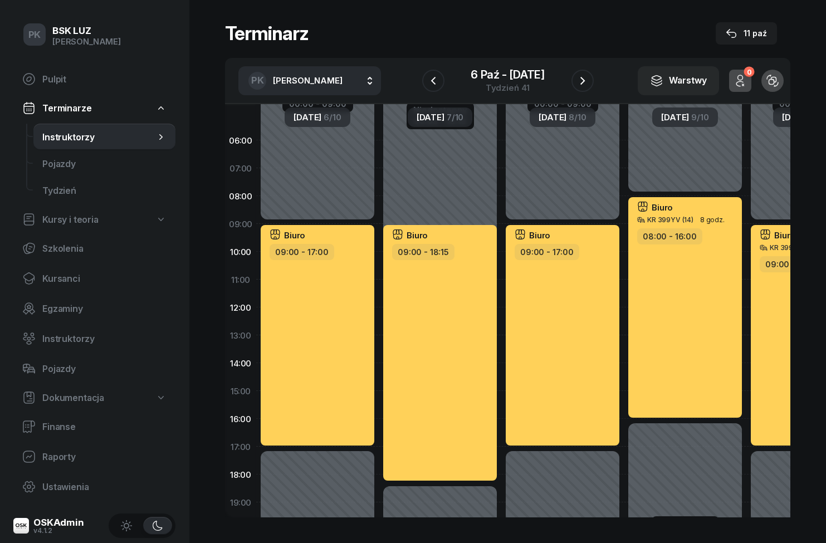
scroll to position [4, 0]
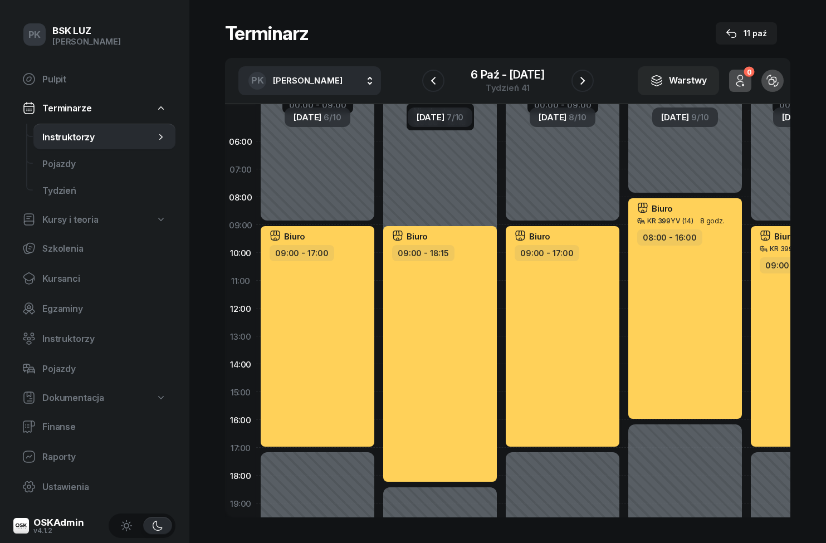
click at [560, 338] on div "Biuro 09:00 - 17:00" at bounding box center [563, 336] width 114 height 221
select select "09"
select select "17"
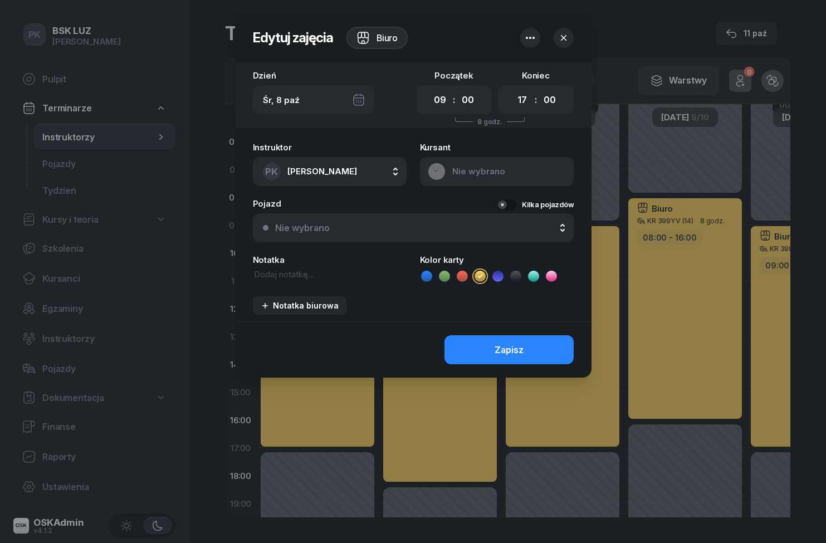
click at [385, 229] on div "Nie wybrano" at bounding box center [419, 228] width 289 height 11
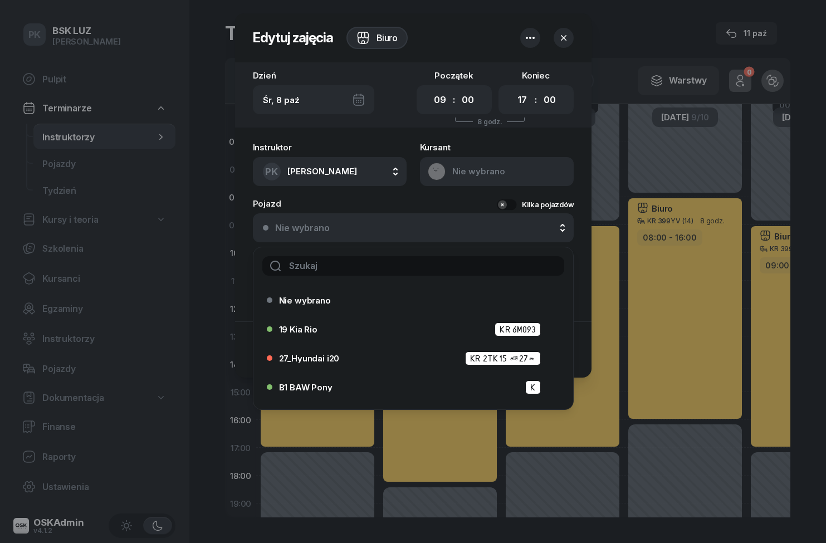
click at [431, 270] on input "text" at bounding box center [413, 265] width 302 height 19
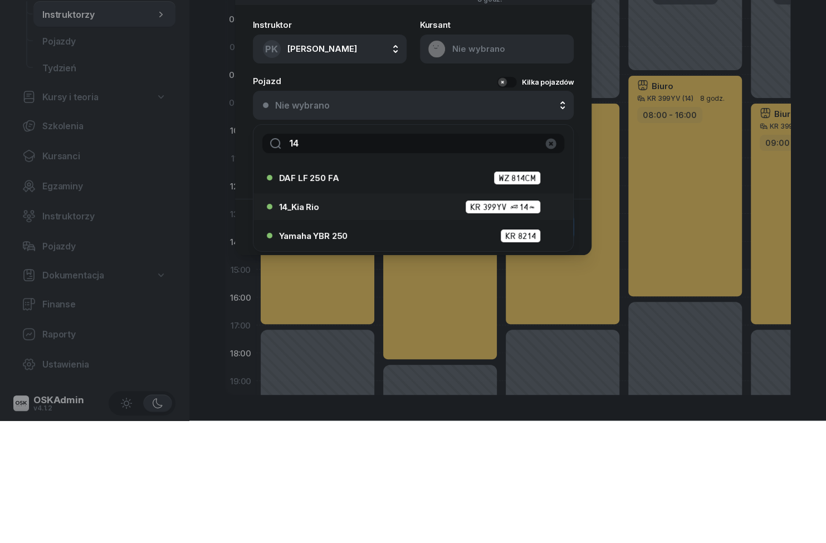
type input "14"
click at [505, 320] on div "14_Kia Rio KR 399YV (14)" at bounding box center [410, 329] width 286 height 18
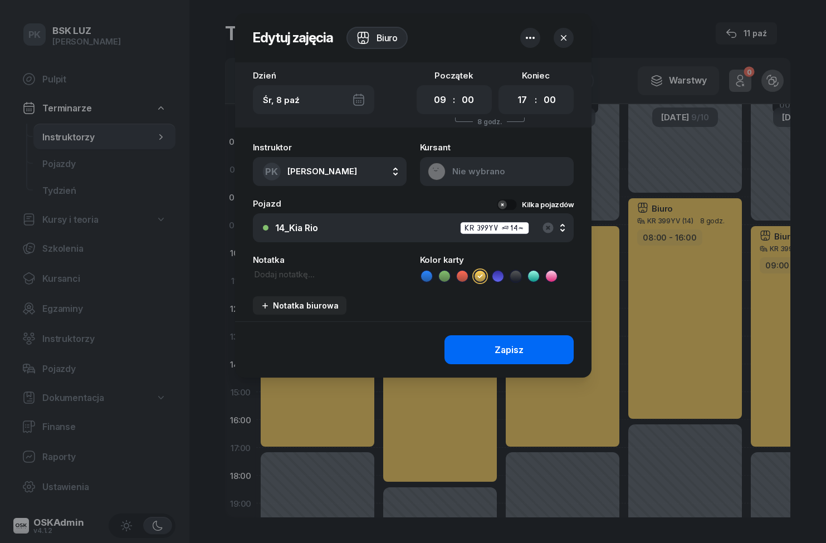
click at [546, 343] on button "Zapisz" at bounding box center [509, 349] width 129 height 29
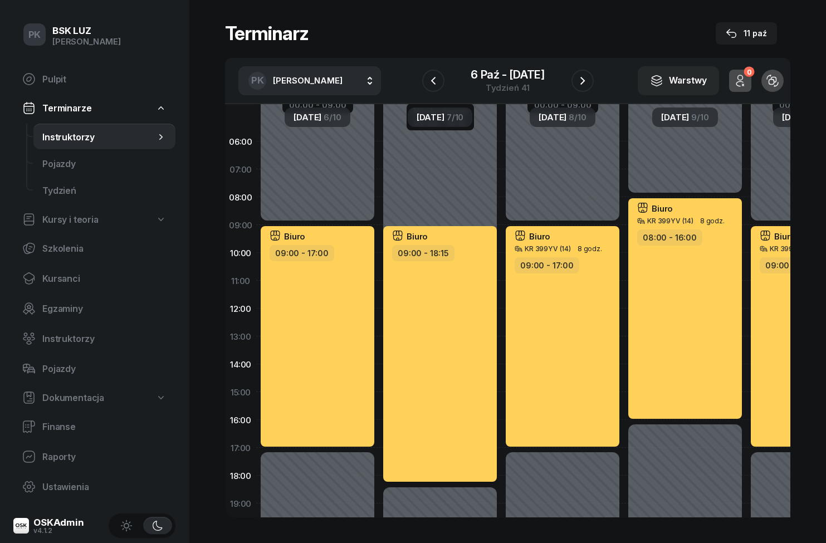
click at [464, 395] on div "Biuro 09:00 - 18:15" at bounding box center [440, 354] width 114 height 256
select select "09"
select select "18"
select select "15"
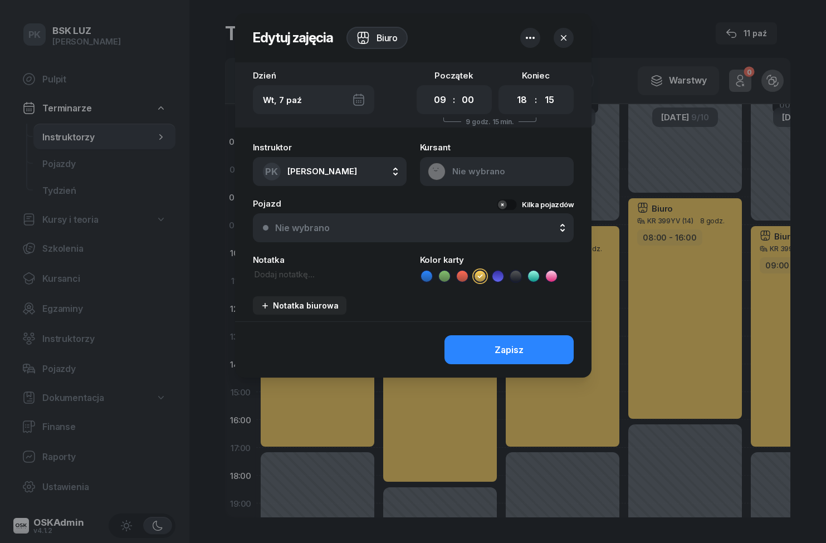
click at [432, 231] on div "Nie wybrano" at bounding box center [419, 228] width 289 height 11
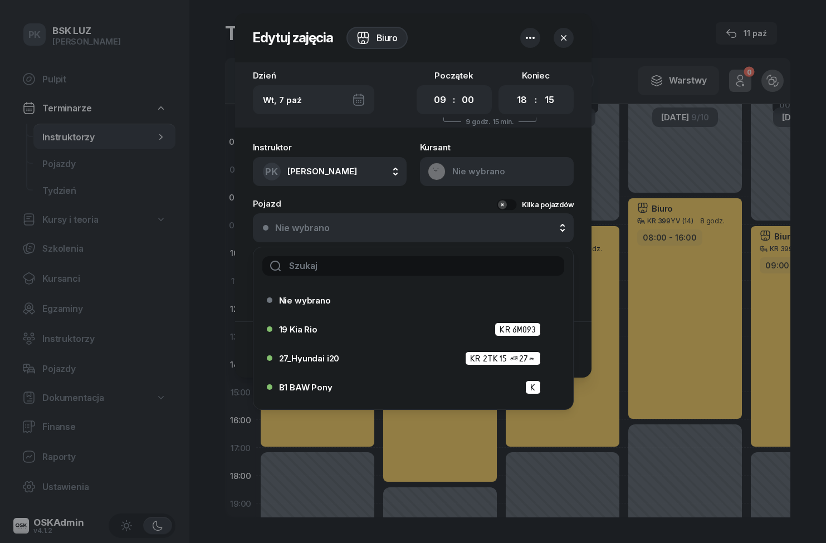
click at [416, 268] on input "text" at bounding box center [413, 265] width 302 height 19
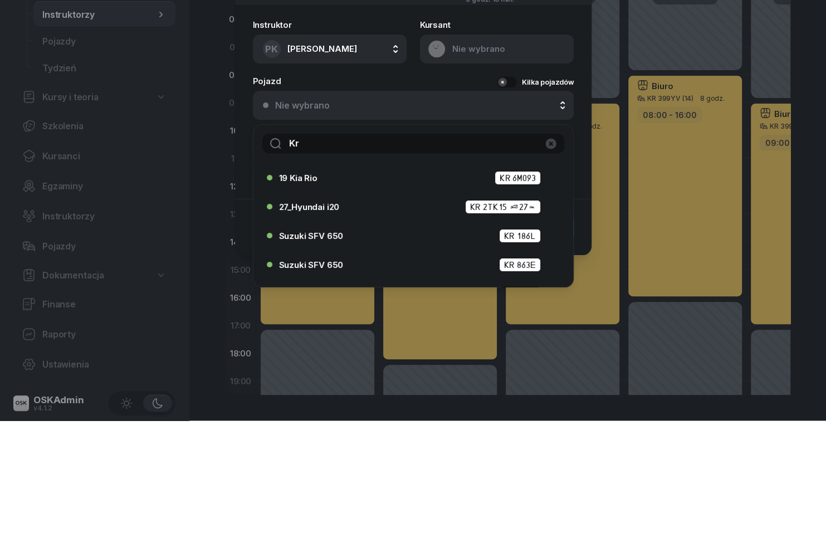
type input "K"
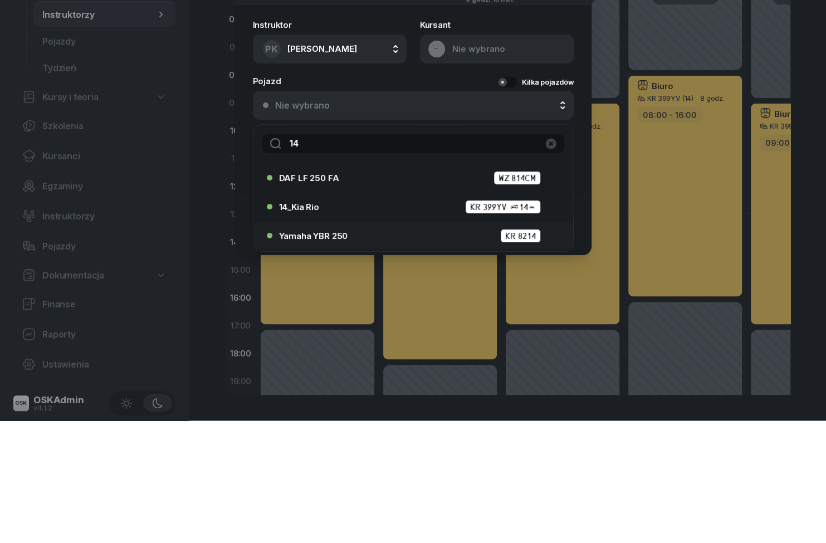
type input "14"
click at [378, 345] on li "Yamaha YBR 250 KR 8214" at bounding box center [413, 358] width 320 height 27
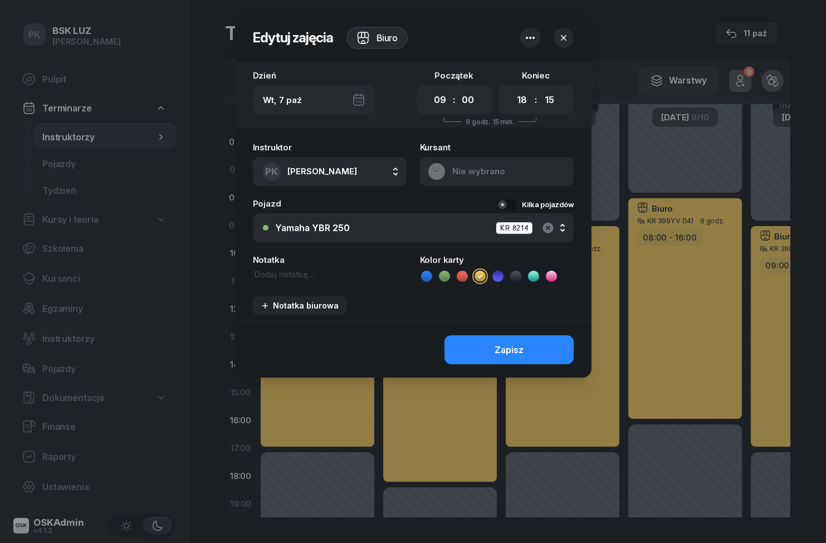
click at [553, 228] on icon "button" at bounding box center [548, 227] width 11 height 11
click at [468, 232] on div "Nie wybrano" at bounding box center [419, 228] width 289 height 11
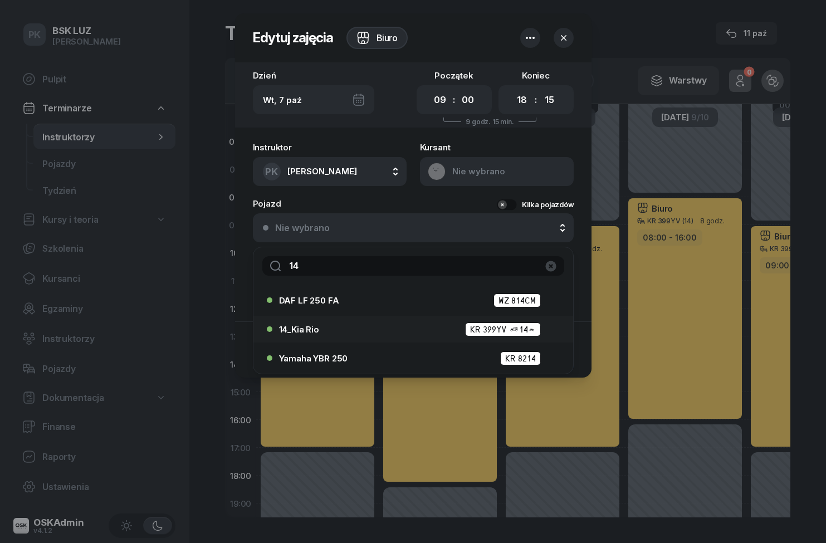
click at [375, 330] on div "14_Kia Rio KR 399YV (14)" at bounding box center [416, 330] width 274 height 14
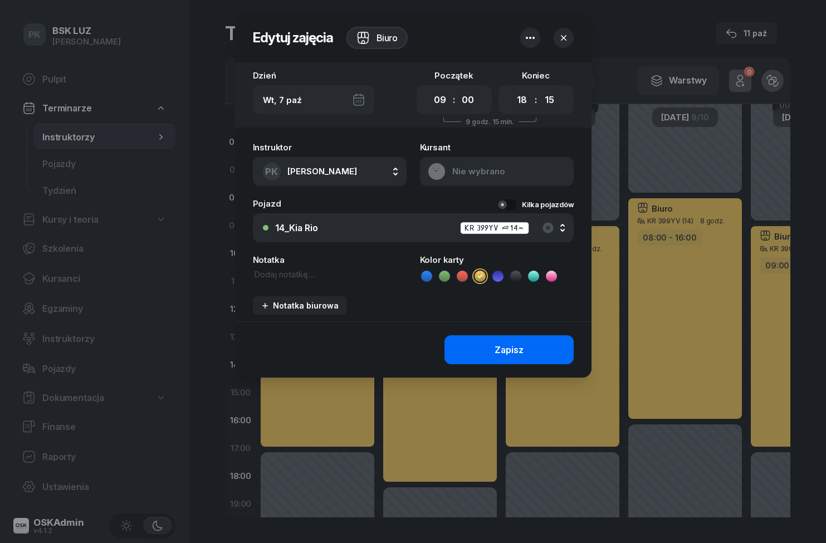
click at [512, 353] on div "Zapisz" at bounding box center [509, 350] width 29 height 11
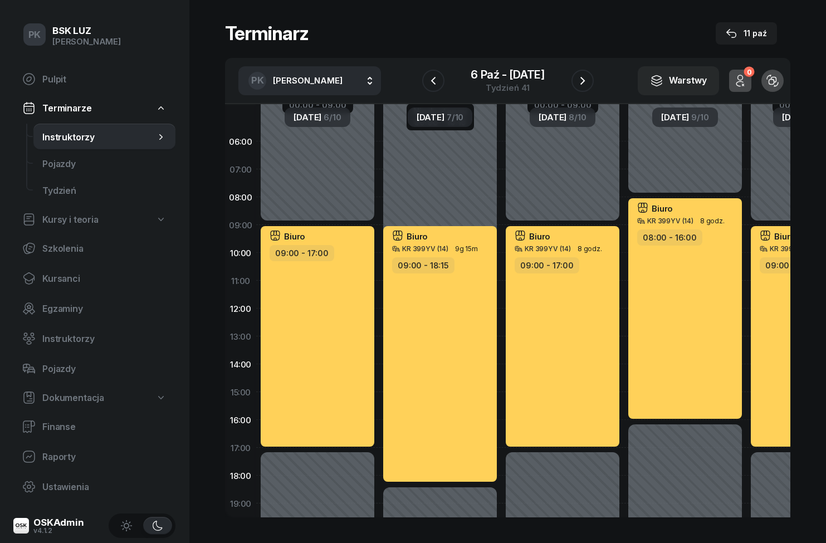
click at [326, 372] on div "Biuro 09:00 - 17:00" at bounding box center [318, 336] width 114 height 221
select select "09"
select select "17"
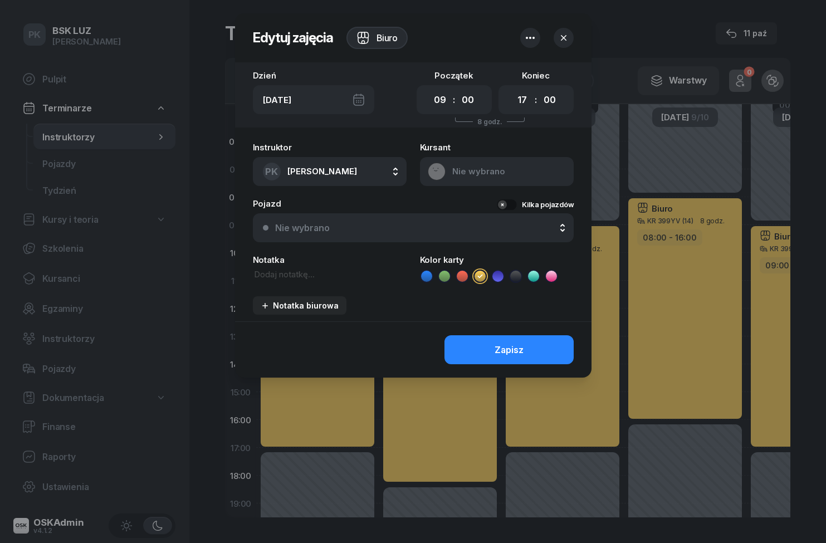
click at [441, 224] on div "Nie wybrano" at bounding box center [419, 228] width 289 height 11
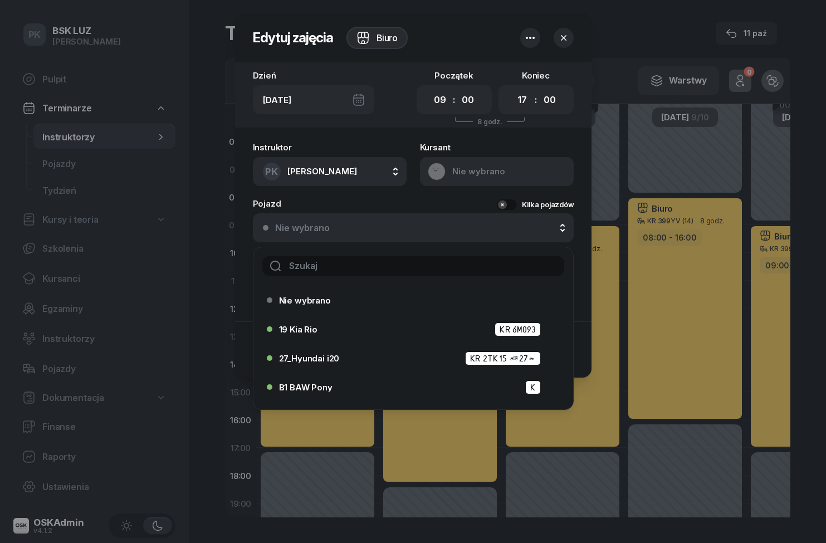
click at [431, 266] on input "text" at bounding box center [413, 265] width 302 height 19
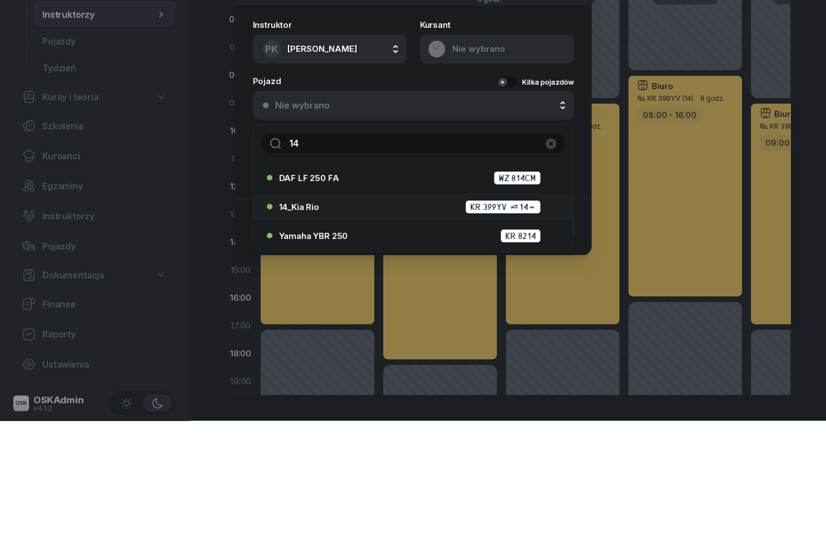
type input "14"
click at [394, 323] on div "14_Kia Rio KR 399YV (14)" at bounding box center [416, 330] width 274 height 14
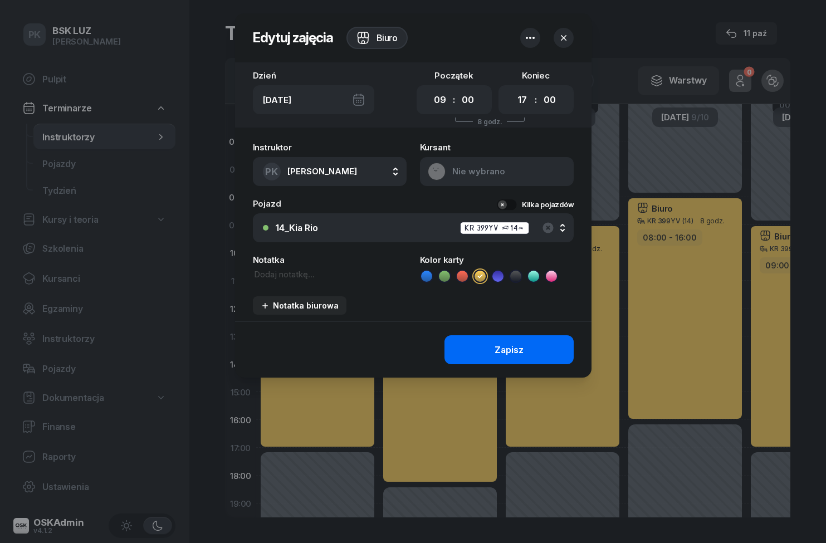
click at [516, 345] on div "Zapisz" at bounding box center [509, 350] width 29 height 11
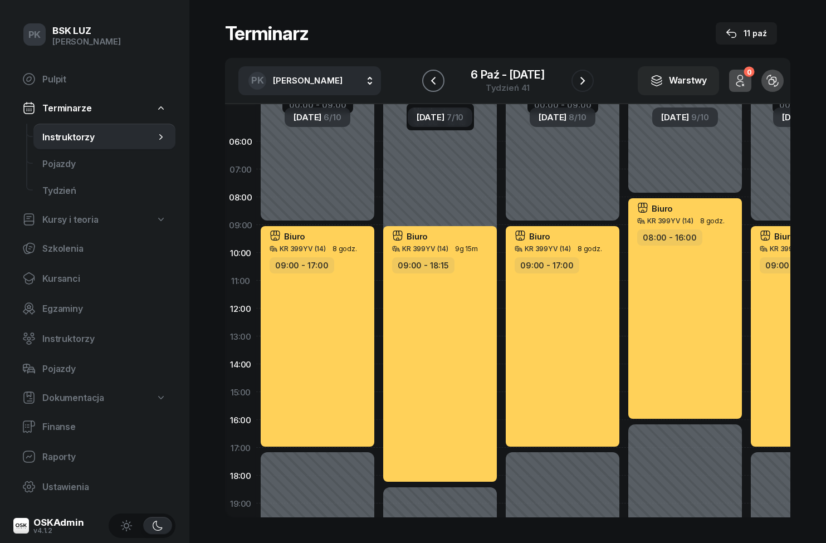
click at [436, 89] on button "button" at bounding box center [433, 81] width 22 height 22
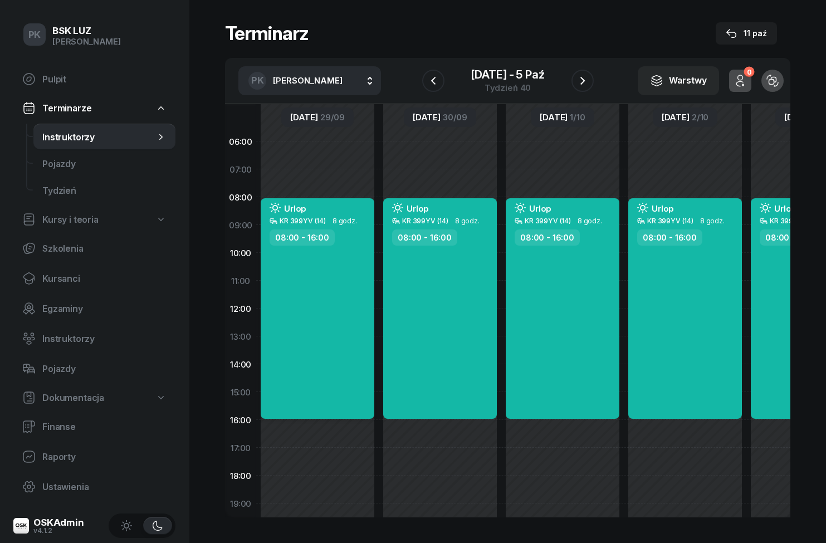
click at [339, 339] on div "Urlop KR 399YV (14) 8 godz. 08:00 - 16:00" at bounding box center [318, 308] width 114 height 221
select select "08"
select select "16"
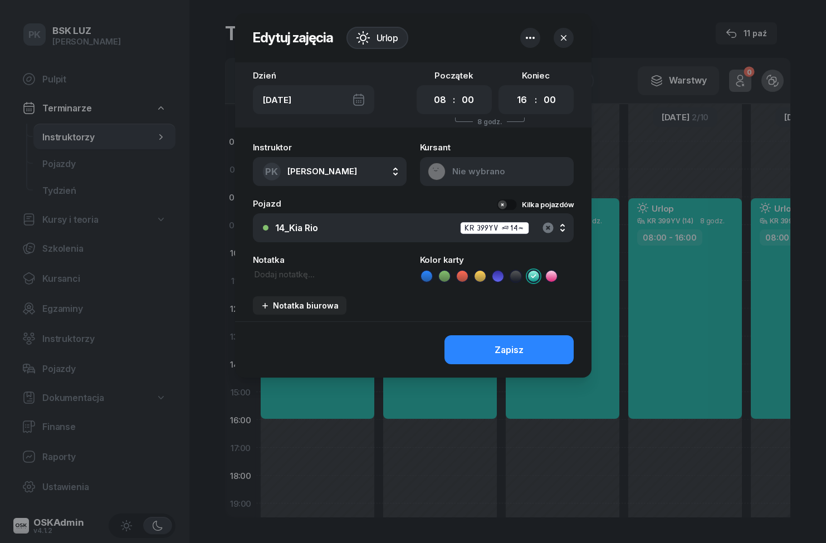
click at [546, 233] on icon "button" at bounding box center [547, 227] width 13 height 13
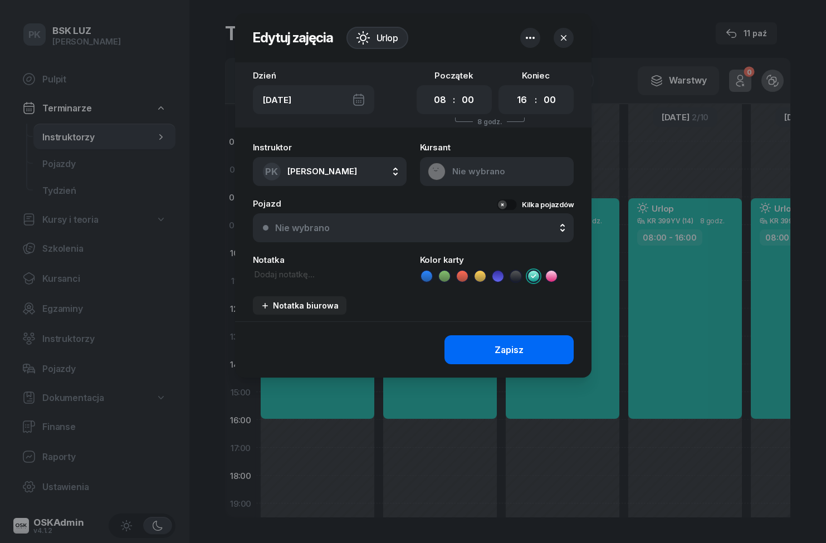
click at [530, 346] on button "Zapisz" at bounding box center [509, 349] width 129 height 29
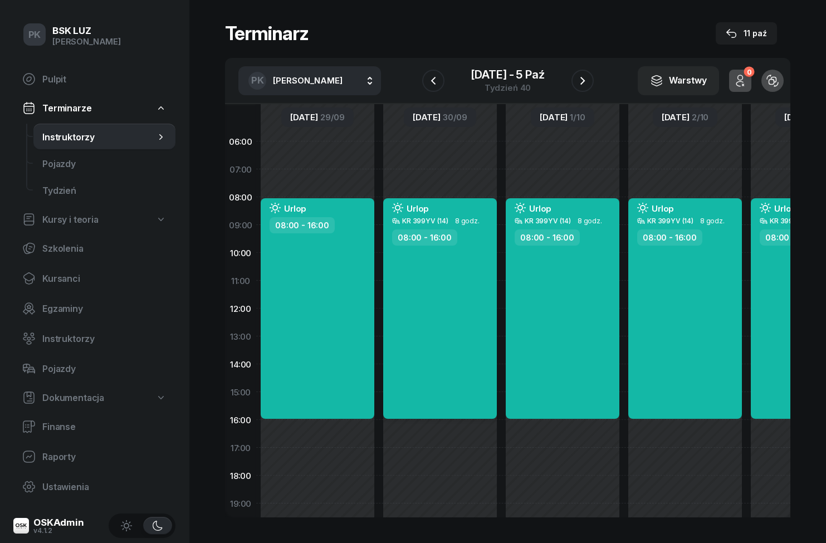
click at [457, 305] on div "Urlop KR 399YV (14) 8 godz. 08:00 - 16:00" at bounding box center [440, 308] width 114 height 221
select select "08"
select select "16"
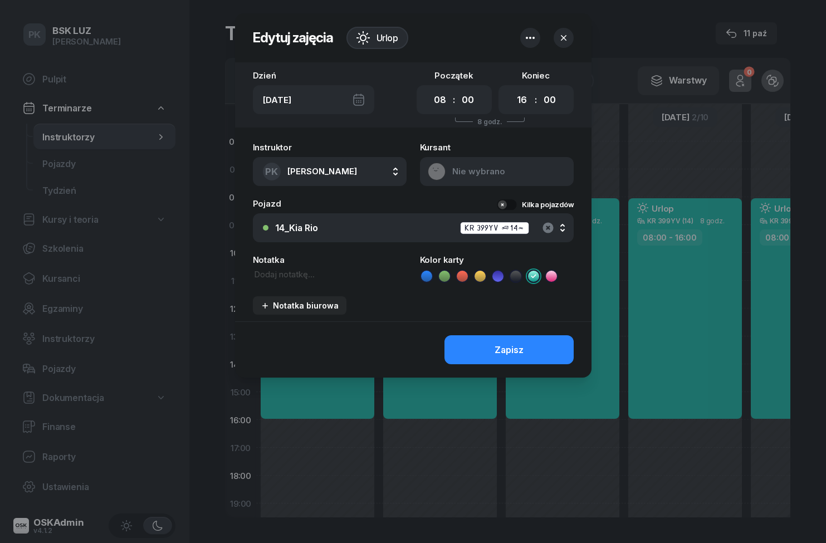
click at [552, 223] on icon "button" at bounding box center [547, 227] width 13 height 13
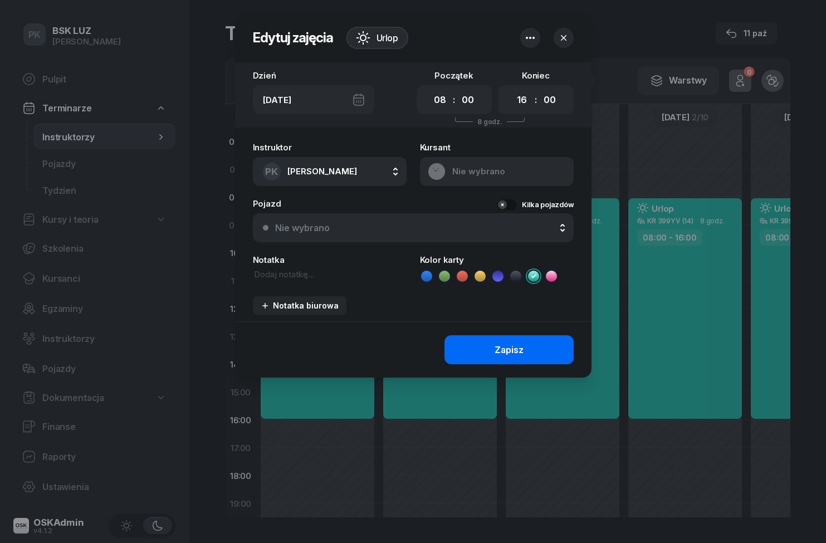
click at [507, 357] on button "Zapisz" at bounding box center [509, 349] width 129 height 29
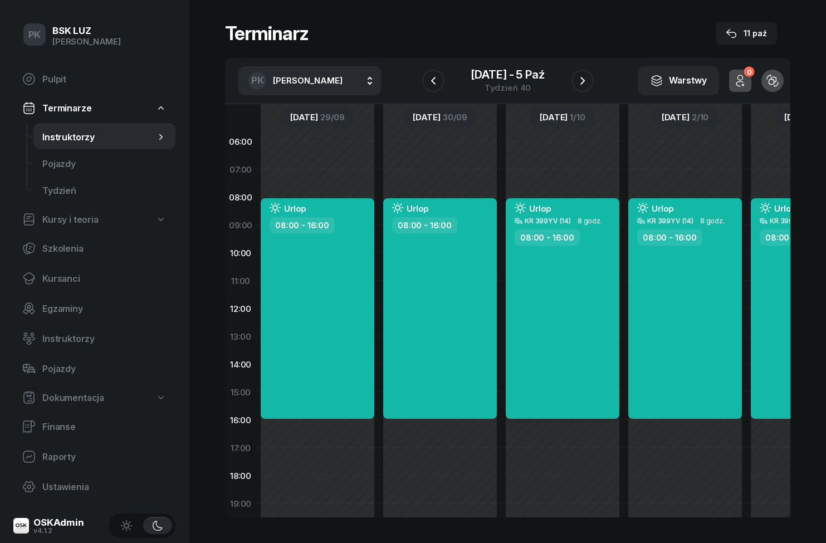
click at [565, 286] on div "Urlop KR 399YV (14) 8 godz. 08:00 - 16:00" at bounding box center [563, 308] width 114 height 221
select select "08"
select select "16"
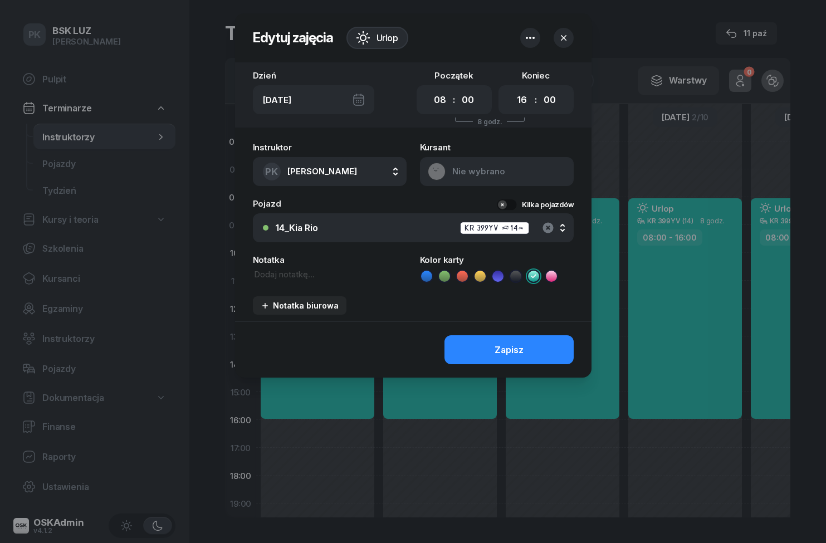
click at [553, 227] on icon "button" at bounding box center [548, 227] width 11 height 11
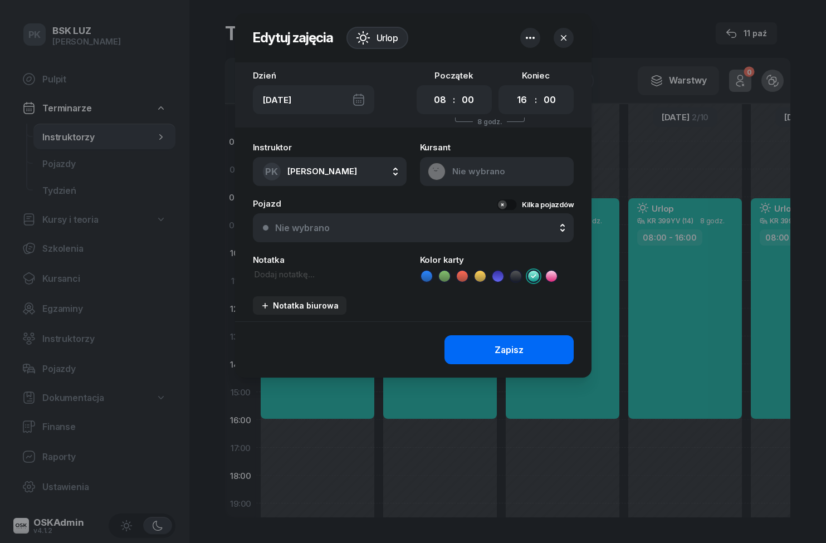
click at [538, 351] on button "Zapisz" at bounding box center [509, 349] width 129 height 29
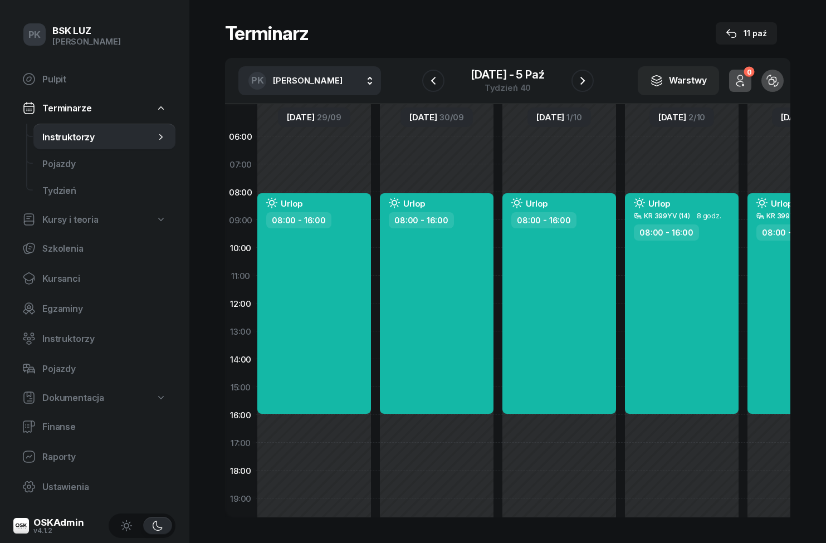
scroll to position [9, 4]
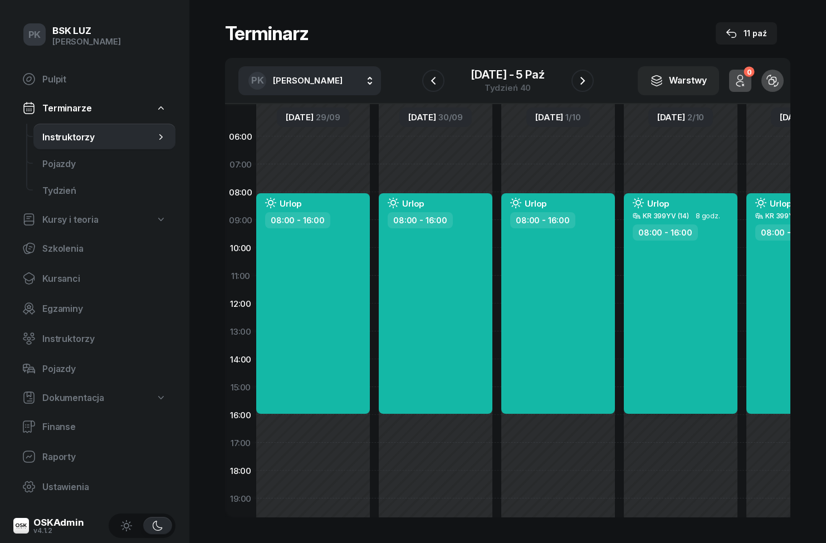
click at [680, 285] on div "Urlop KR 399YV (14) 8 godz. 08:00 - 16:00" at bounding box center [681, 303] width 114 height 221
select select "08"
select select "16"
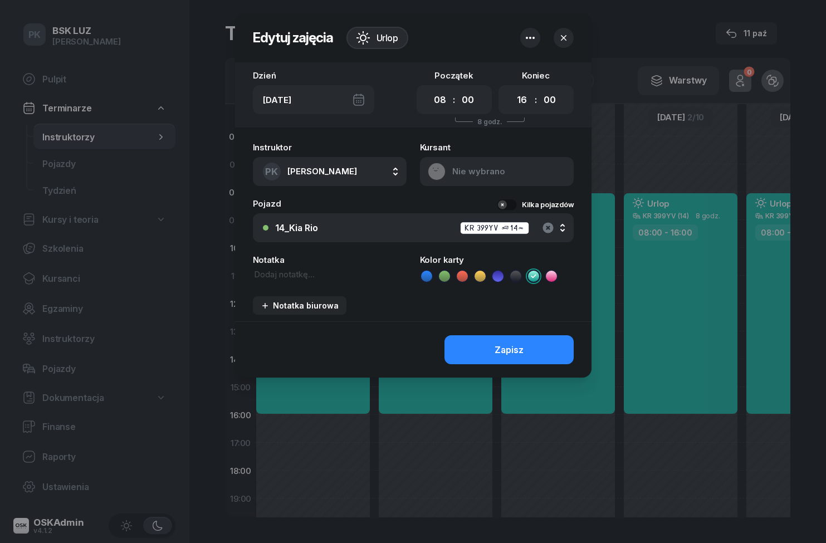
click at [549, 223] on icon "button" at bounding box center [548, 227] width 11 height 11
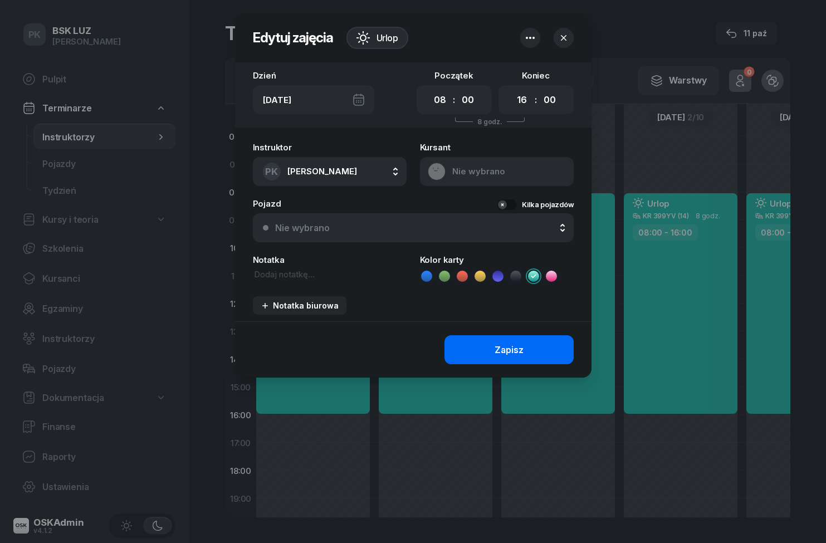
click at [549, 351] on button "Zapisz" at bounding box center [509, 349] width 129 height 29
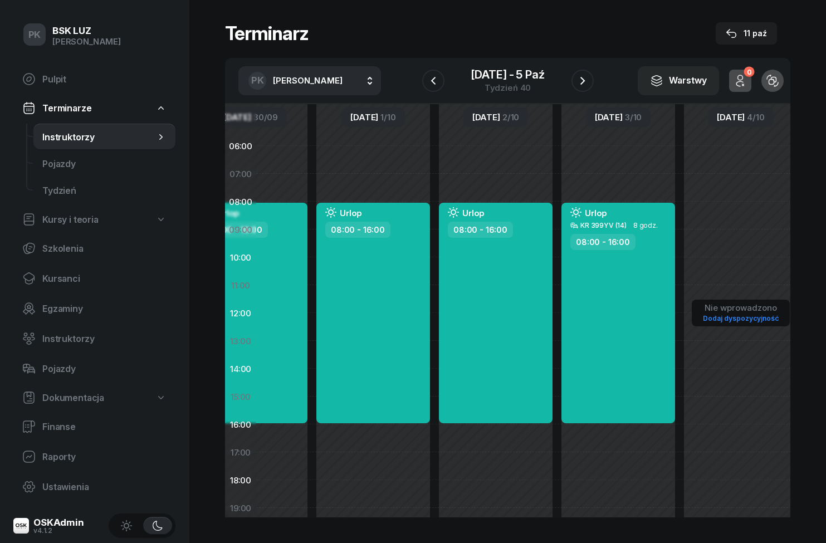
scroll to position [0, 192]
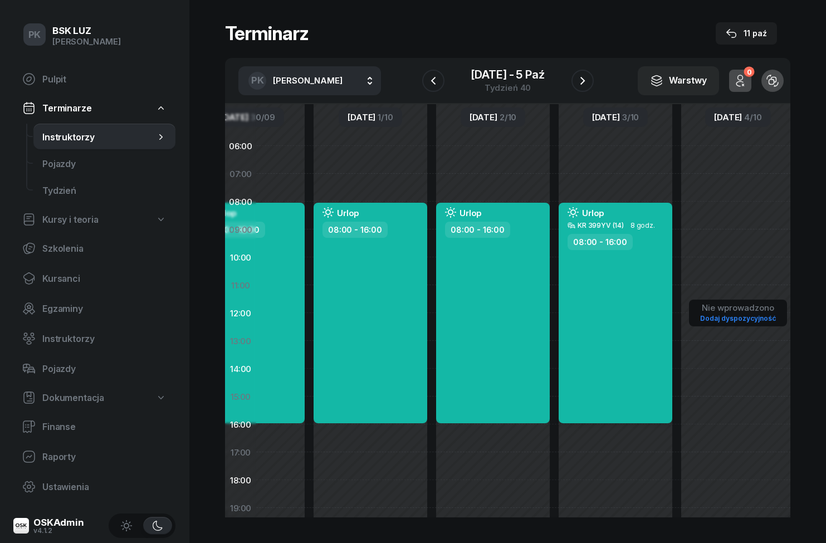
click at [612, 305] on div "Urlop KR 399YV (14) 8 godz. 08:00 - 16:00" at bounding box center [616, 313] width 114 height 221
select select "08"
select select "16"
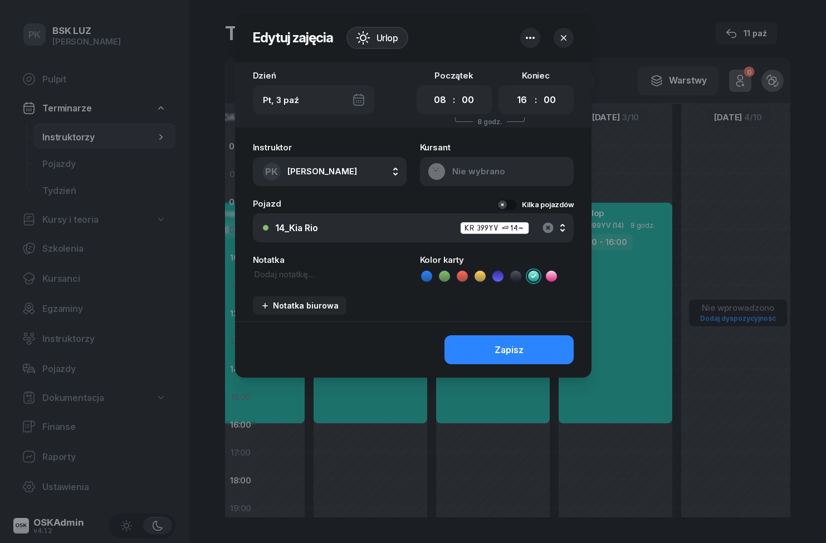
click at [551, 226] on icon "button" at bounding box center [548, 227] width 11 height 11
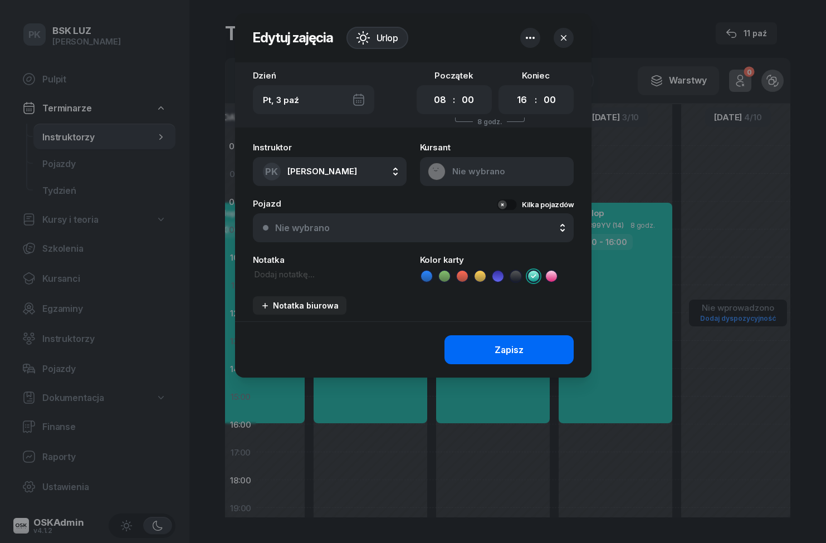
click at [551, 350] on button "Zapisz" at bounding box center [509, 349] width 129 height 29
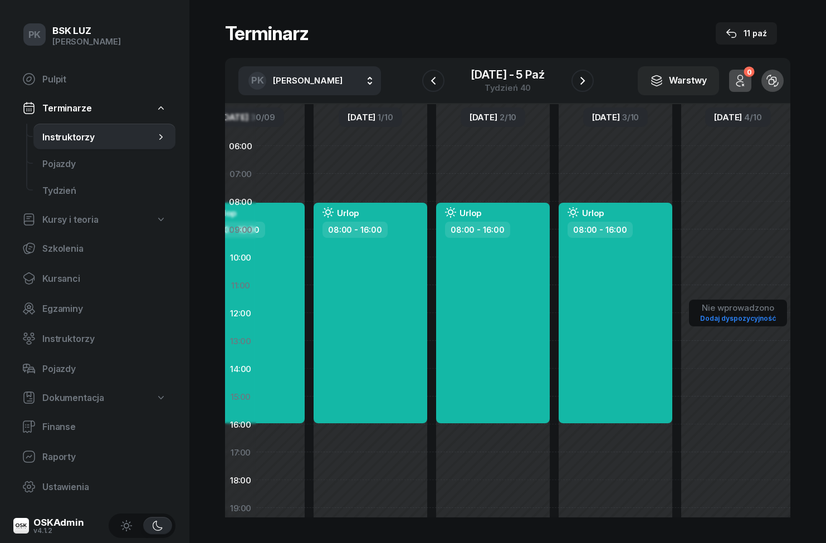
scroll to position [0, 290]
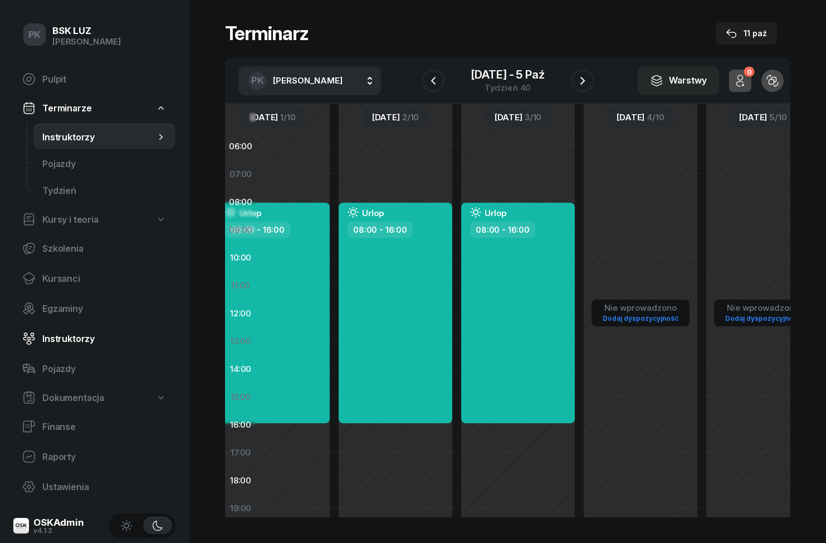
click at [67, 341] on span "Instruktorzy" at bounding box center [104, 339] width 124 height 11
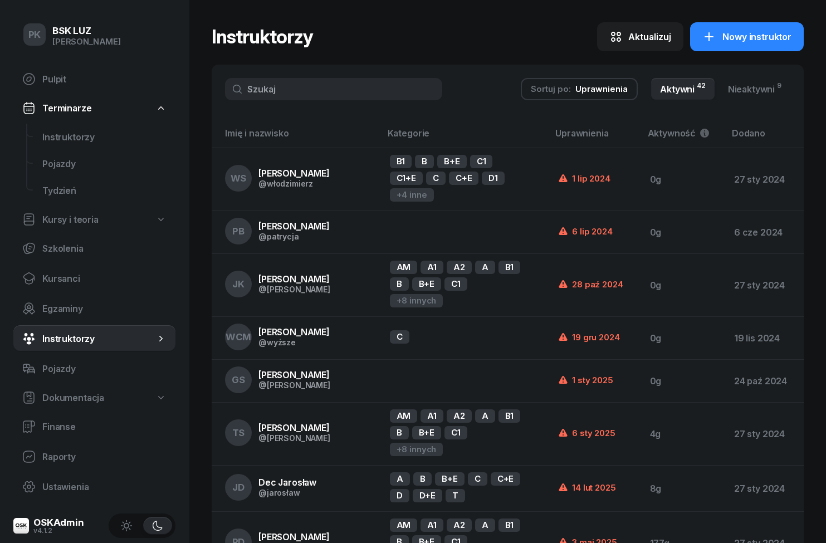
click at [293, 90] on input "text" at bounding box center [333, 89] width 217 height 22
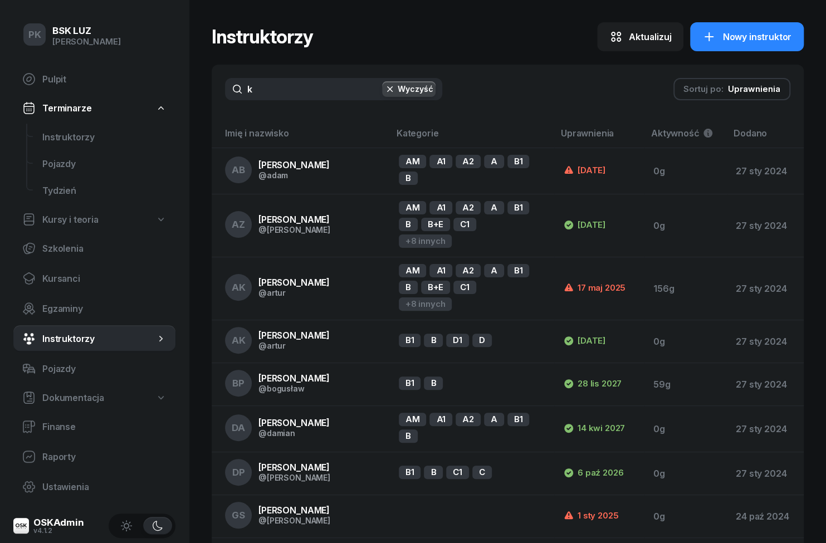
type input "kl"
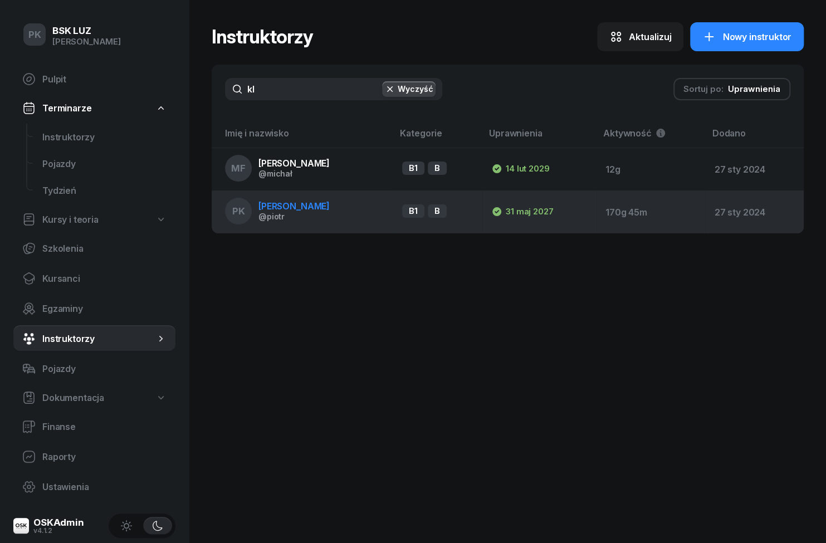
click at [263, 208] on span "[PERSON_NAME]" at bounding box center [293, 206] width 71 height 11
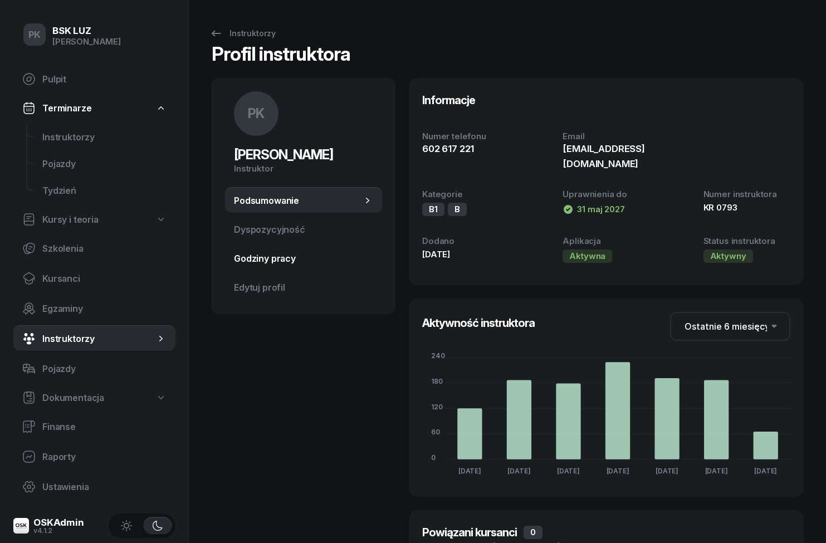
click at [253, 253] on span "Godziny pracy" at bounding box center [303, 258] width 139 height 11
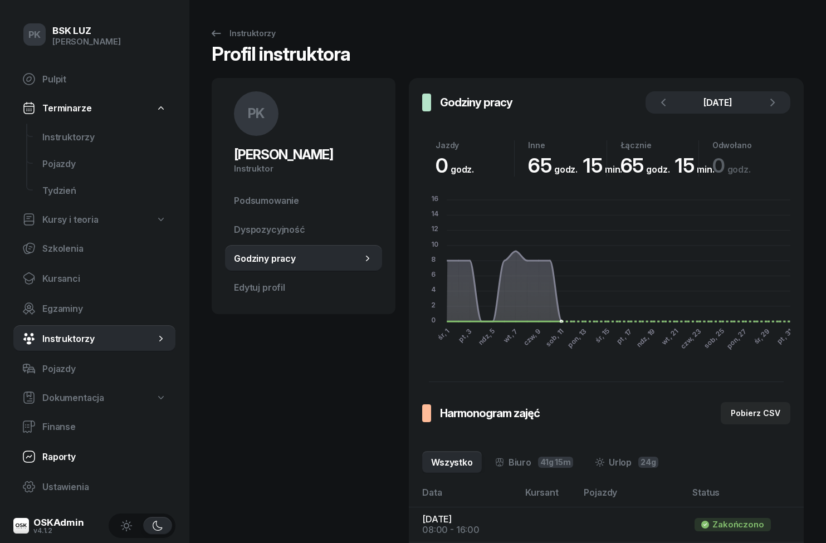
click at [76, 450] on link "Raporty" at bounding box center [94, 456] width 162 height 27
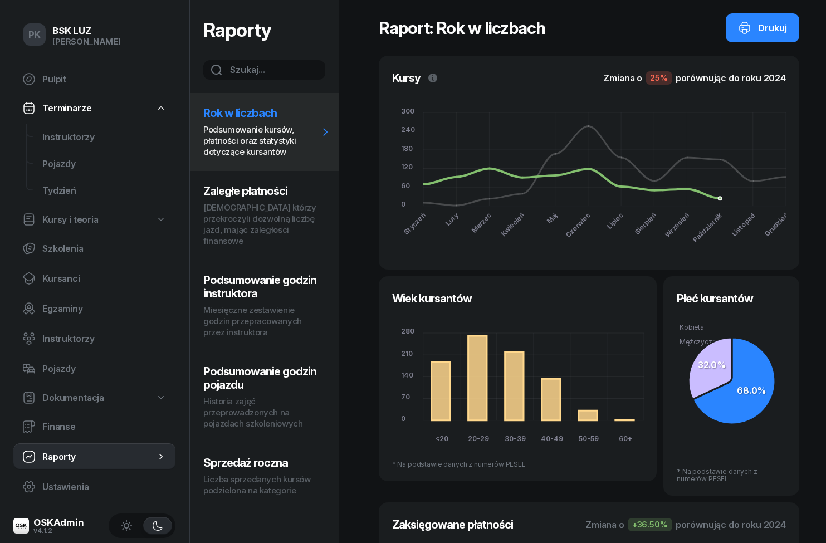
click at [294, 308] on p "Miesięczne zestawienie godzin przepracowanych przez instruktora" at bounding box center [260, 321] width 115 height 33
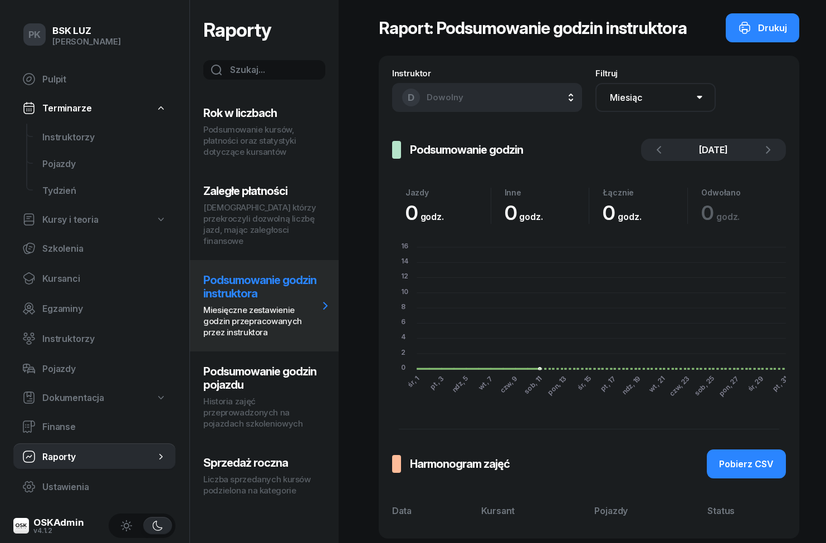
click at [268, 311] on p "Miesięczne zestawienie godzin przepracowanych przez instruktora" at bounding box center [260, 321] width 115 height 33
click at [494, 102] on button "D Dowolny" at bounding box center [487, 97] width 191 height 29
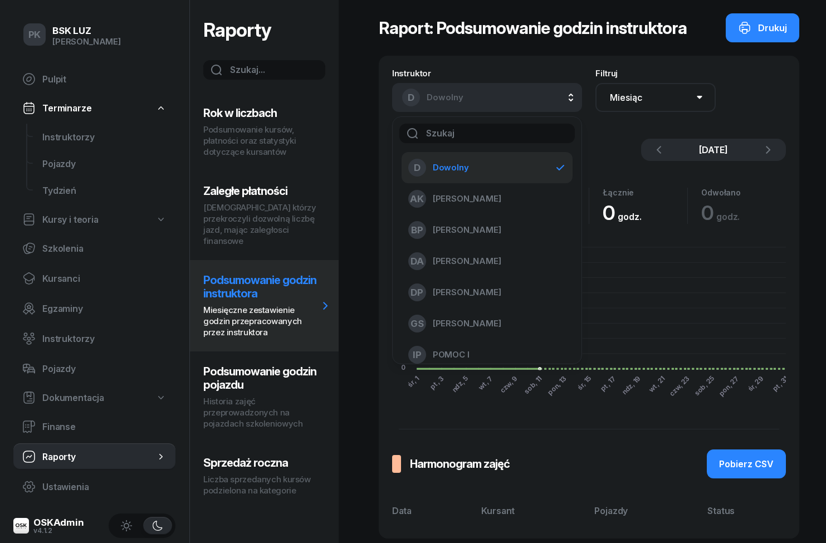
click at [497, 136] on input "text" at bounding box center [487, 133] width 176 height 19
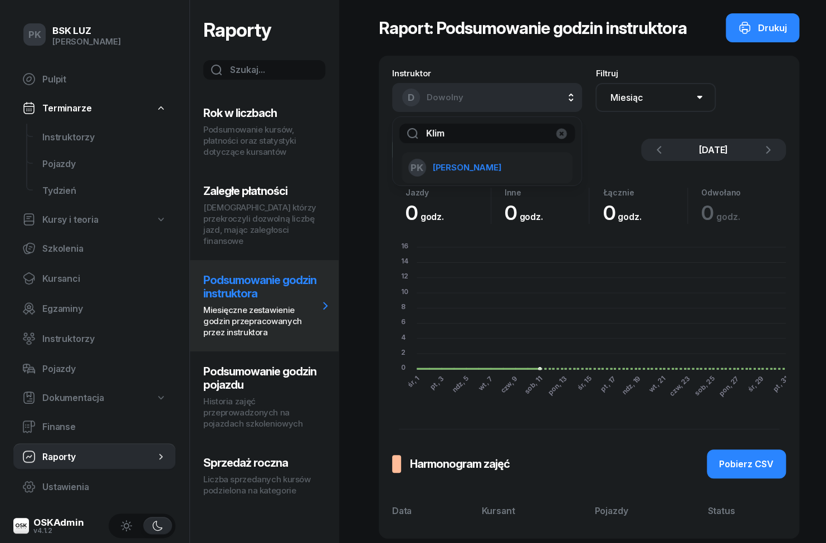
type input "Klim"
click at [482, 168] on span "[PERSON_NAME]" at bounding box center [467, 168] width 69 height 10
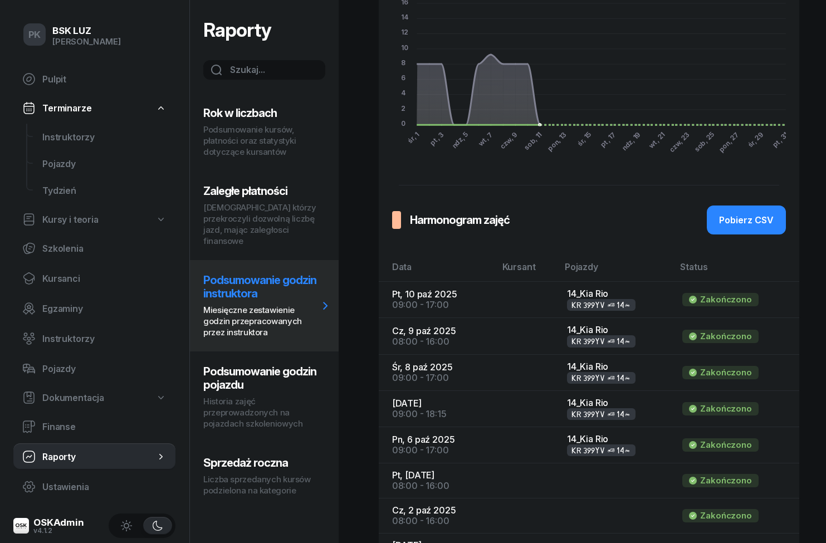
scroll to position [262, 0]
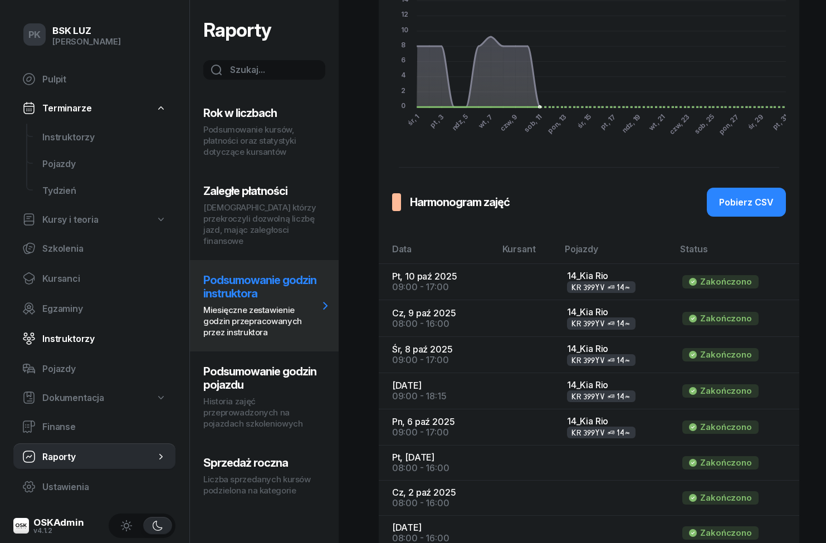
click at [50, 342] on span "Instruktorzy" at bounding box center [104, 339] width 124 height 11
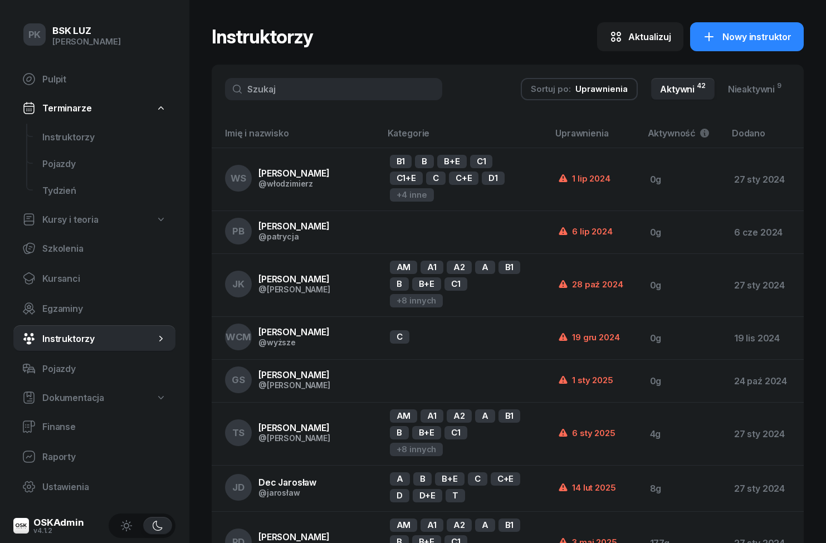
click at [273, 92] on input "text" at bounding box center [333, 89] width 217 height 22
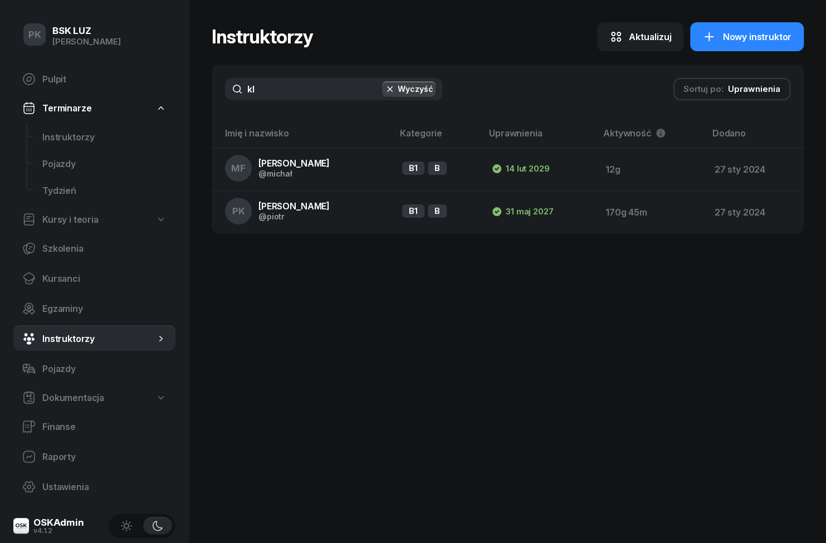
type input "kli"
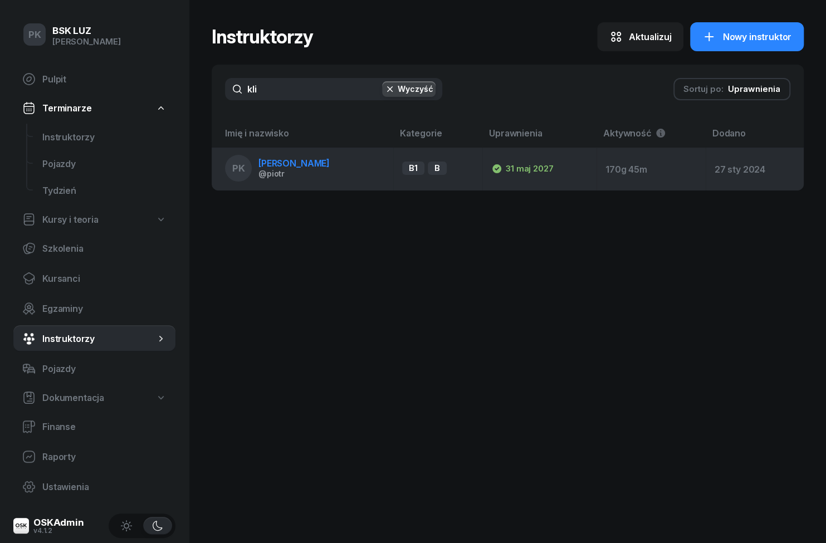
click at [261, 173] on div "@piotr" at bounding box center [293, 173] width 71 height 9
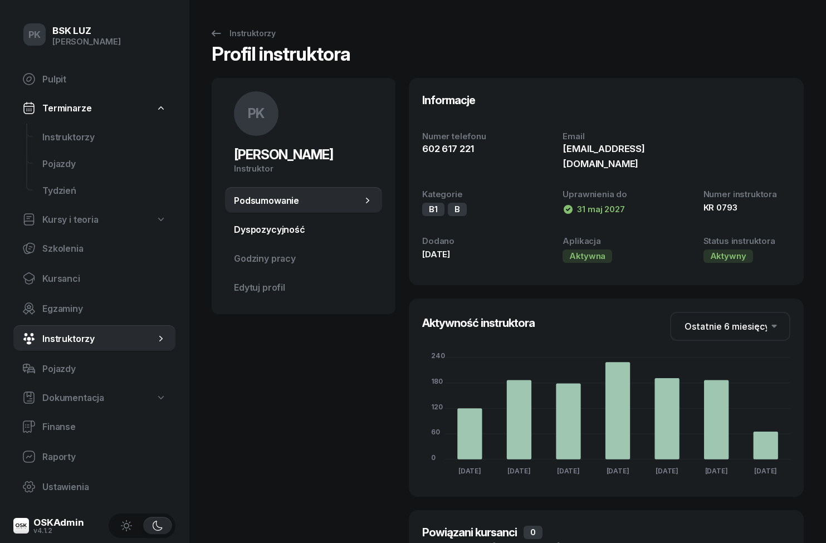
click at [256, 227] on span "Dyspozycyjność" at bounding box center [303, 229] width 139 height 11
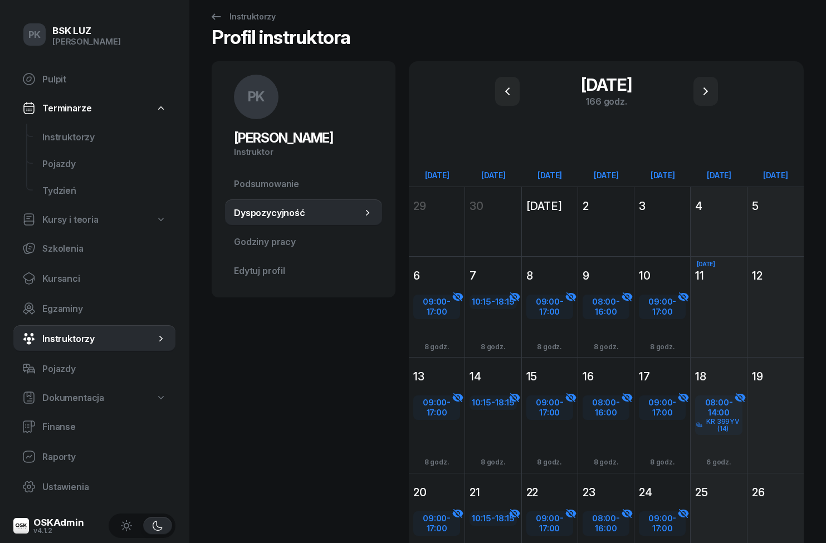
scroll to position [32, 0]
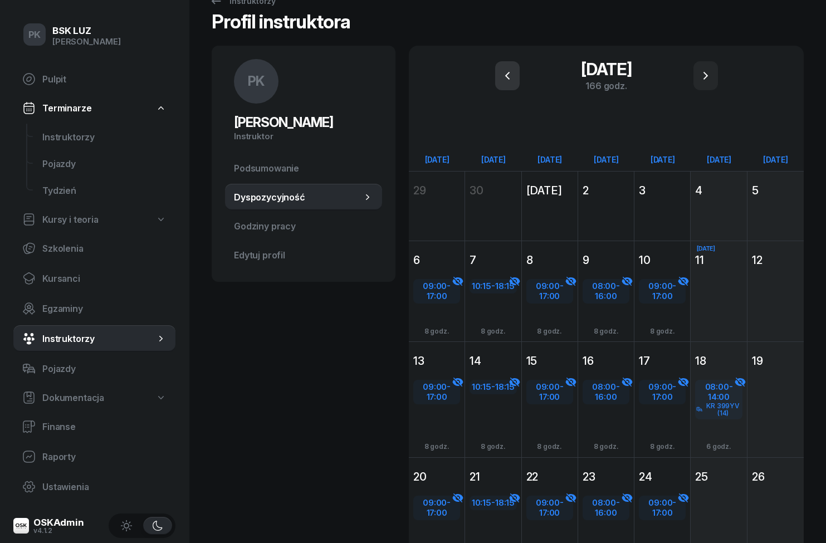
click at [509, 69] on button "button" at bounding box center [507, 75] width 25 height 29
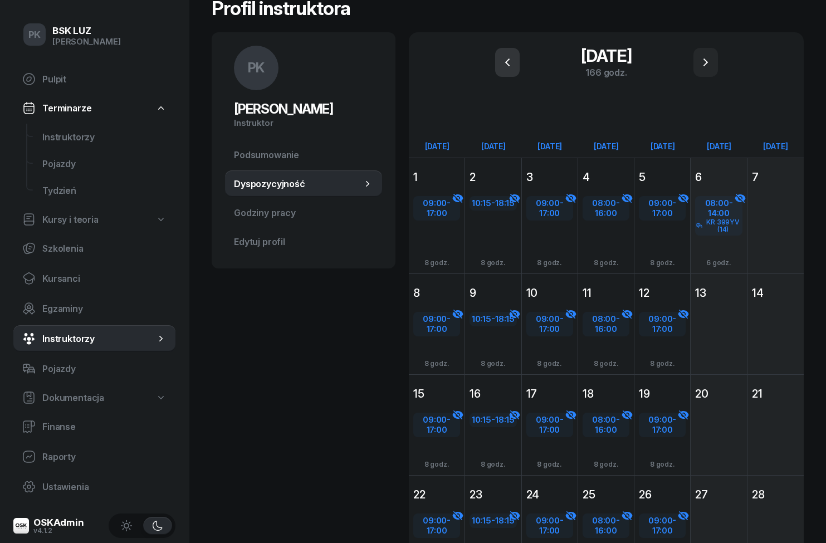
scroll to position [0, 0]
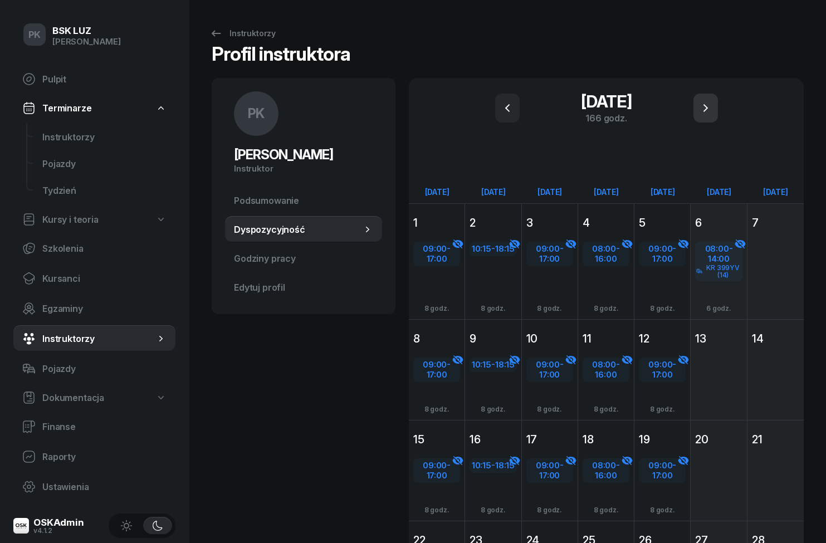
click at [701, 110] on icon "button" at bounding box center [705, 107] width 13 height 13
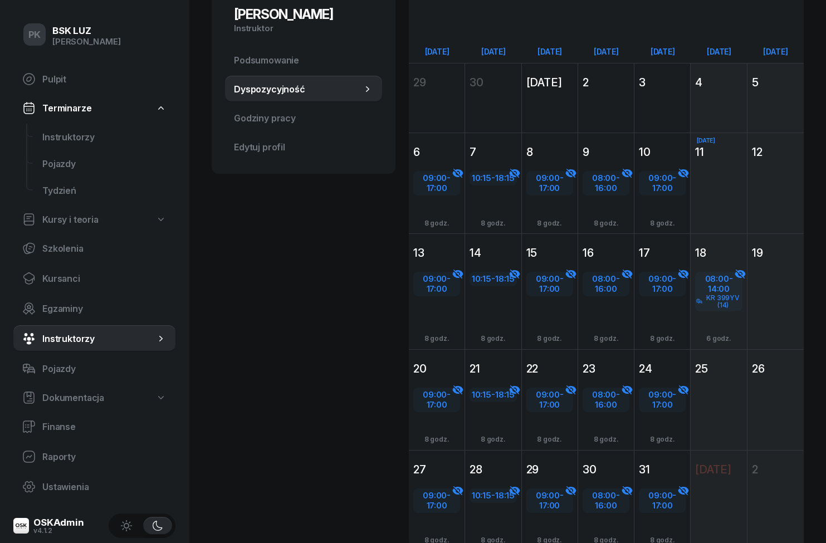
scroll to position [141, 0]
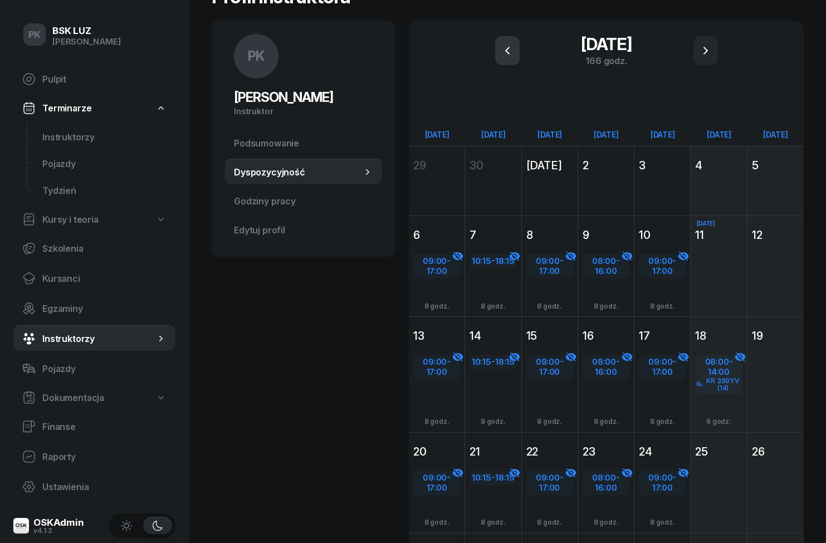
click at [515, 55] on button "button" at bounding box center [507, 50] width 25 height 29
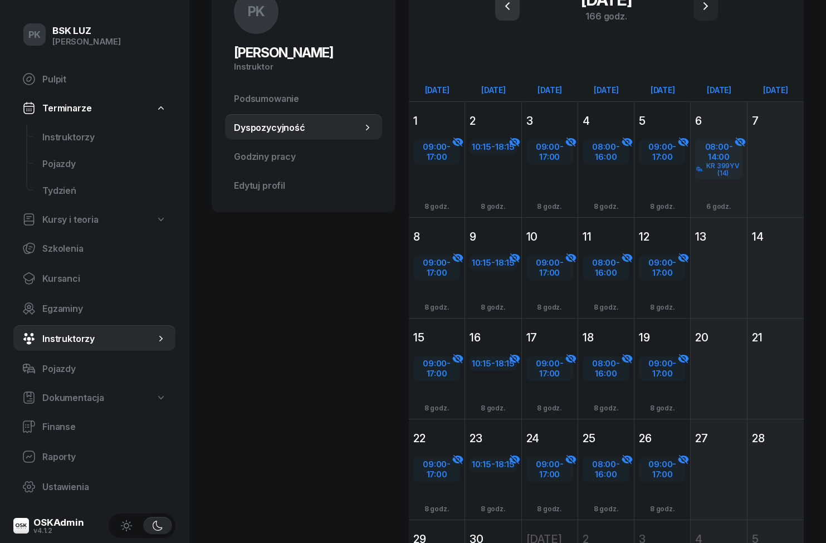
scroll to position [101, 0]
click at [251, 161] on span "Godziny pracy" at bounding box center [303, 157] width 139 height 11
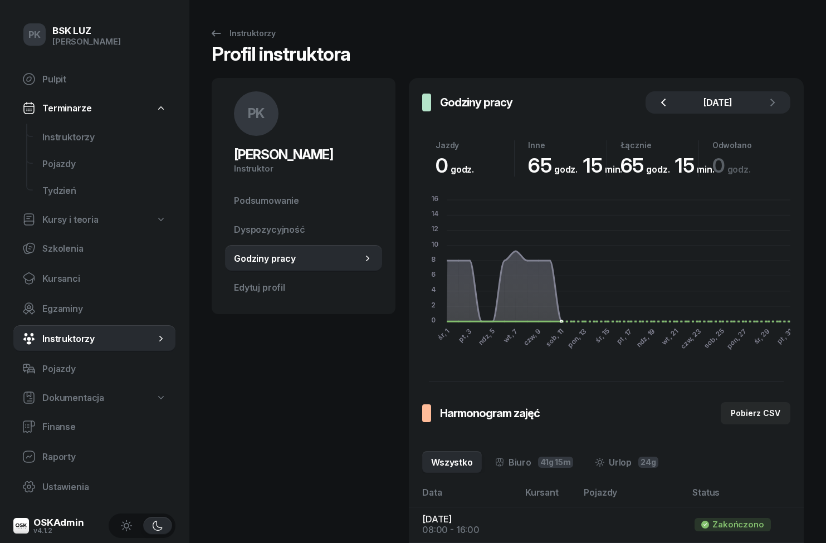
click at [665, 94] on button "button" at bounding box center [663, 102] width 22 height 22
